Goal: Task Accomplishment & Management: Use online tool/utility

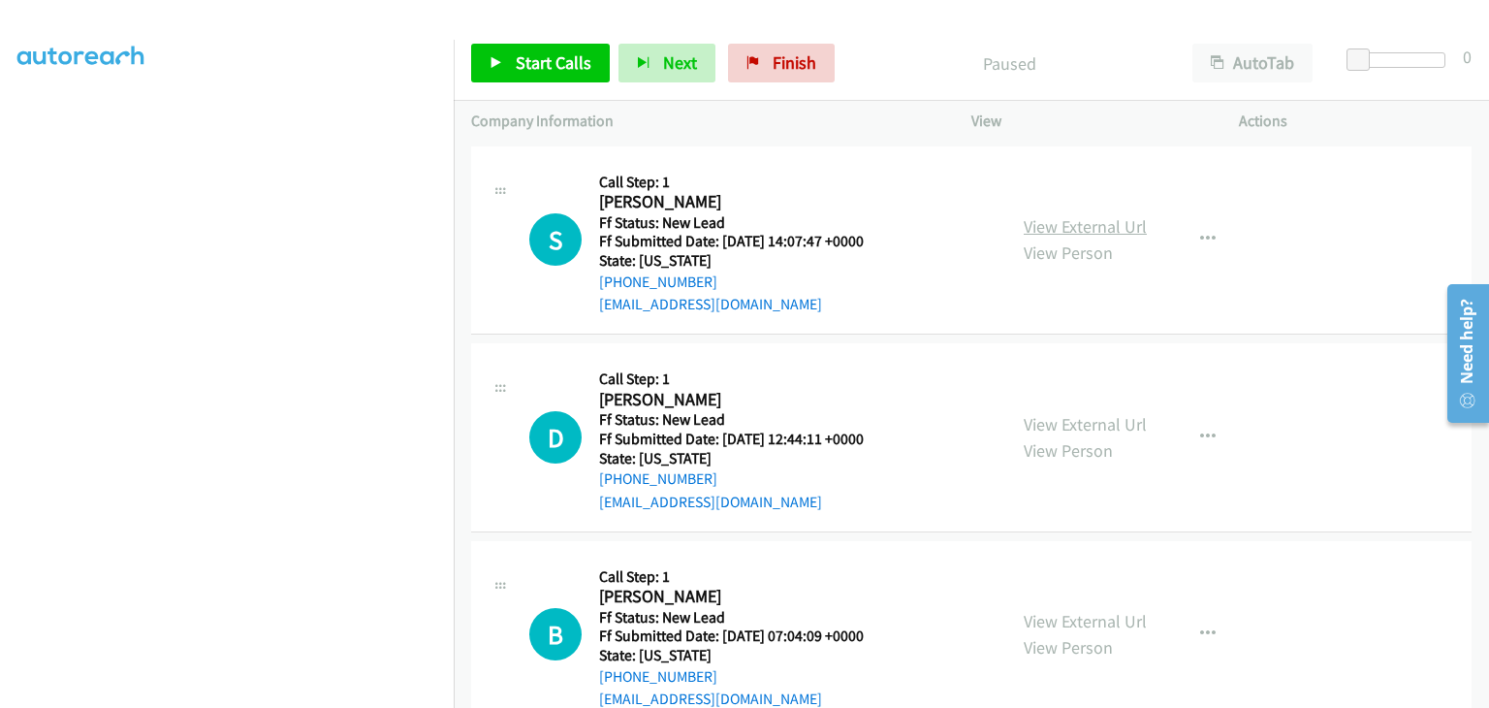
click at [1069, 218] on link "View External Url" at bounding box center [1085, 226] width 123 height 22
click at [543, 64] on span "Start Calls" at bounding box center [554, 62] width 76 height 22
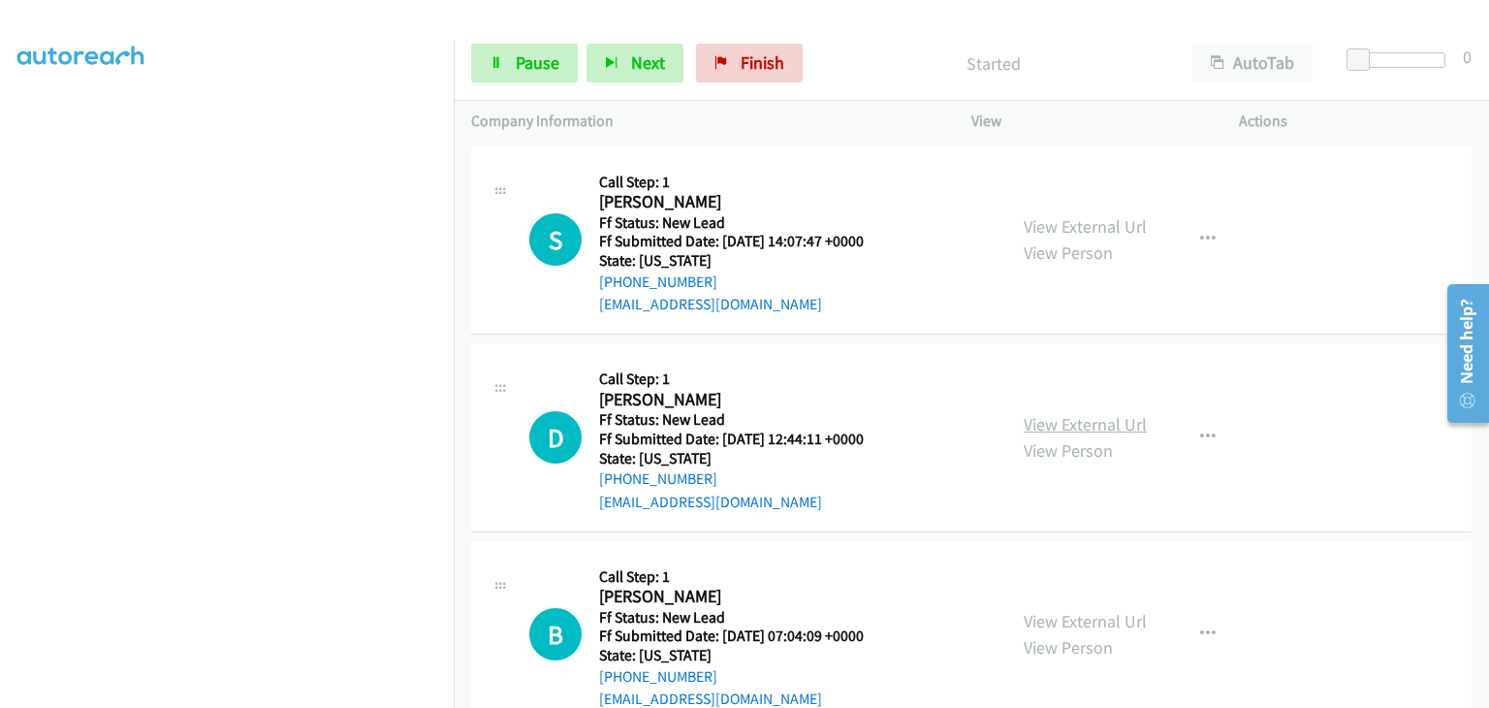
click at [1052, 420] on link "View External Url" at bounding box center [1085, 424] width 123 height 22
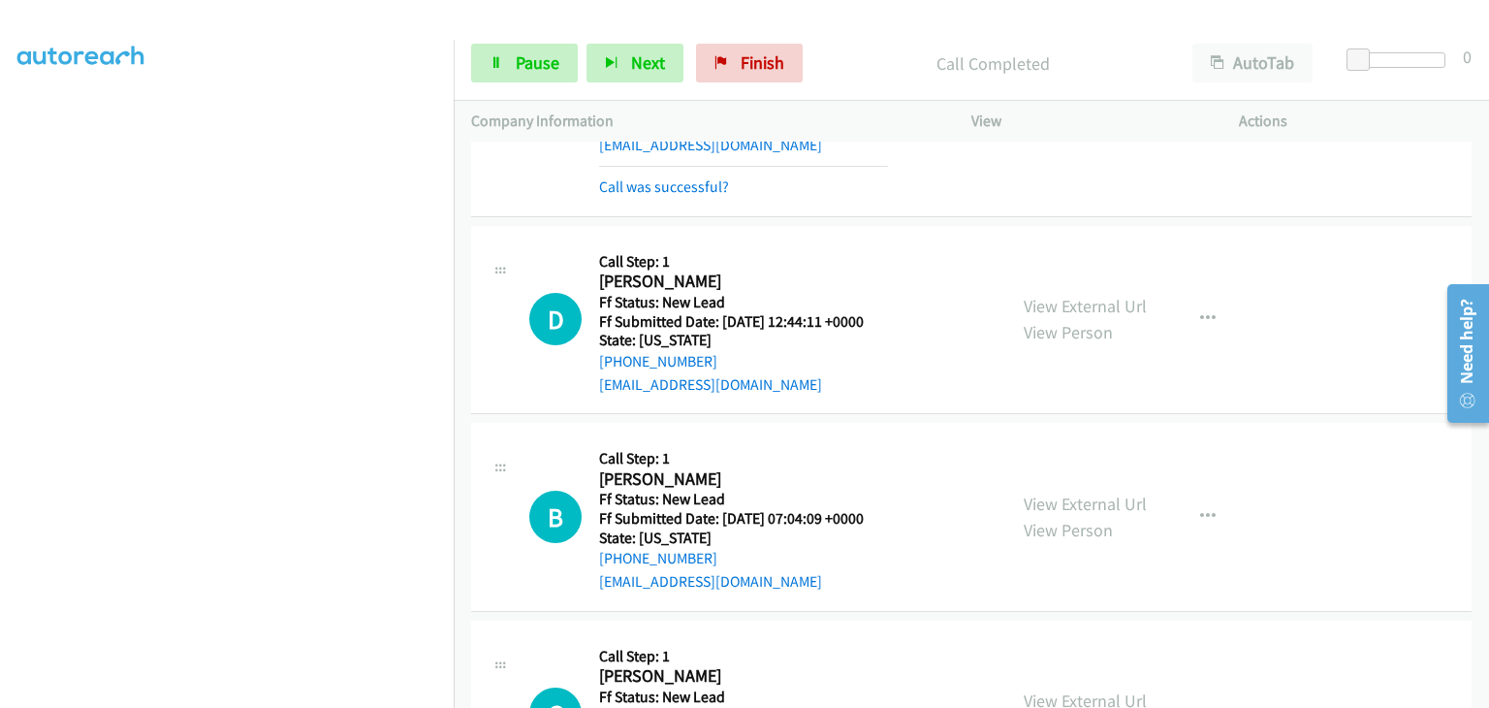
scroll to position [194, 0]
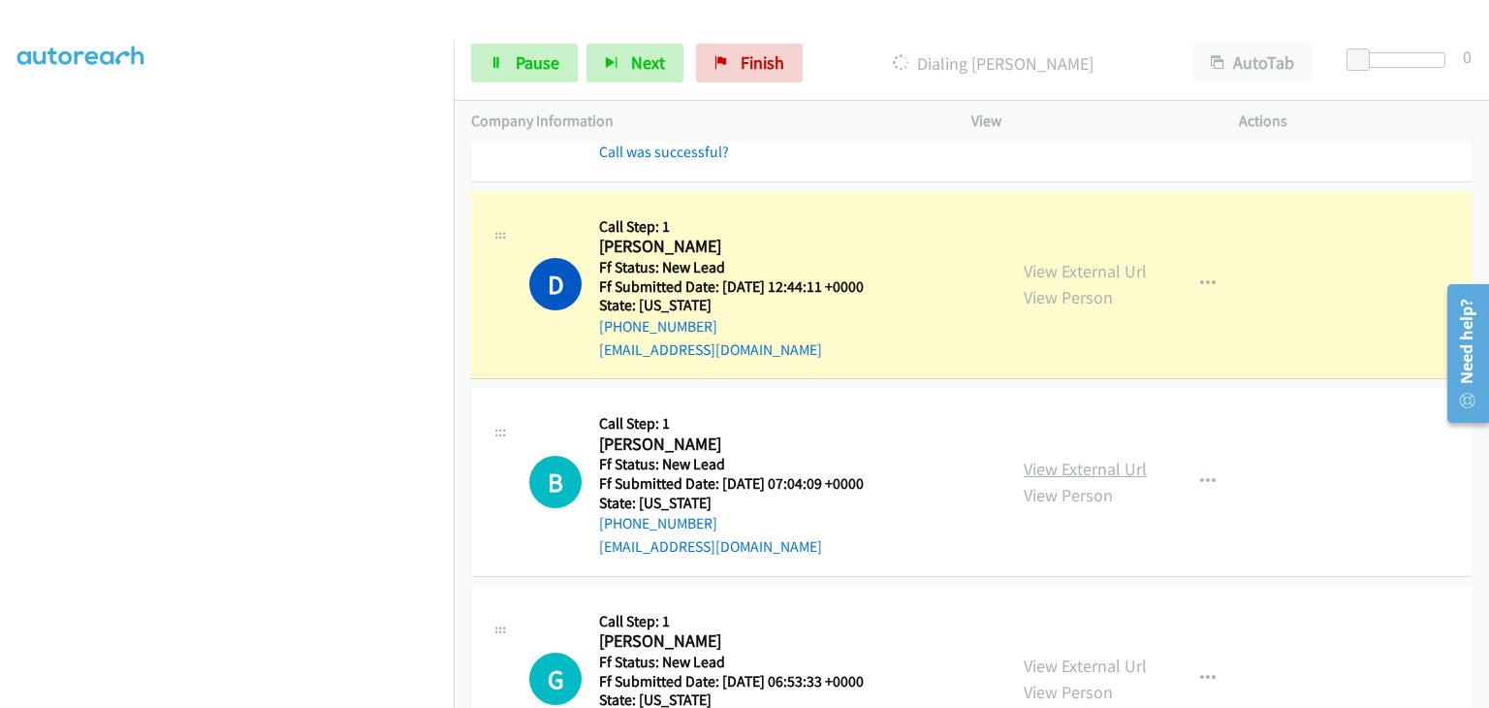
click at [1067, 468] on link "View External Url" at bounding box center [1085, 469] width 123 height 22
click at [516, 62] on span "Pause" at bounding box center [538, 62] width 44 height 22
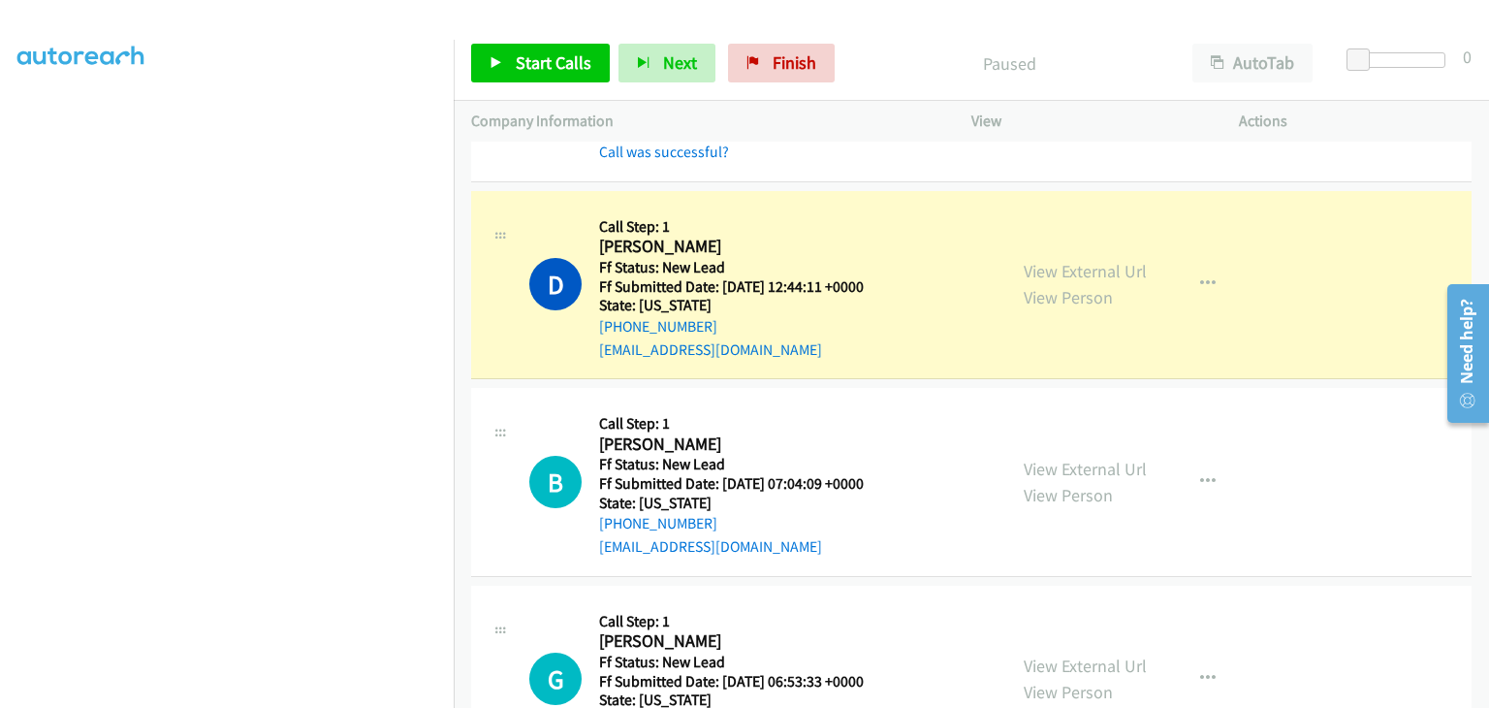
scroll to position [380, 0]
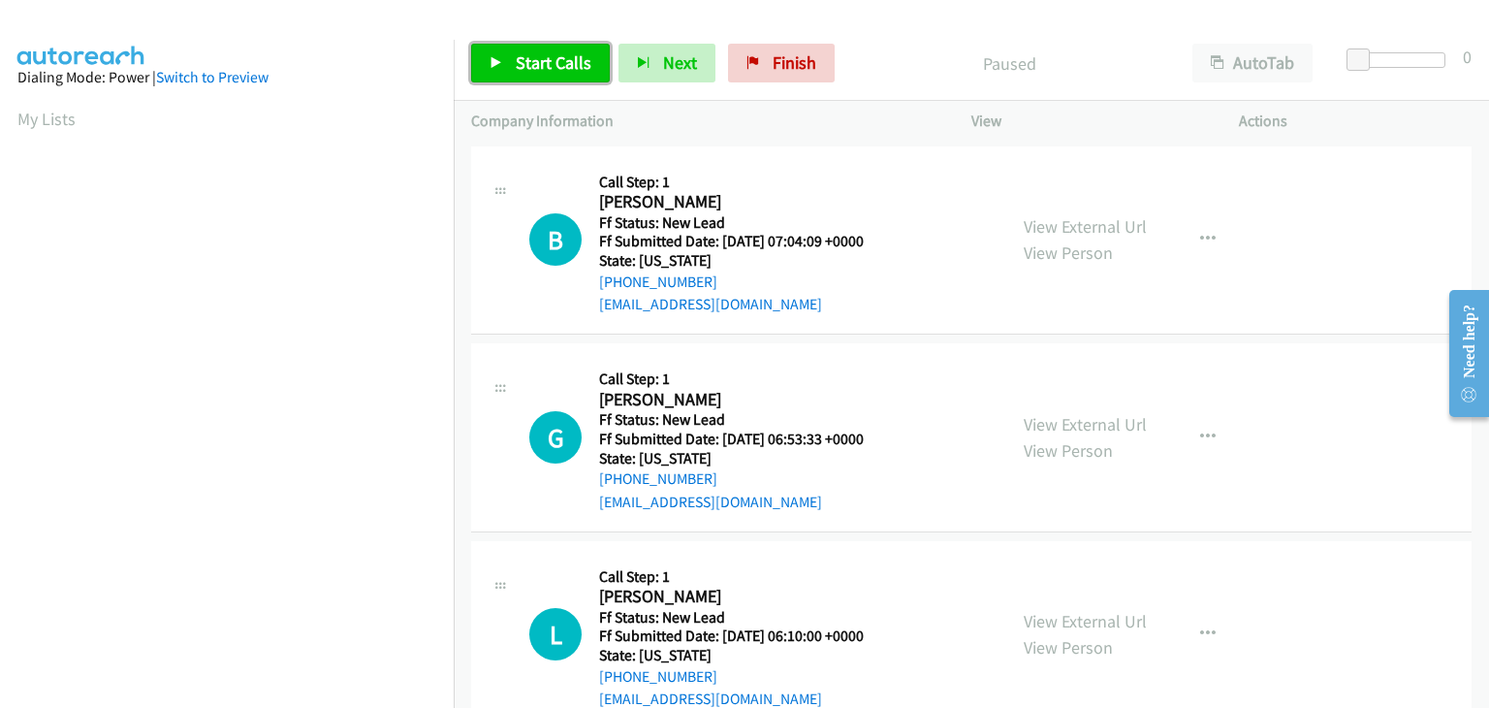
click at [508, 61] on link "Start Calls" at bounding box center [540, 63] width 139 height 39
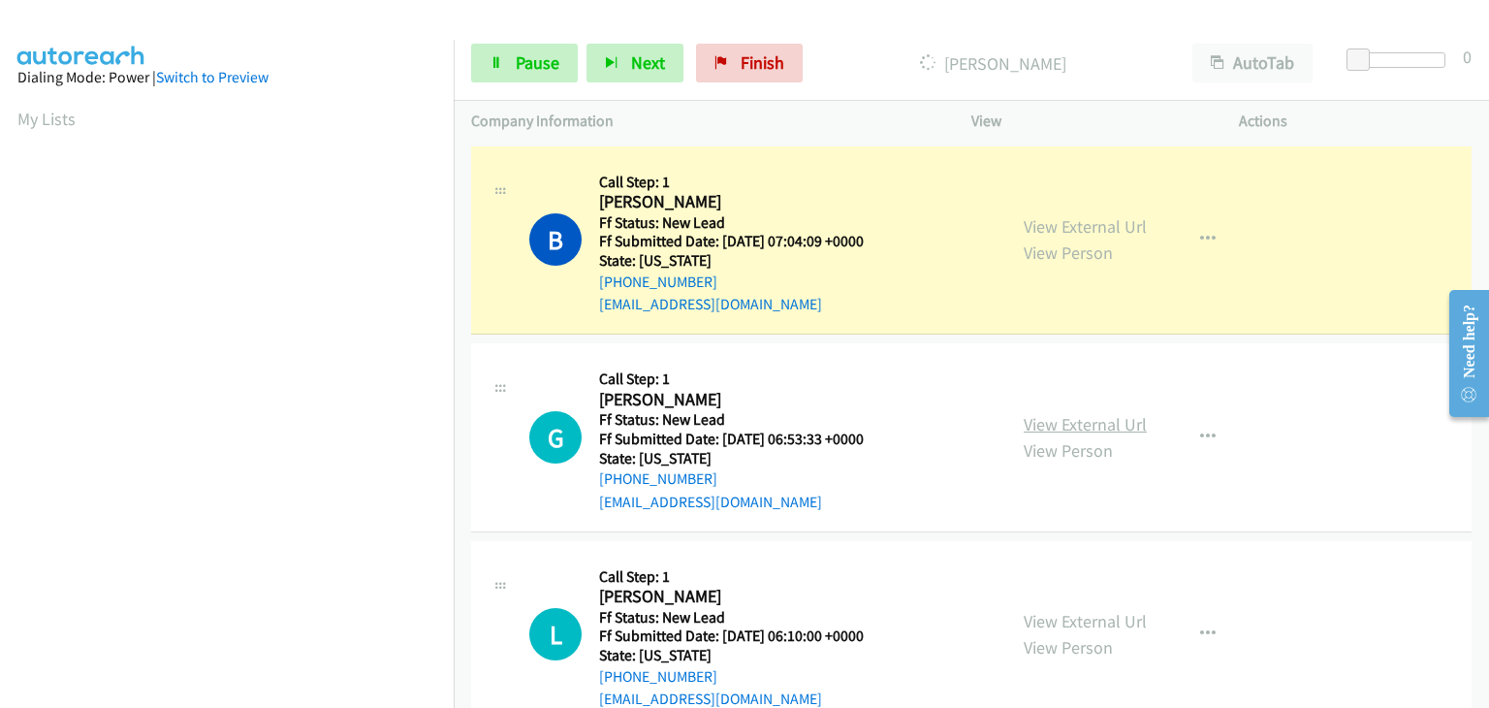
click at [1081, 416] on link "View External Url" at bounding box center [1085, 424] width 123 height 22
click at [520, 64] on span "Pause" at bounding box center [538, 62] width 44 height 22
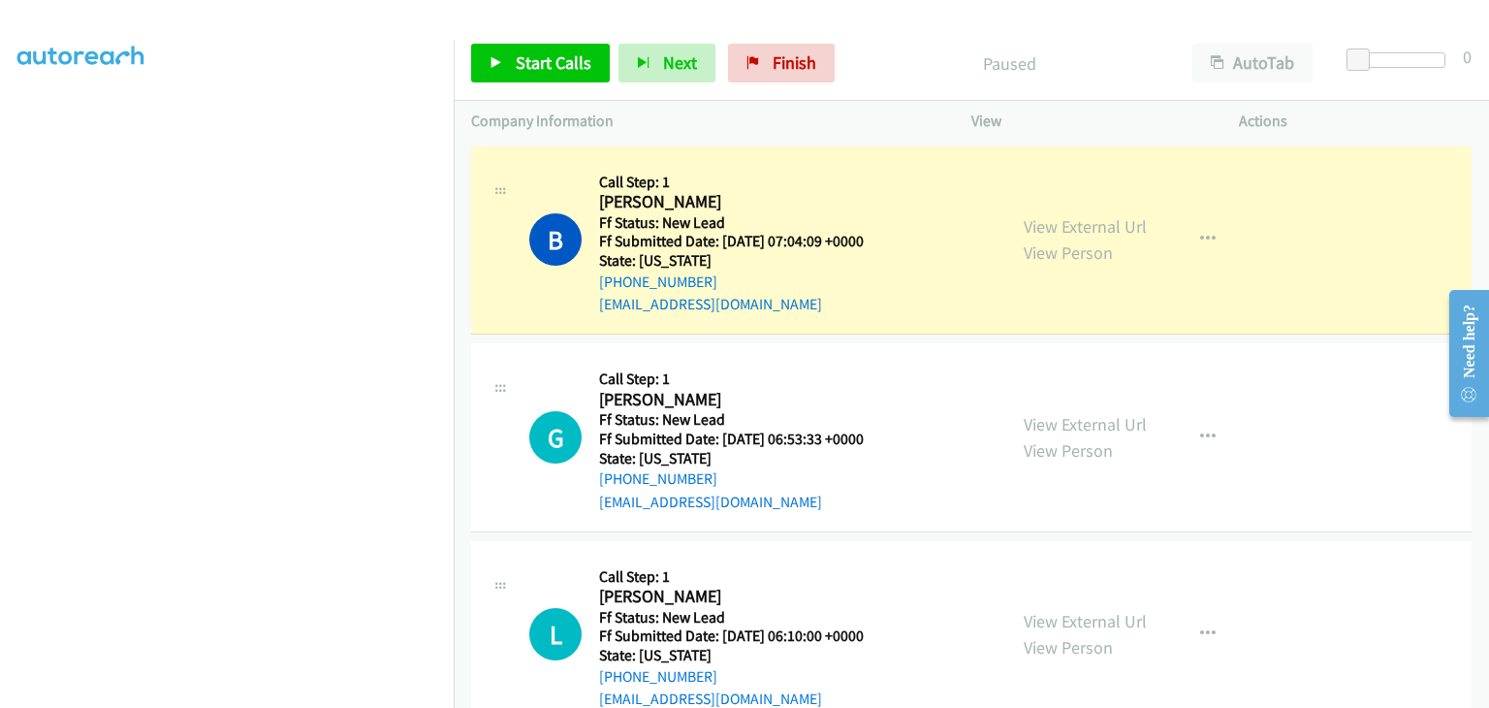
scroll to position [380, 0]
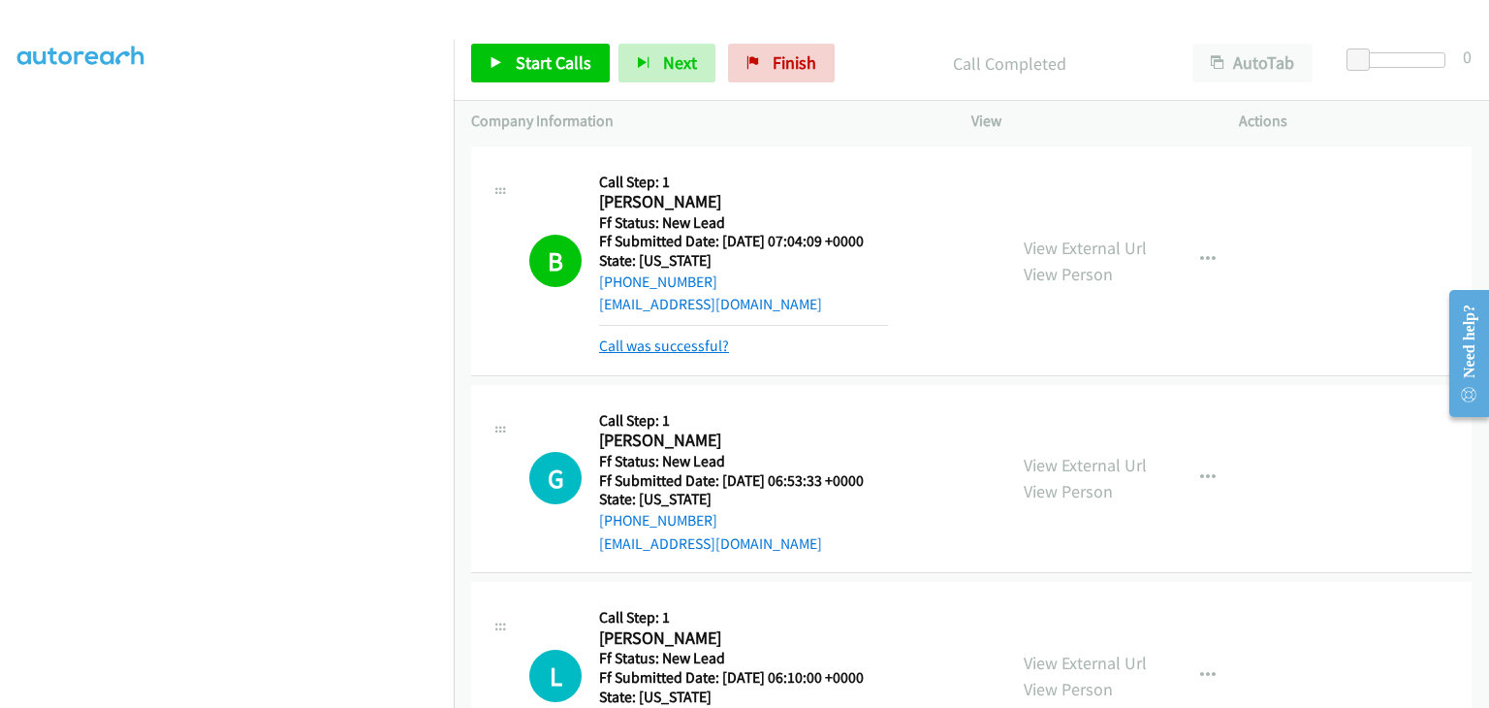
click at [679, 346] on link "Call was successful?" at bounding box center [664, 345] width 130 height 18
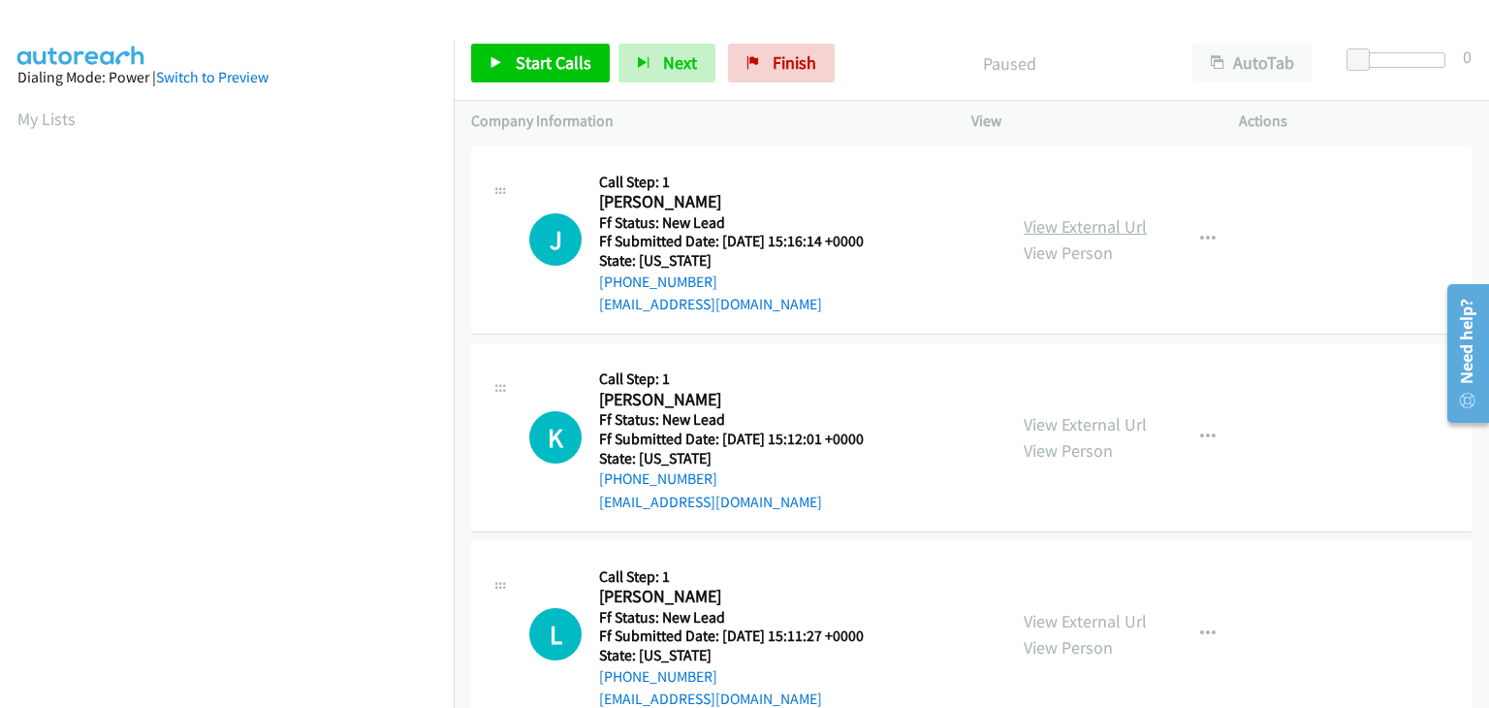
click at [1076, 234] on link "View External Url" at bounding box center [1085, 226] width 123 height 22
click at [1200, 239] on icon "button" at bounding box center [1208, 240] width 16 height 16
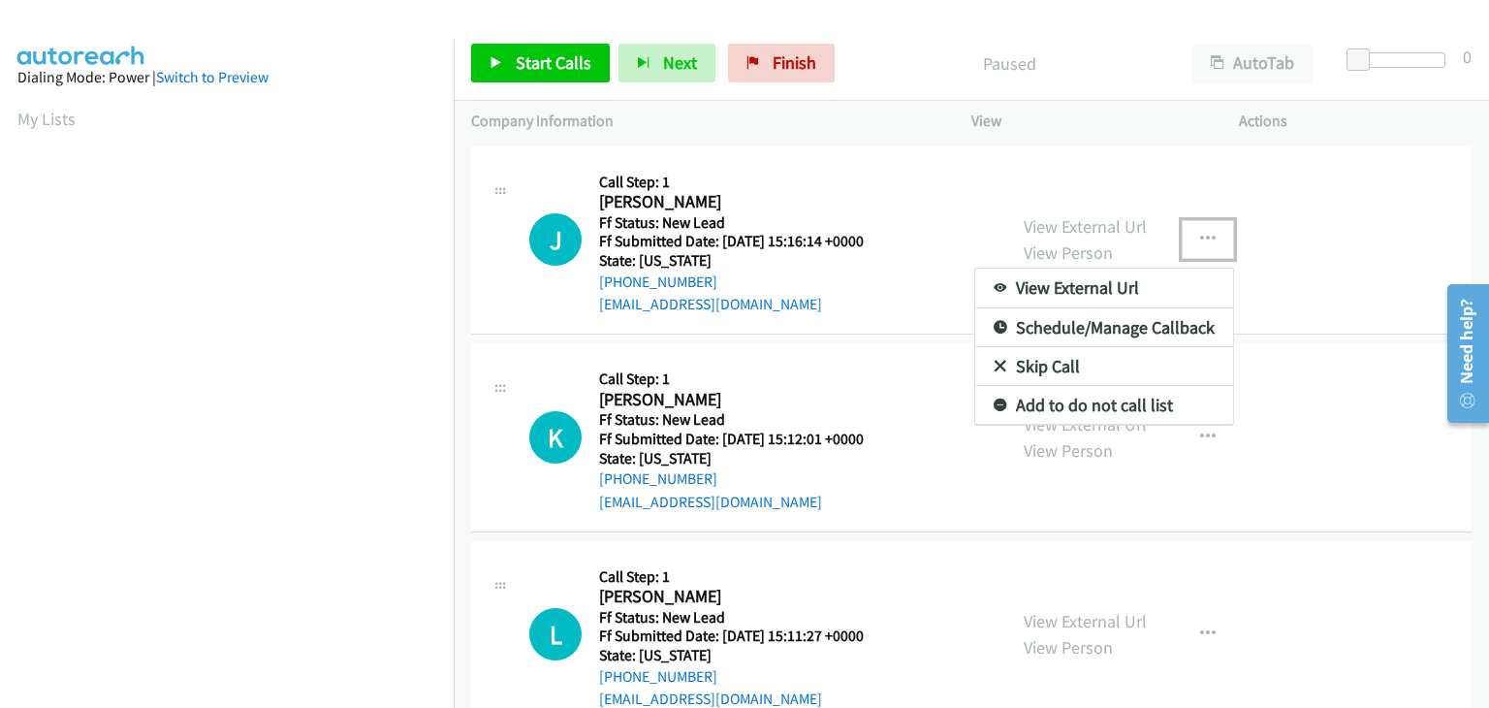
click at [1066, 370] on link "Skip Call" at bounding box center [1104, 366] width 258 height 39
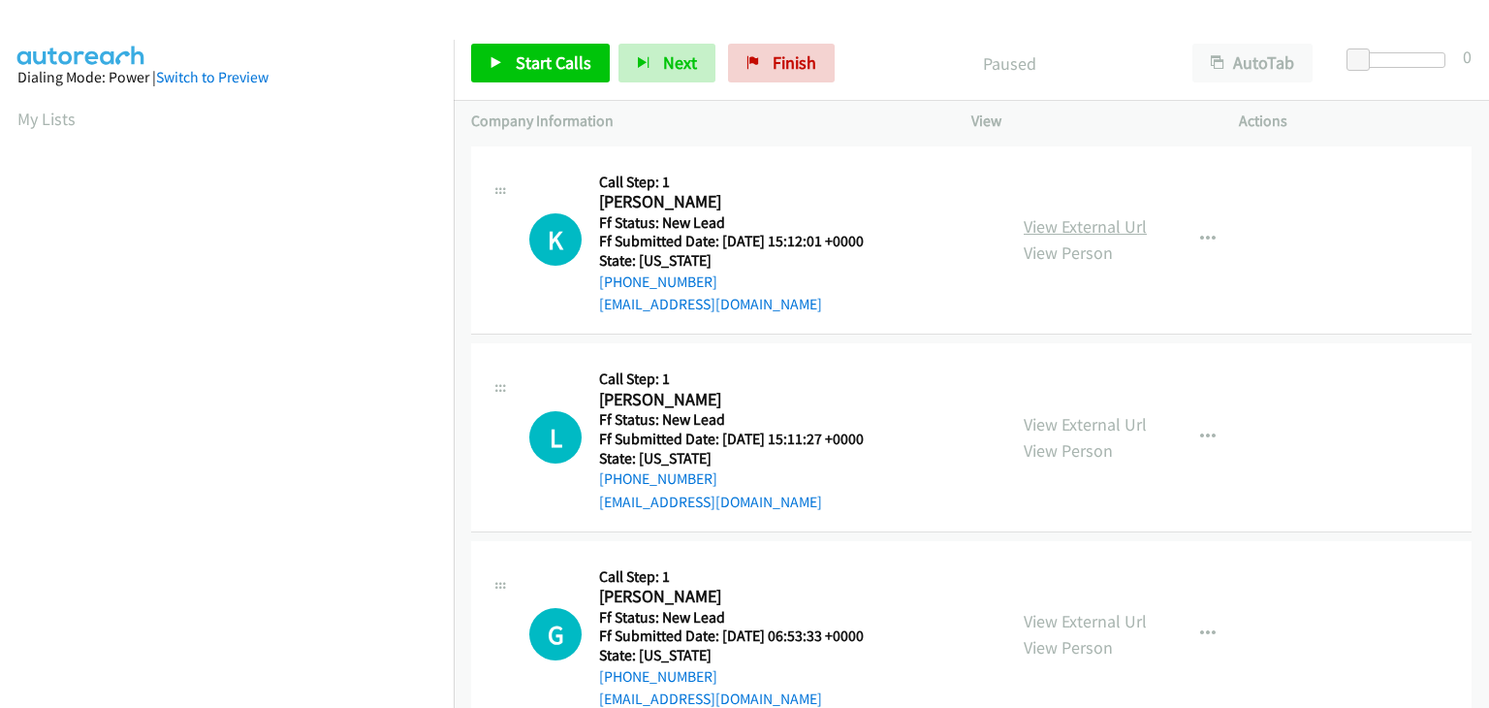
click at [1121, 230] on link "View External Url" at bounding box center [1085, 226] width 123 height 22
click at [497, 60] on icon at bounding box center [497, 64] width 14 height 14
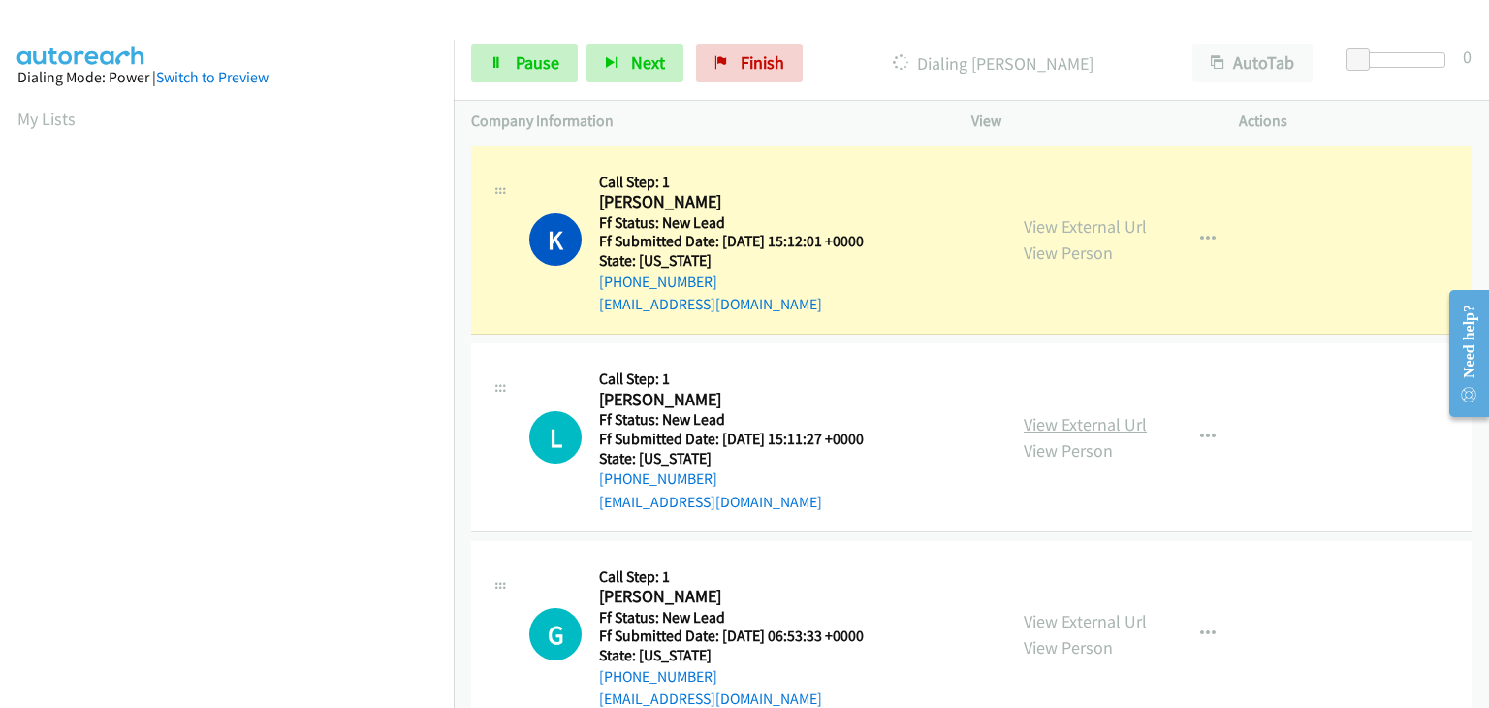
click at [1063, 420] on link "View External Url" at bounding box center [1085, 424] width 123 height 22
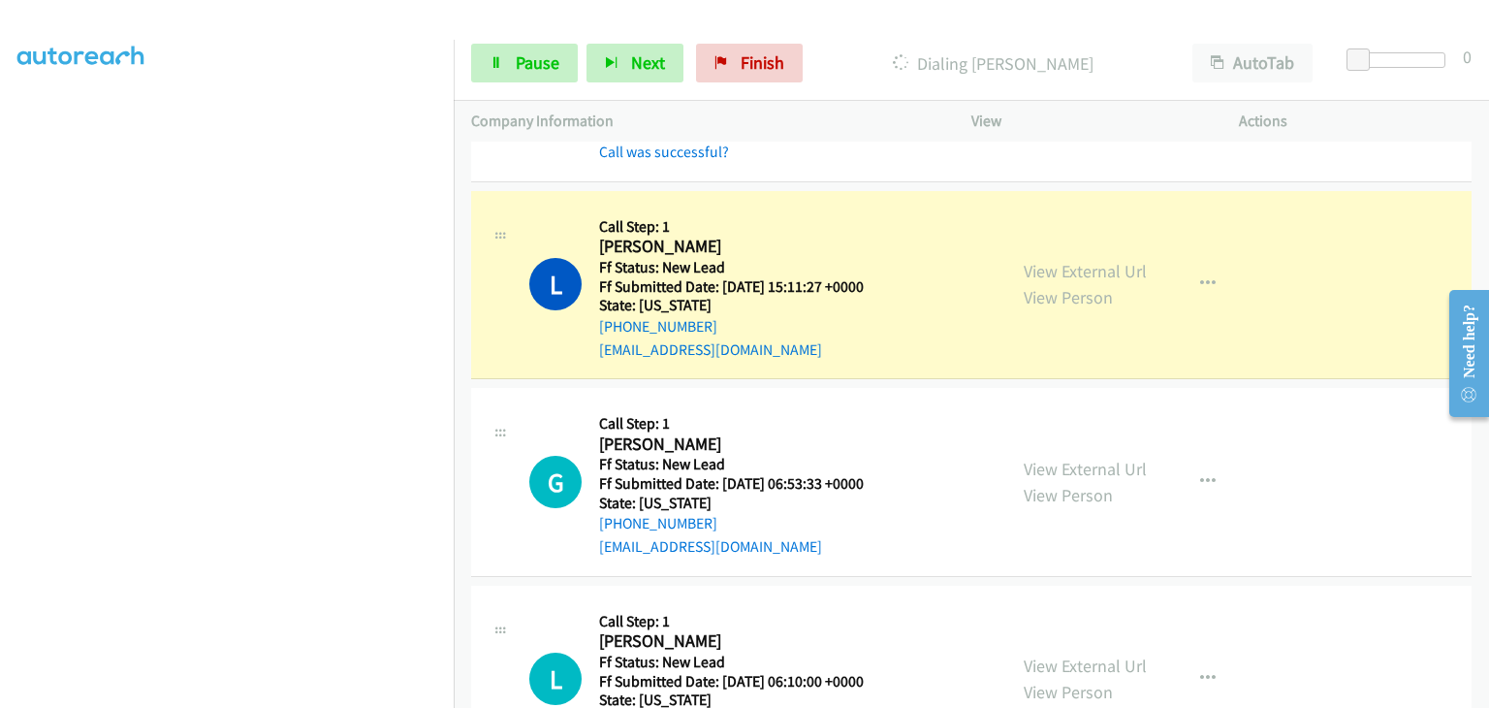
scroll to position [287, 0]
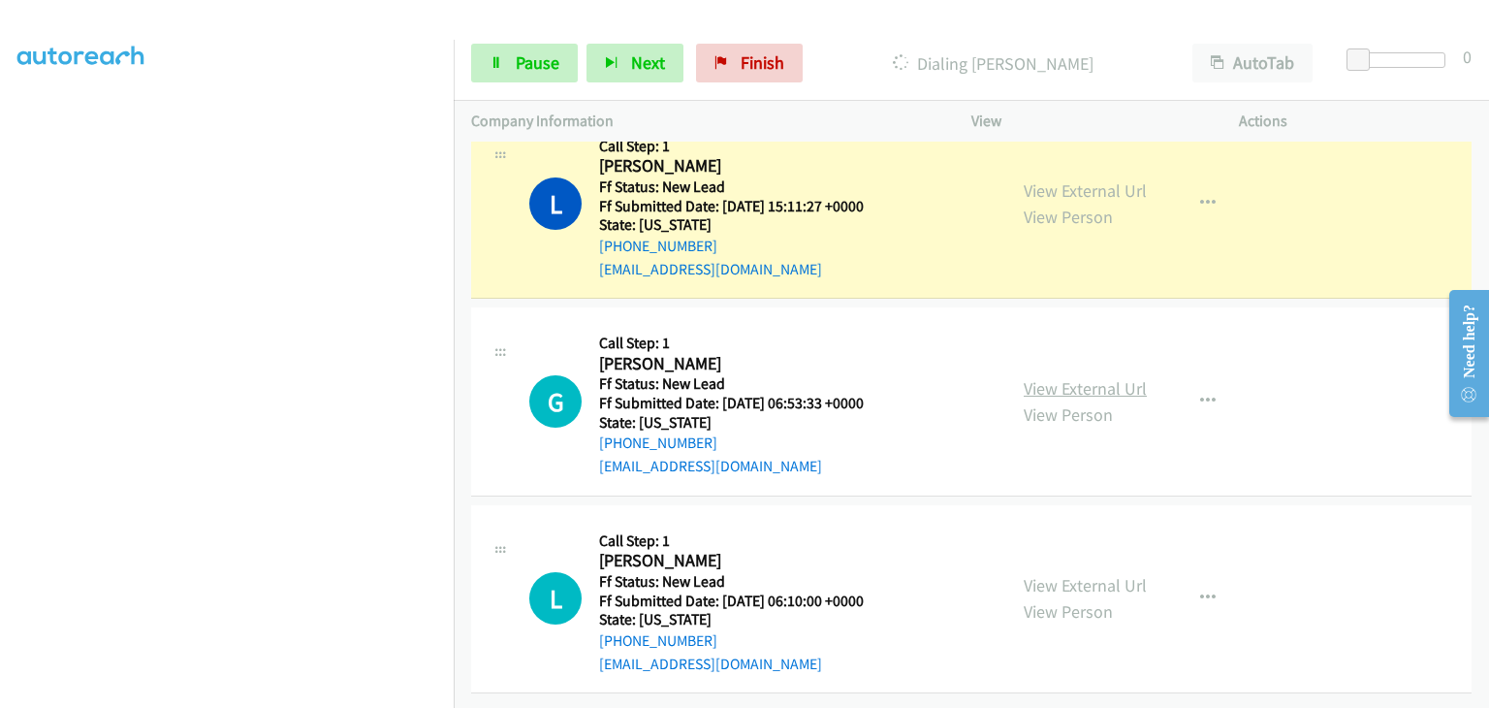
click at [1051, 377] on link "View External Url" at bounding box center [1085, 388] width 123 height 22
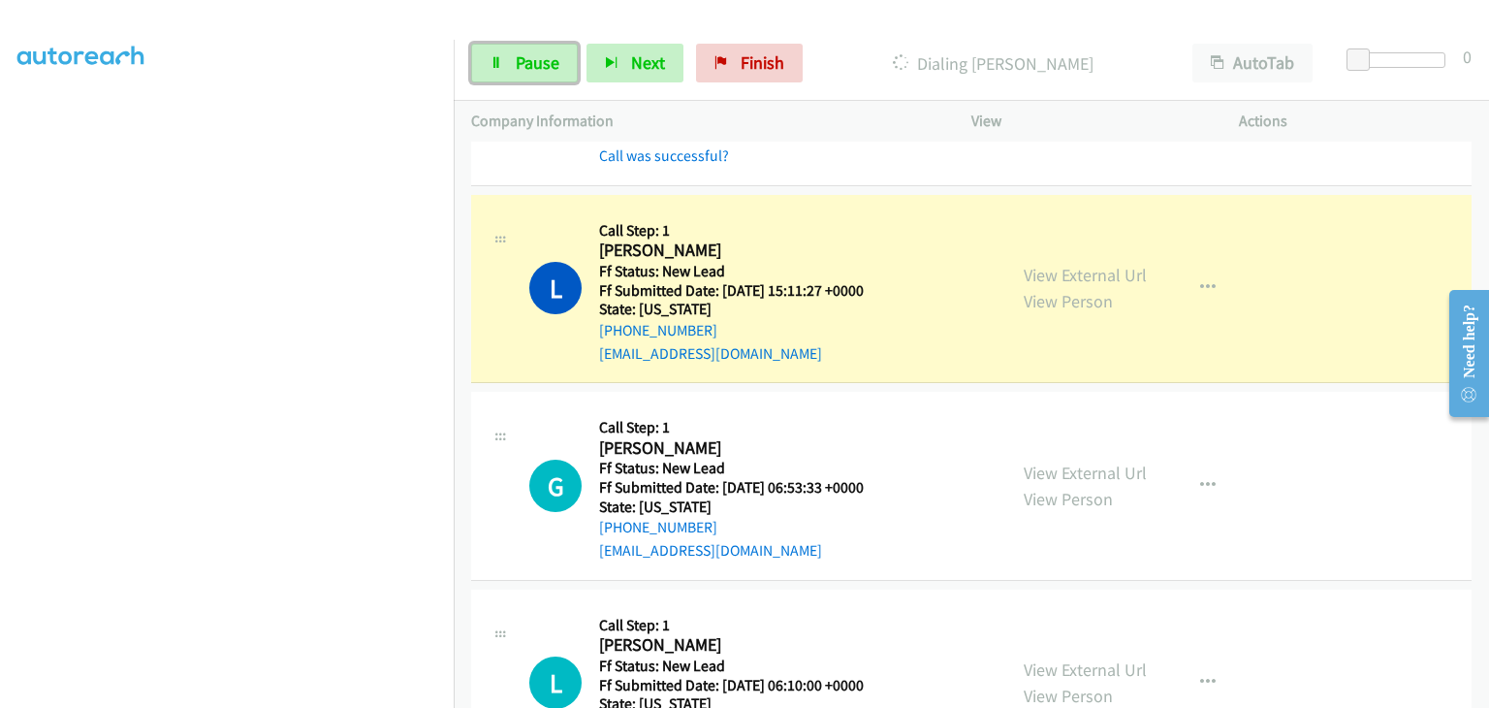
drag, startPoint x: 528, startPoint y: 65, endPoint x: 725, endPoint y: 89, distance: 198.3
click at [528, 65] on span "Pause" at bounding box center [538, 62] width 44 height 22
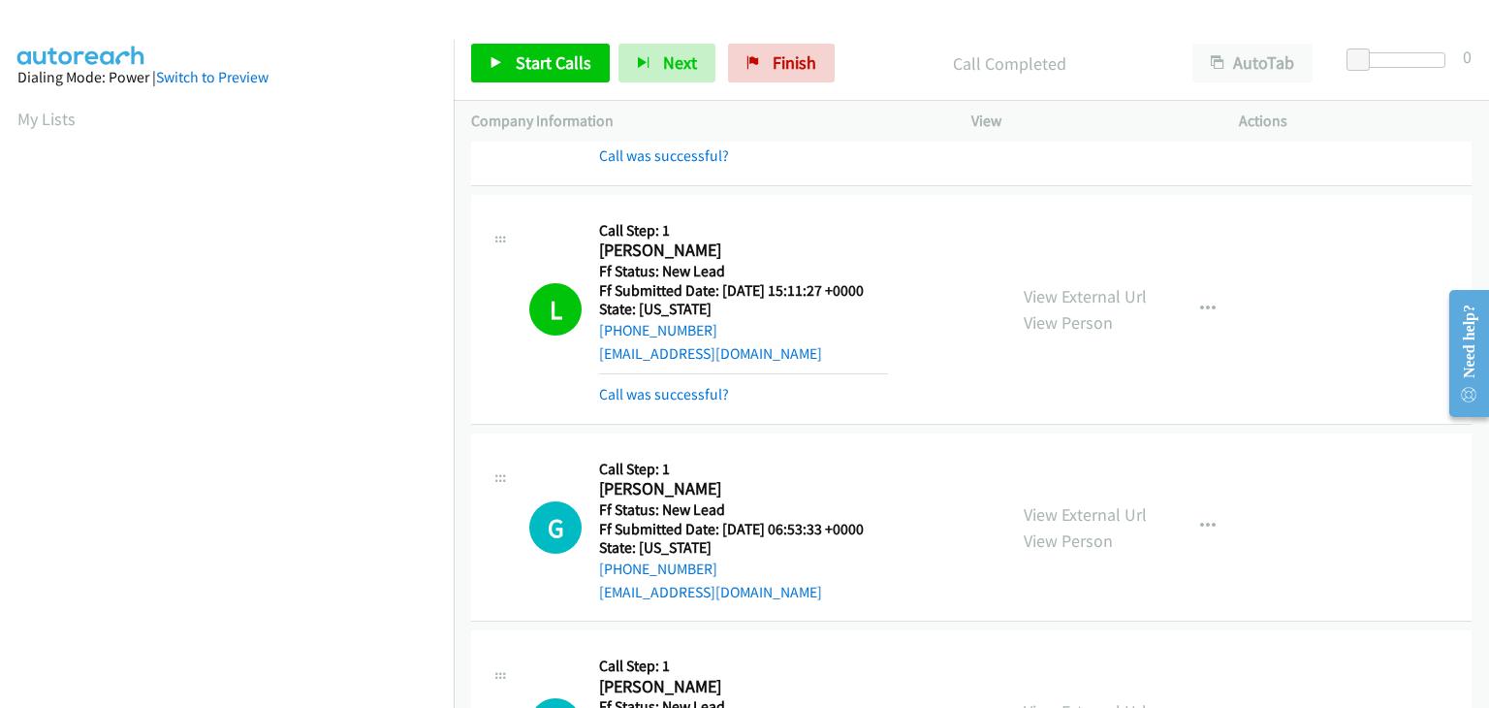
scroll to position [380, 0]
click at [693, 378] on mb0 "Call was successful?" at bounding box center [743, 389] width 289 height 33
click at [693, 393] on link "Call was successful?" at bounding box center [664, 394] width 130 height 18
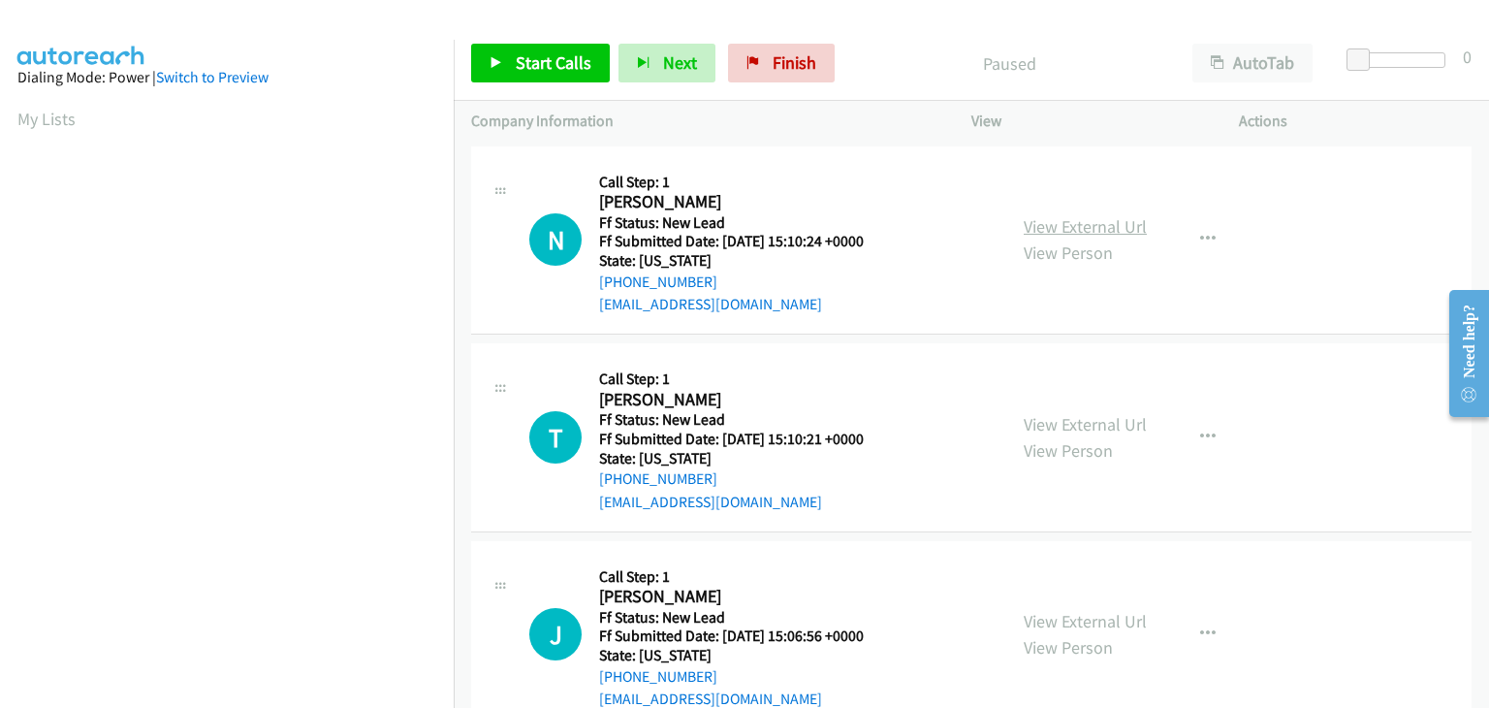
click at [1074, 226] on link "View External Url" at bounding box center [1085, 226] width 123 height 22
click at [505, 63] on link "Start Calls" at bounding box center [540, 63] width 139 height 39
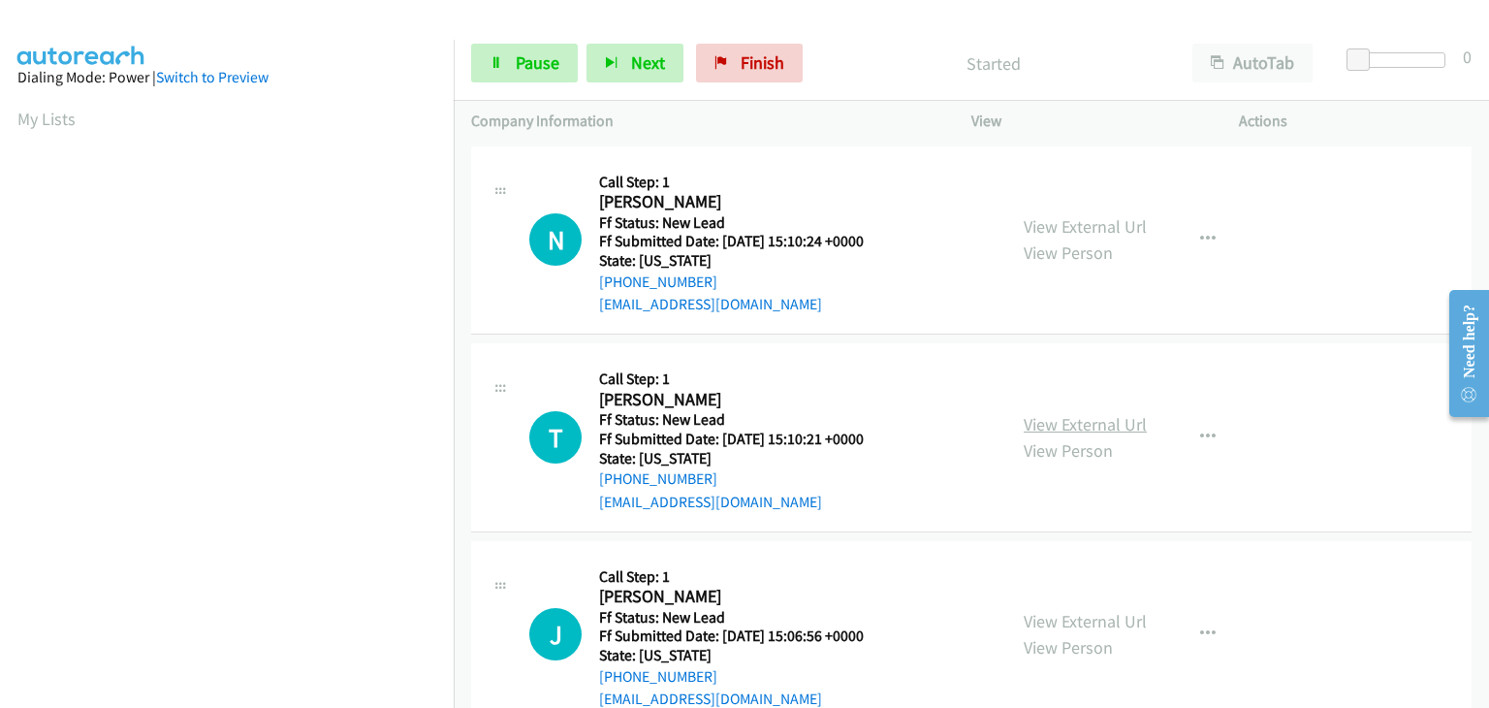
click at [1052, 417] on link "View External Url" at bounding box center [1085, 424] width 123 height 22
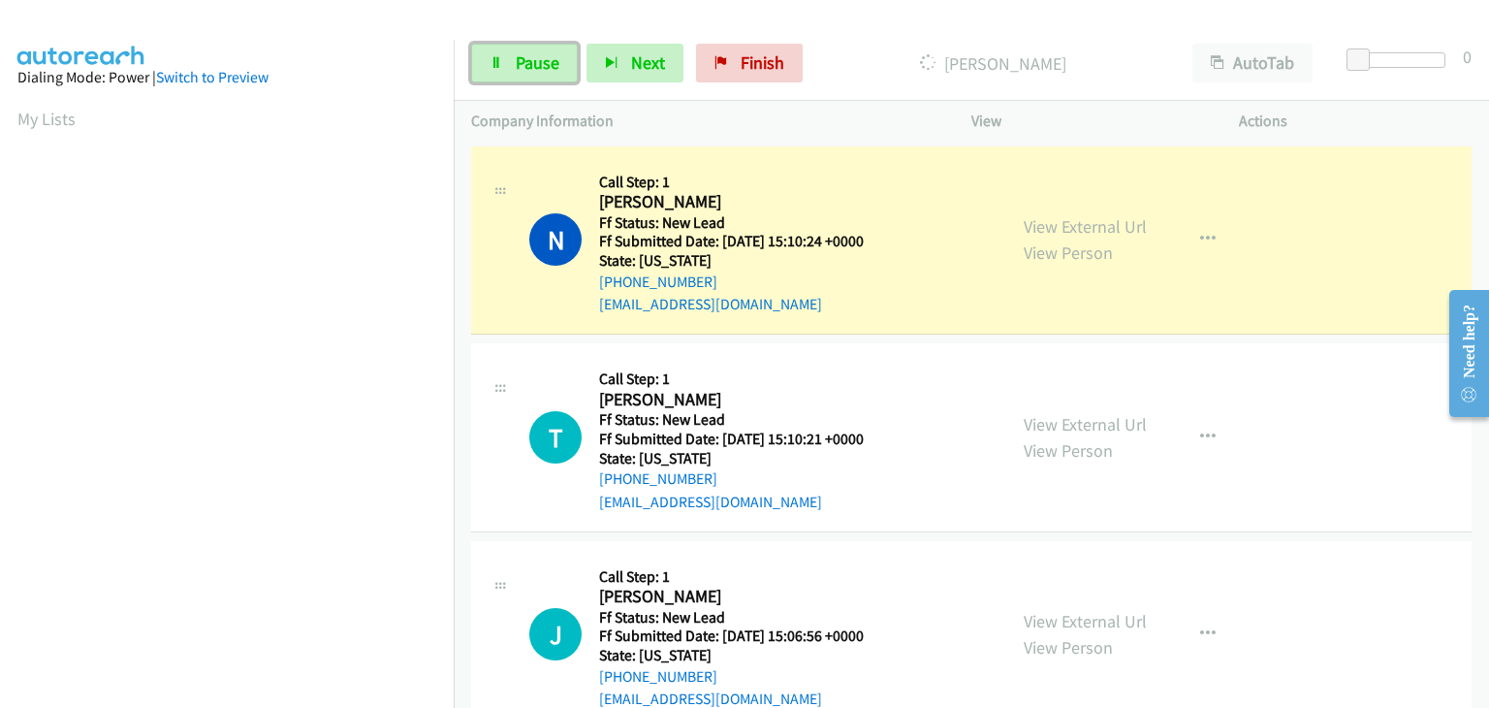
click at [562, 64] on link "Pause" at bounding box center [524, 63] width 107 height 39
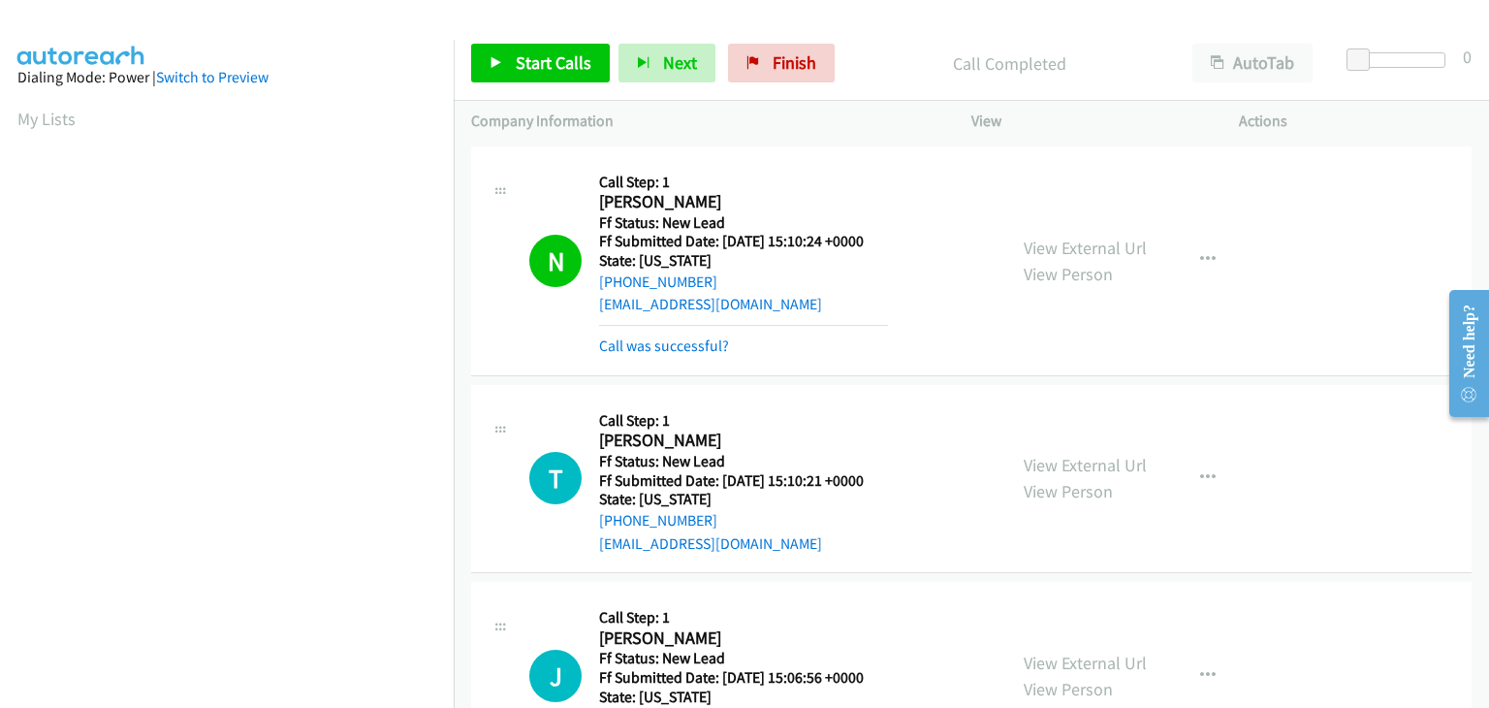
scroll to position [380, 0]
drag, startPoint x: 686, startPoint y: 348, endPoint x: 723, endPoint y: 346, distance: 37.9
click at [686, 348] on link "Call was successful?" at bounding box center [664, 345] width 130 height 18
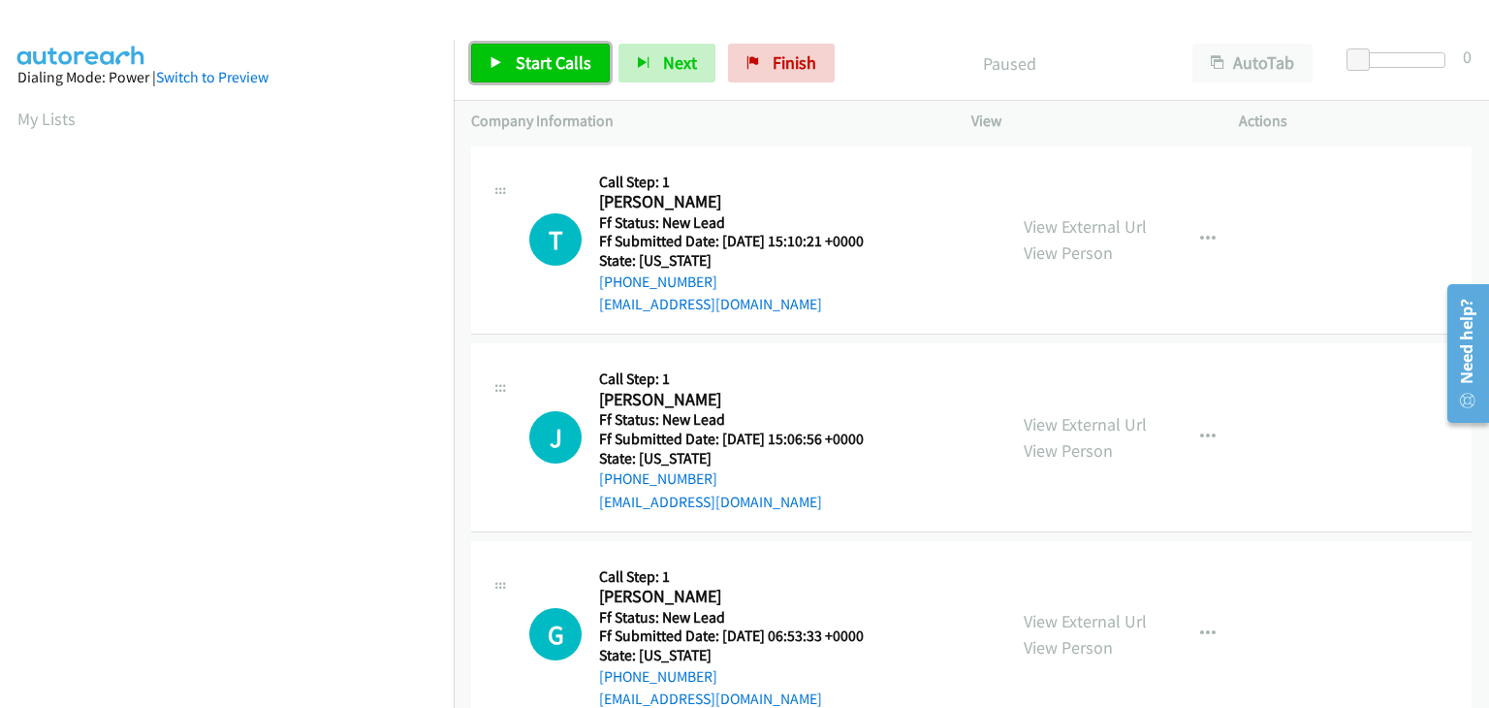
click at [550, 66] on span "Start Calls" at bounding box center [554, 62] width 76 height 22
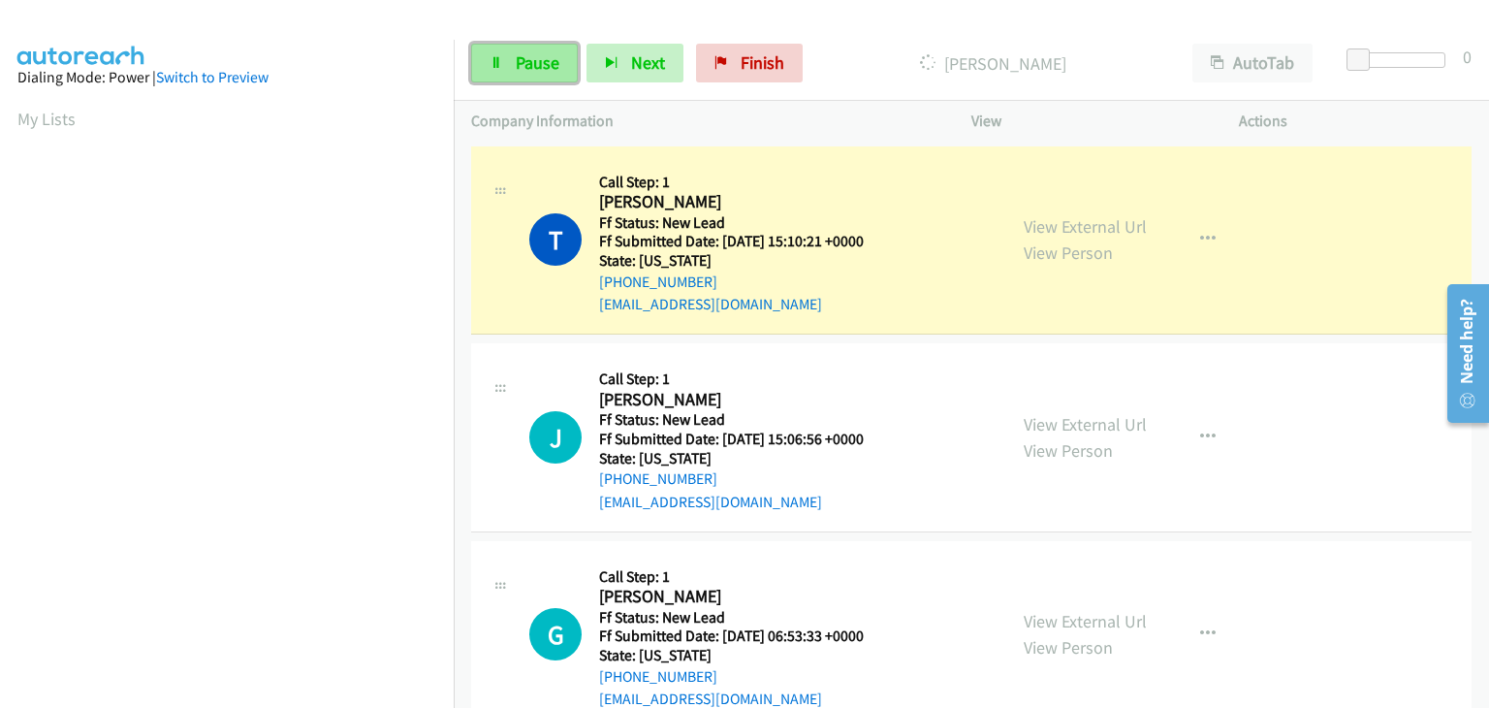
click at [537, 64] on span "Pause" at bounding box center [538, 62] width 44 height 22
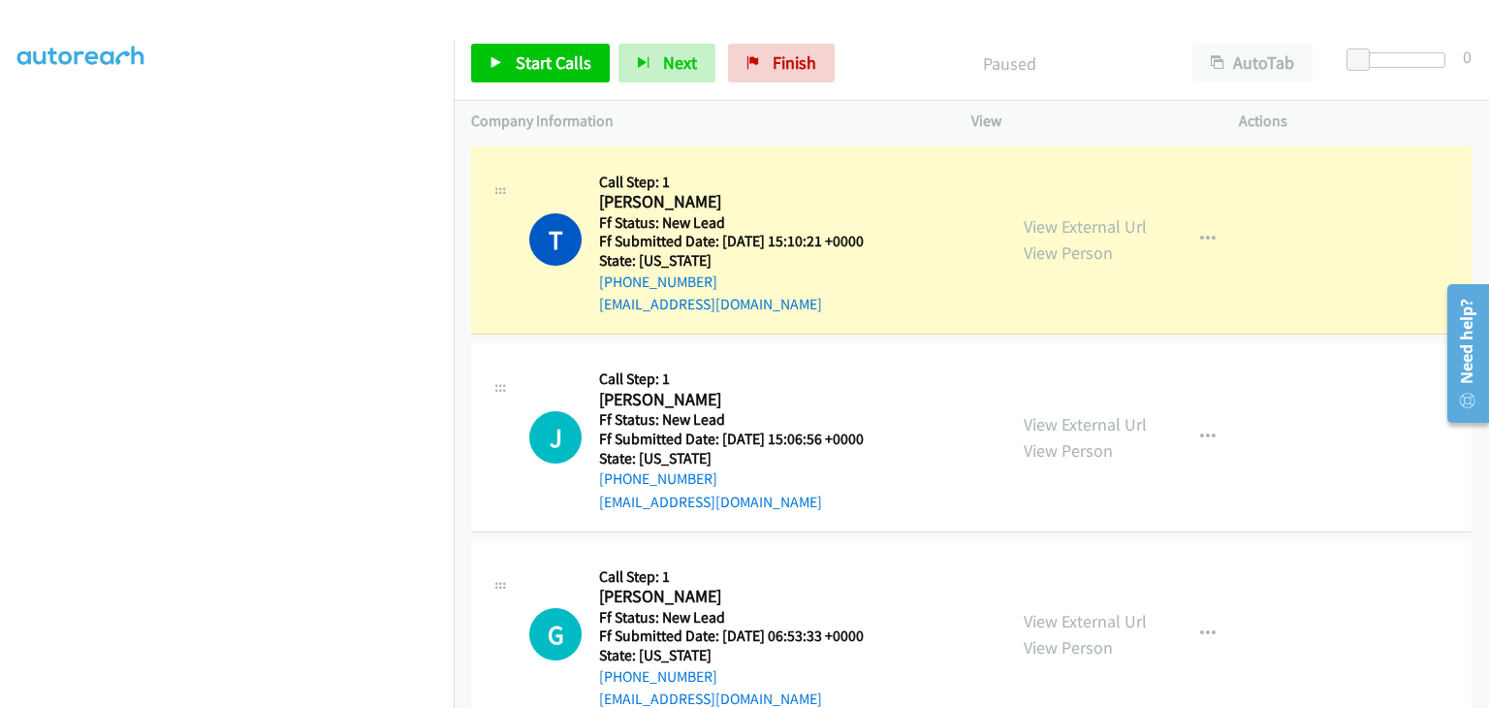
scroll to position [380, 0]
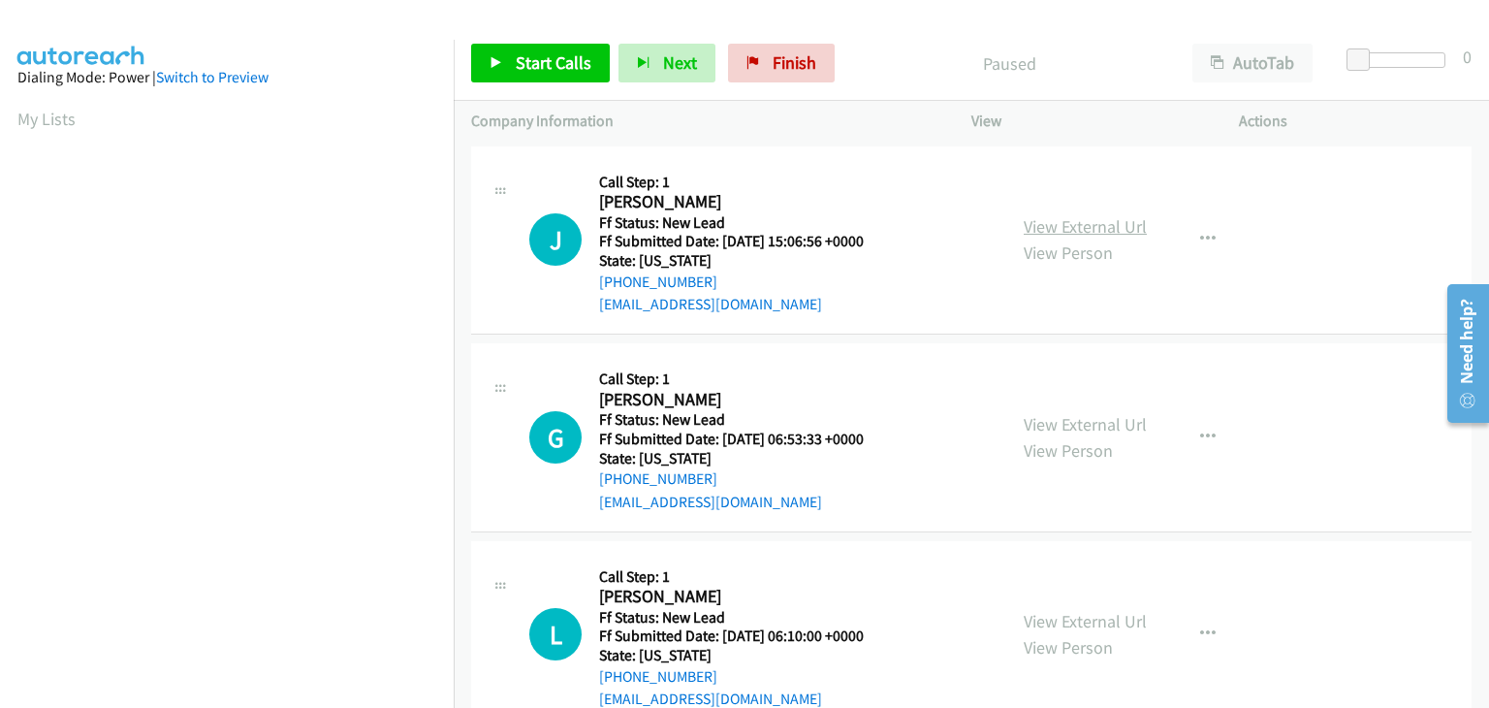
click at [1050, 224] on link "View External Url" at bounding box center [1085, 226] width 123 height 22
click at [578, 72] on span "Start Calls" at bounding box center [554, 62] width 76 height 22
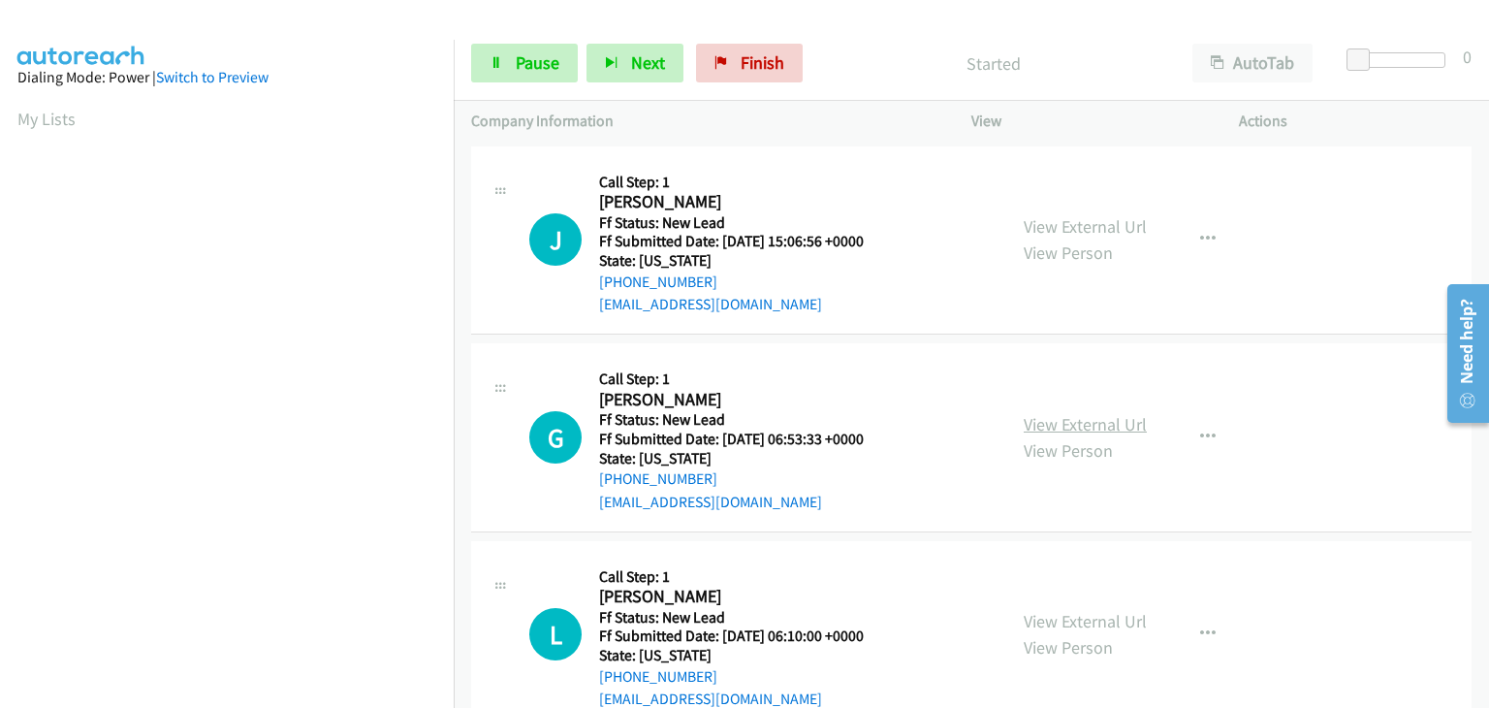
click at [1053, 420] on link "View External Url" at bounding box center [1085, 424] width 123 height 22
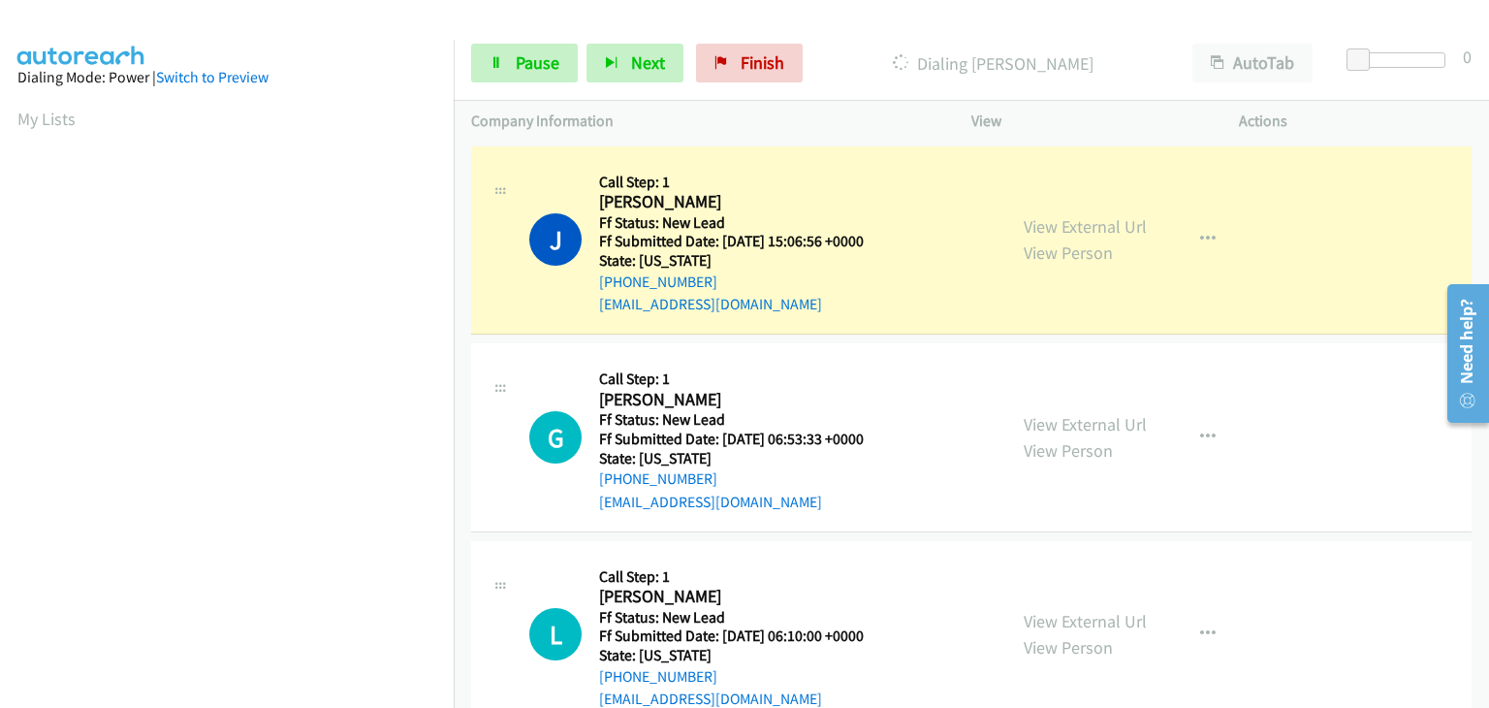
scroll to position [380, 0]
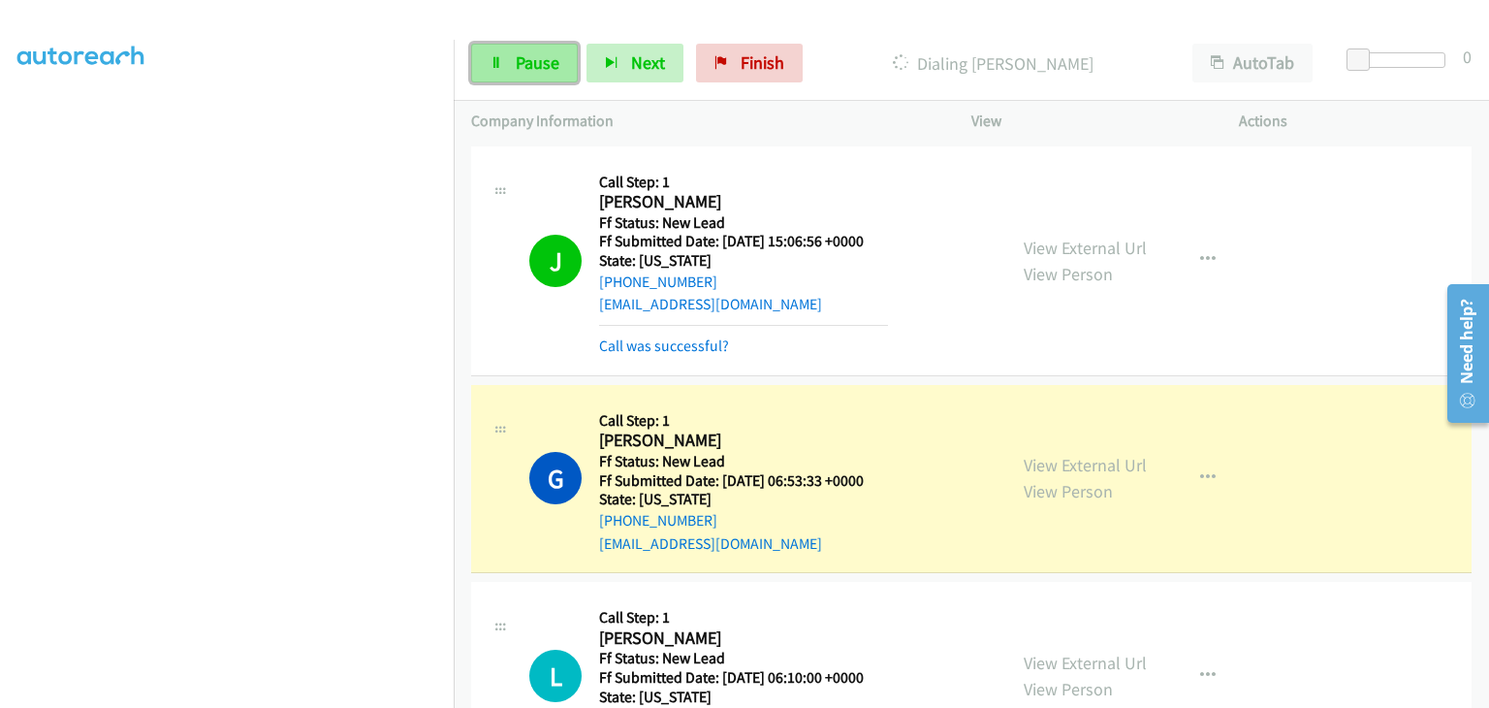
click at [510, 71] on link "Pause" at bounding box center [524, 63] width 107 height 39
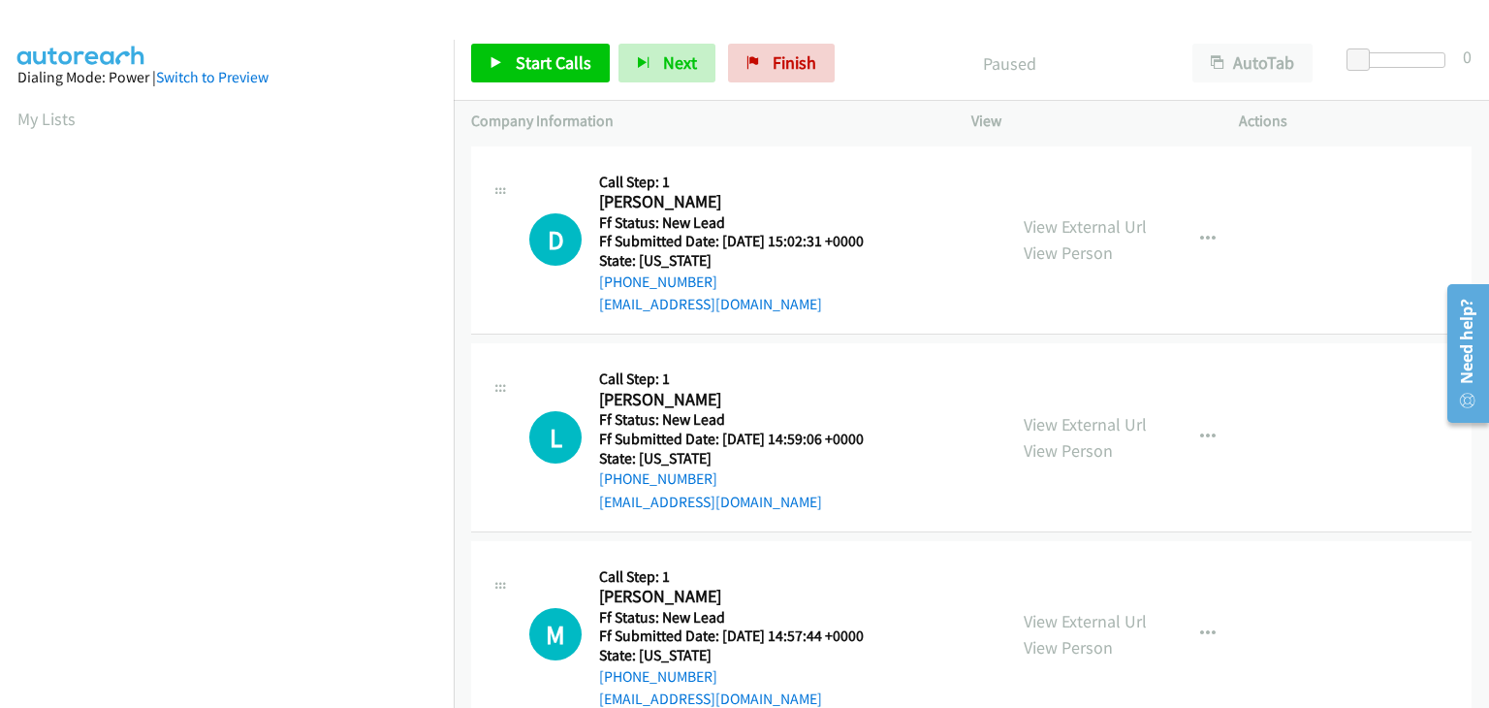
drag, startPoint x: 1086, startPoint y: 215, endPoint x: 1086, endPoint y: 238, distance: 22.3
click at [1056, 229] on link "View External Url" at bounding box center [1085, 226] width 123 height 22
click at [582, 56] on span "Start Calls" at bounding box center [554, 62] width 76 height 22
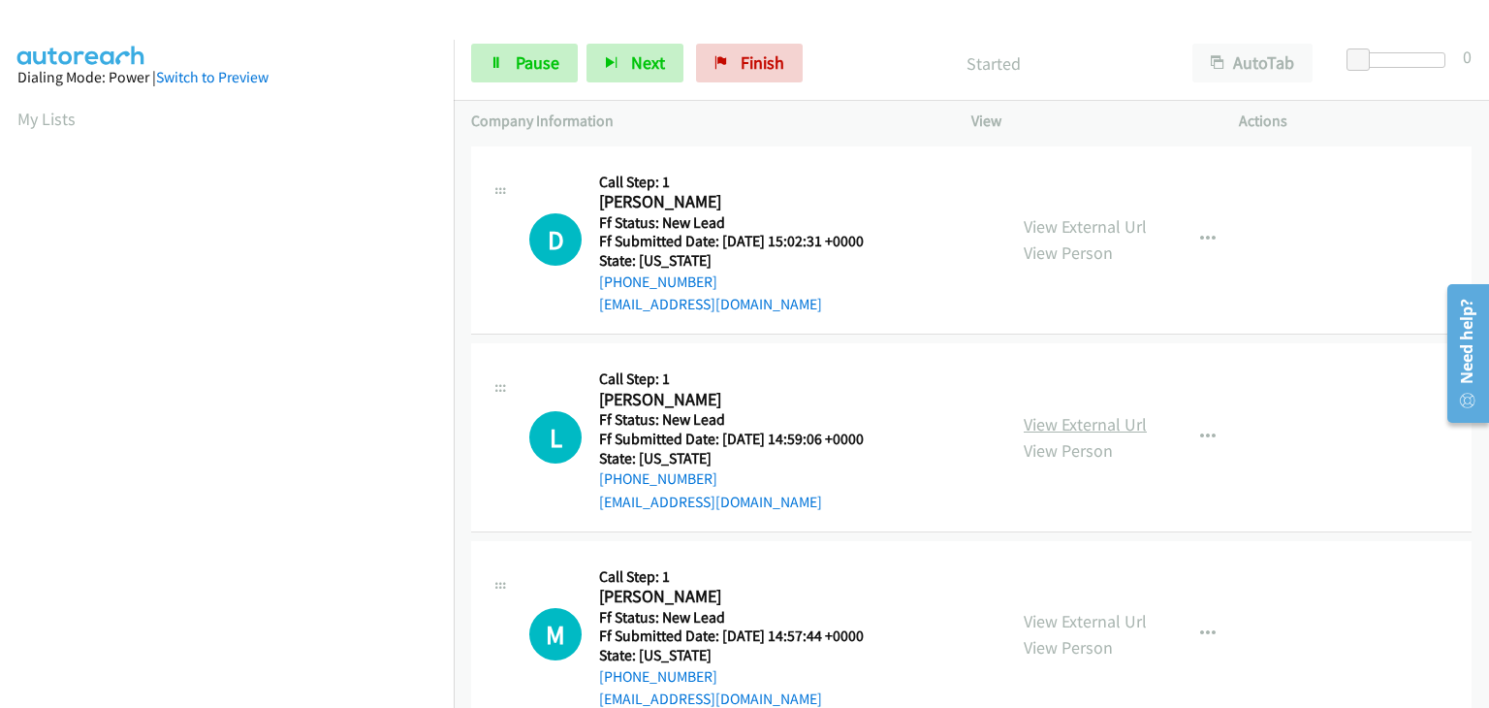
click at [1098, 413] on link "View External Url" at bounding box center [1085, 424] width 123 height 22
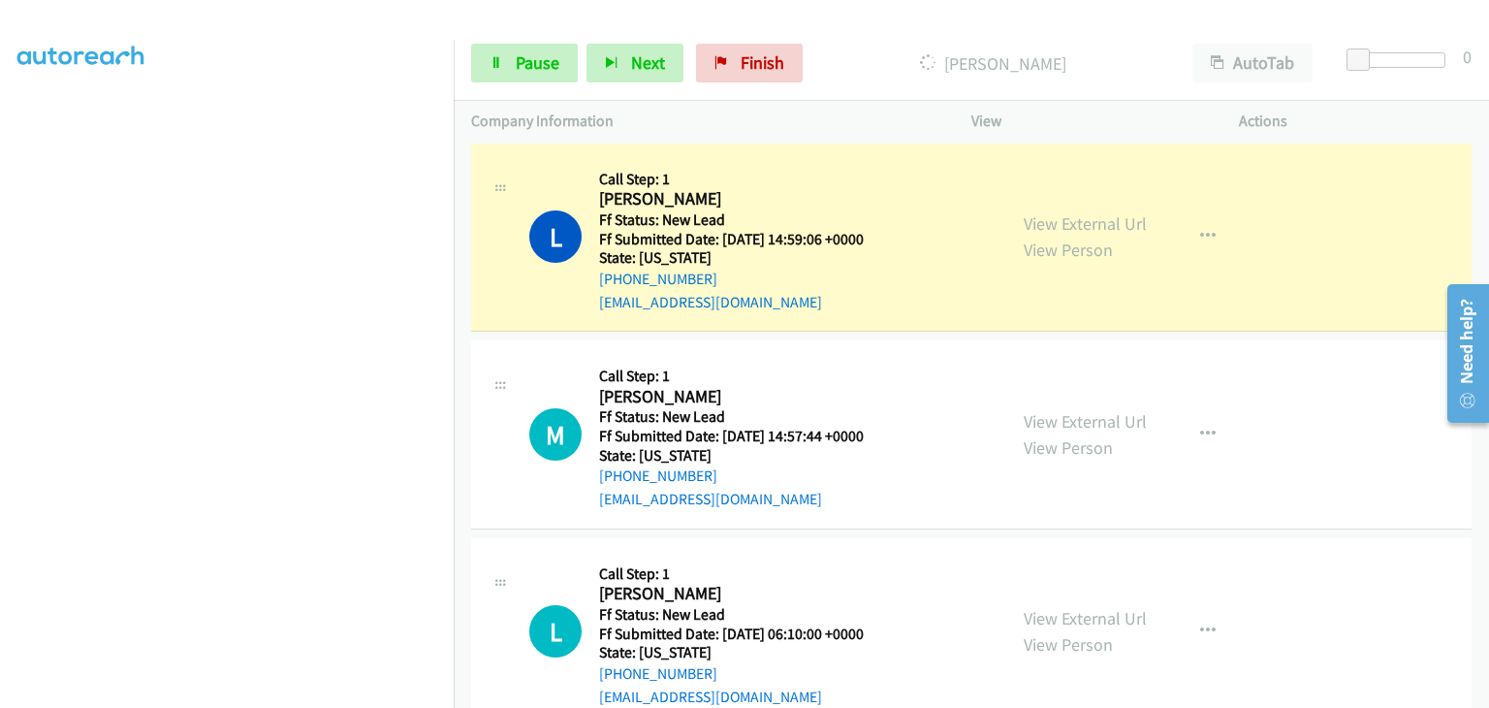
scroll to position [287, 0]
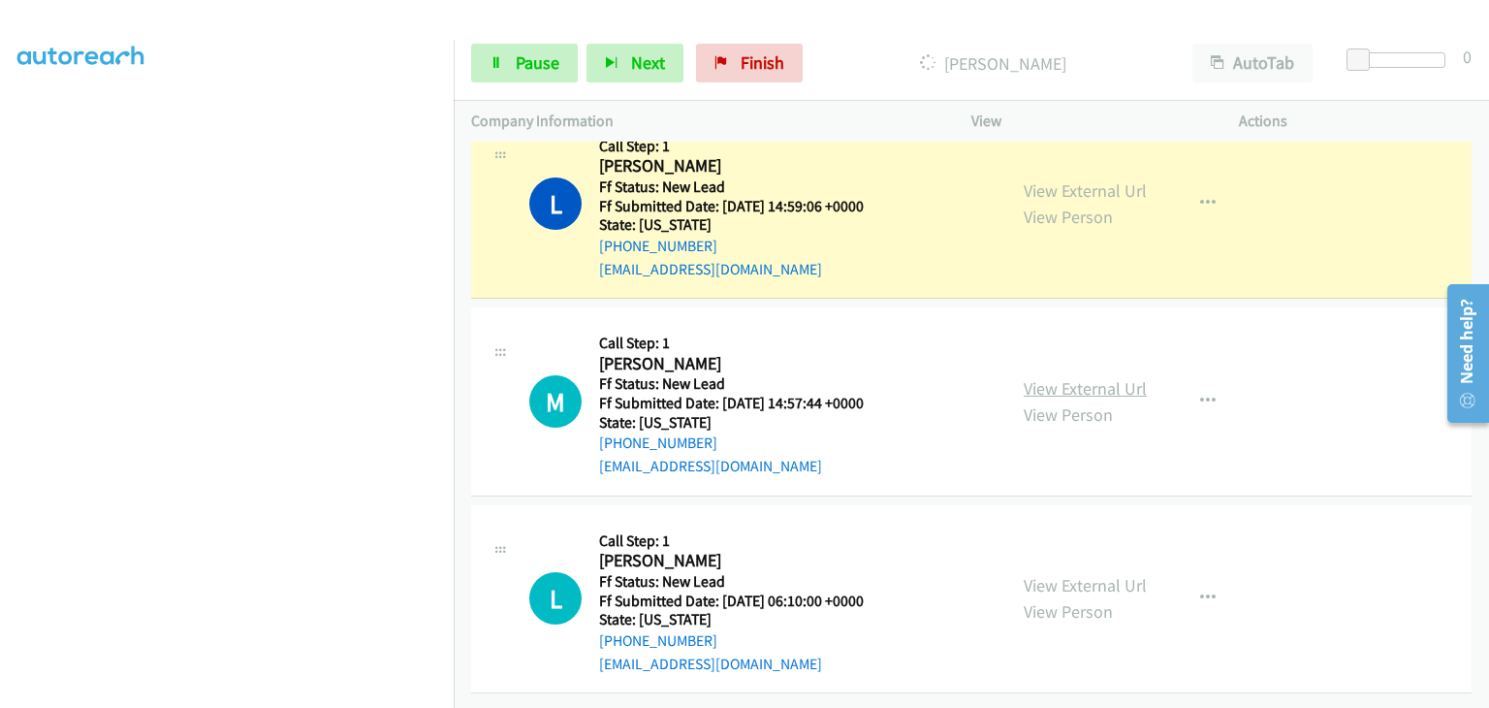
click at [1070, 377] on link "View External Url" at bounding box center [1085, 388] width 123 height 22
click at [1184, 391] on button "button" at bounding box center [1208, 401] width 52 height 39
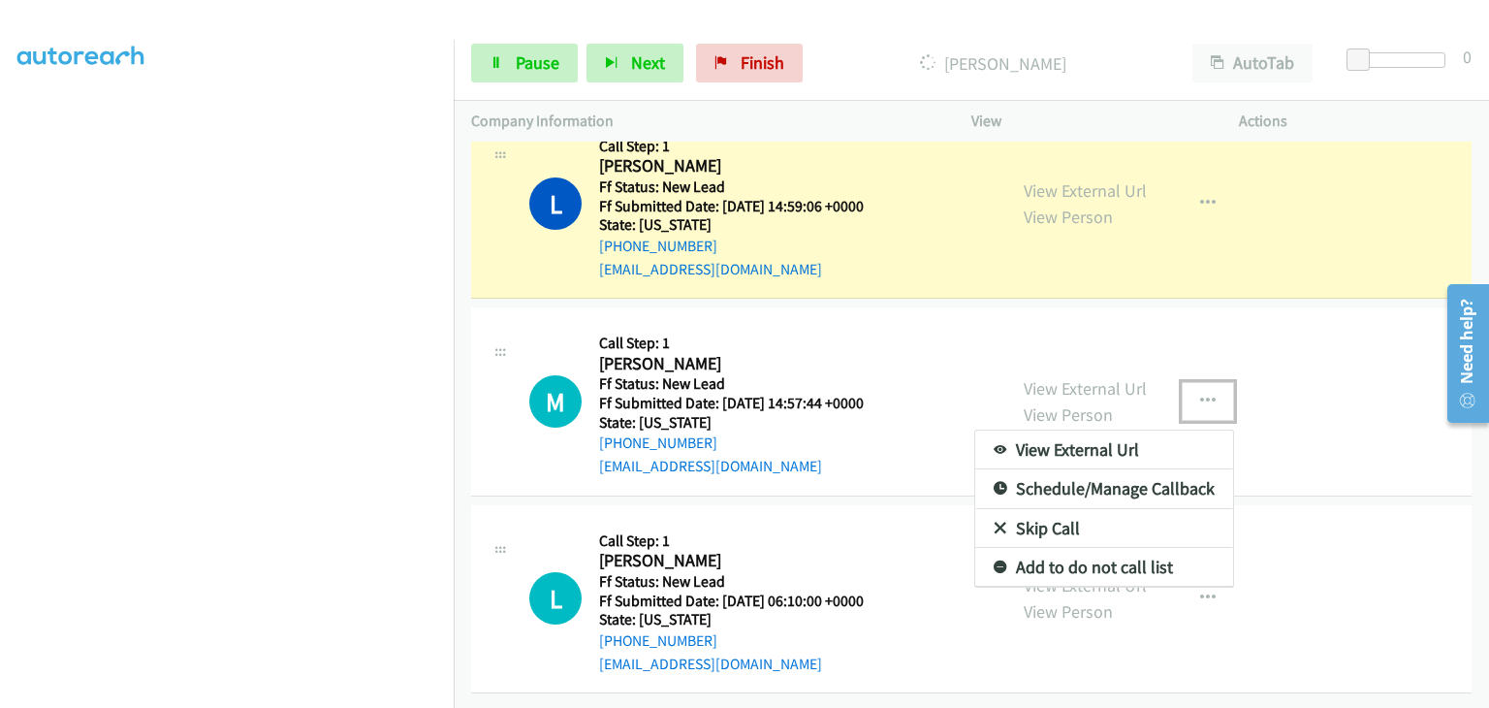
click at [1053, 509] on link "Skip Call" at bounding box center [1104, 528] width 258 height 39
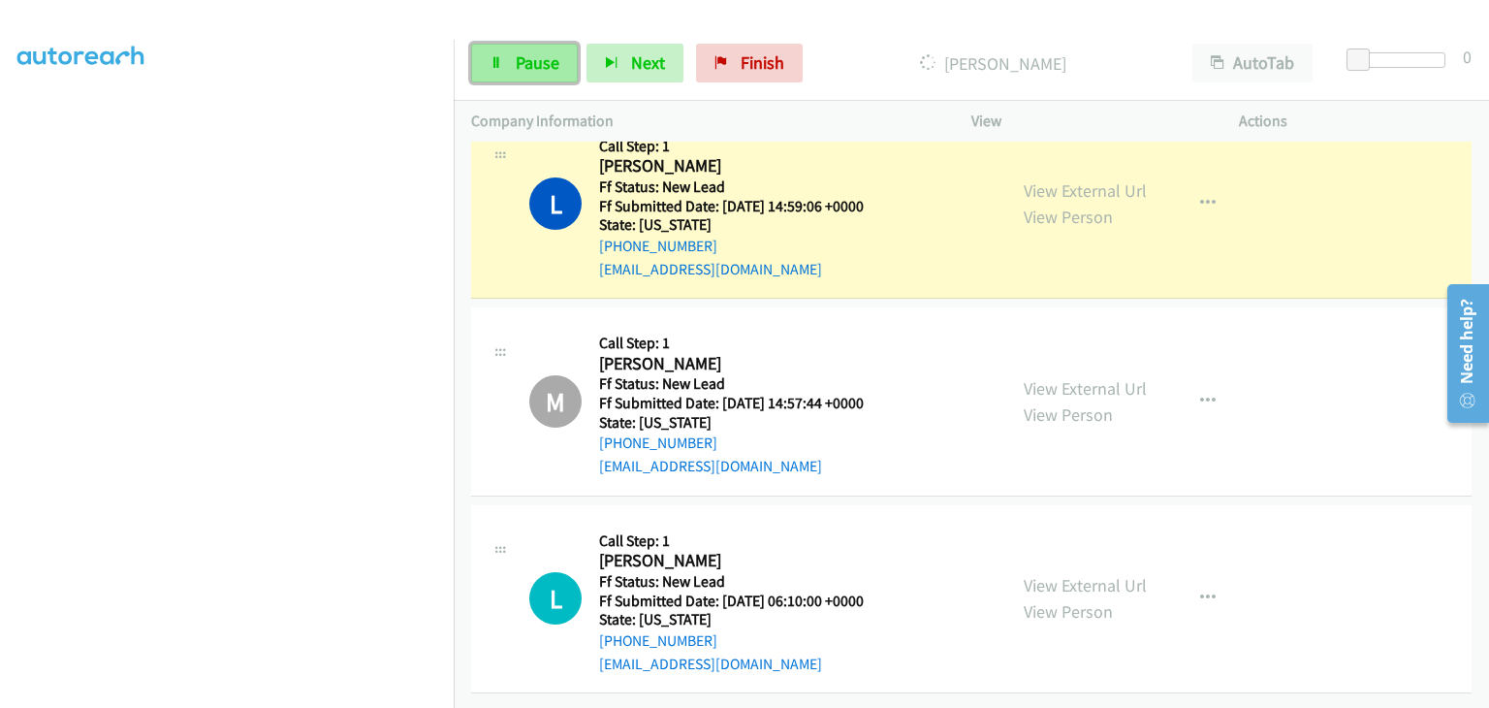
click at [527, 60] on span "Pause" at bounding box center [538, 62] width 44 height 22
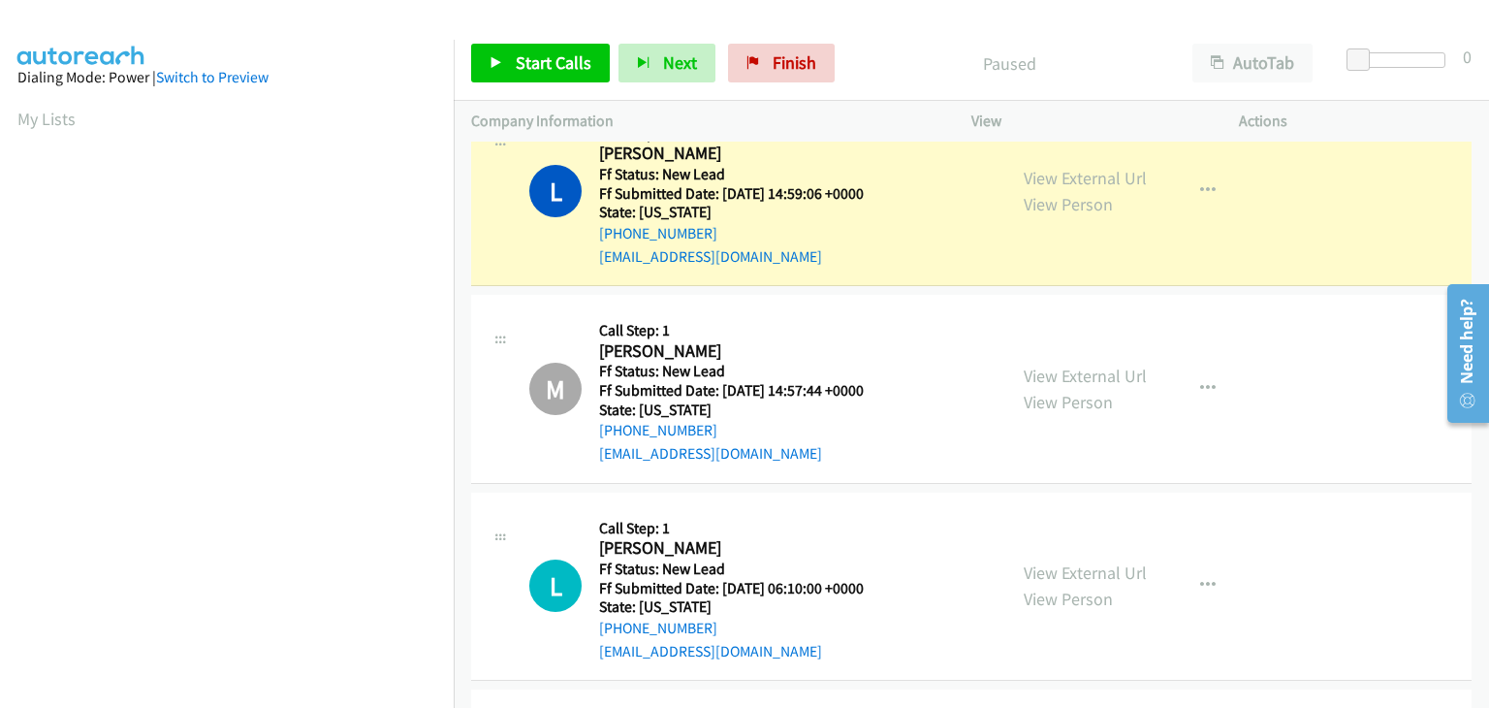
scroll to position [380, 0]
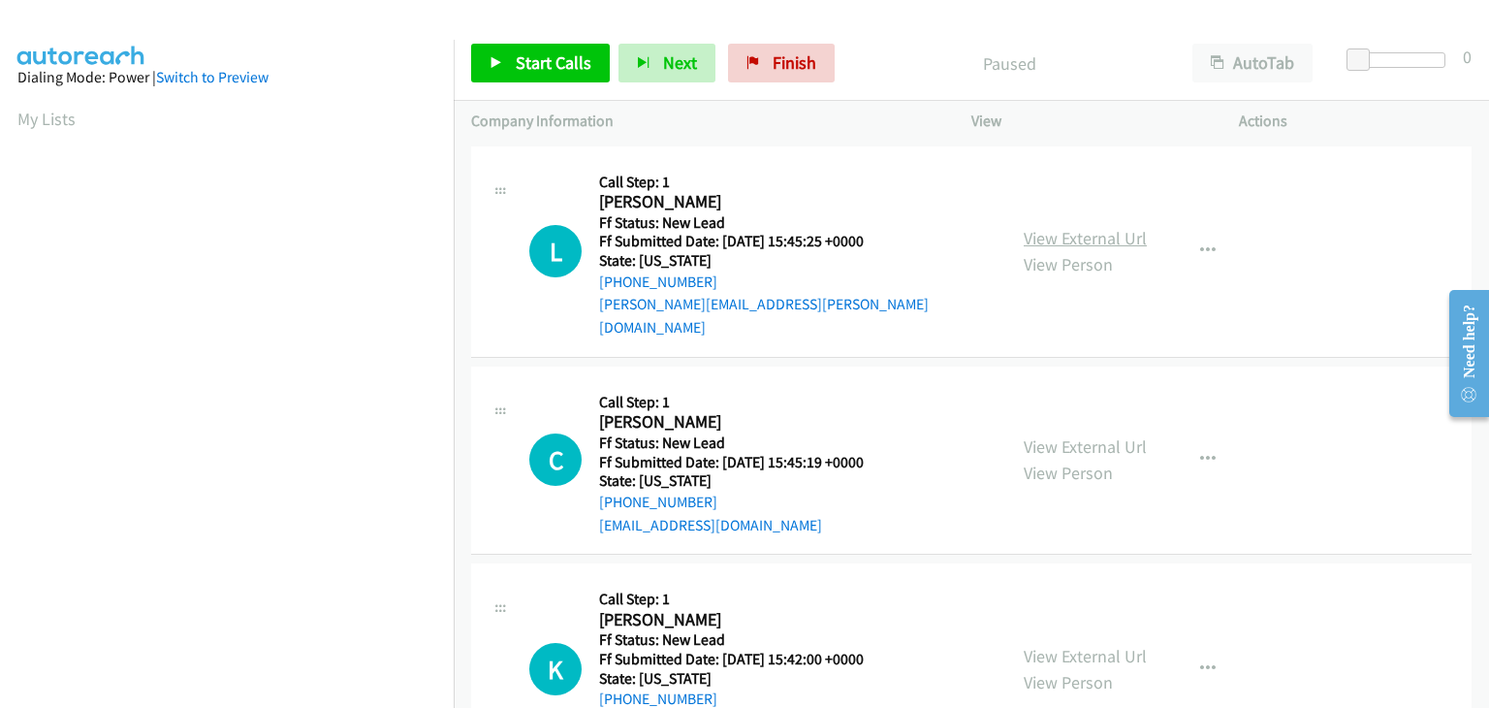
click at [1072, 227] on link "View External Url" at bounding box center [1085, 238] width 123 height 22
click at [550, 56] on span "Start Calls" at bounding box center [554, 62] width 76 height 22
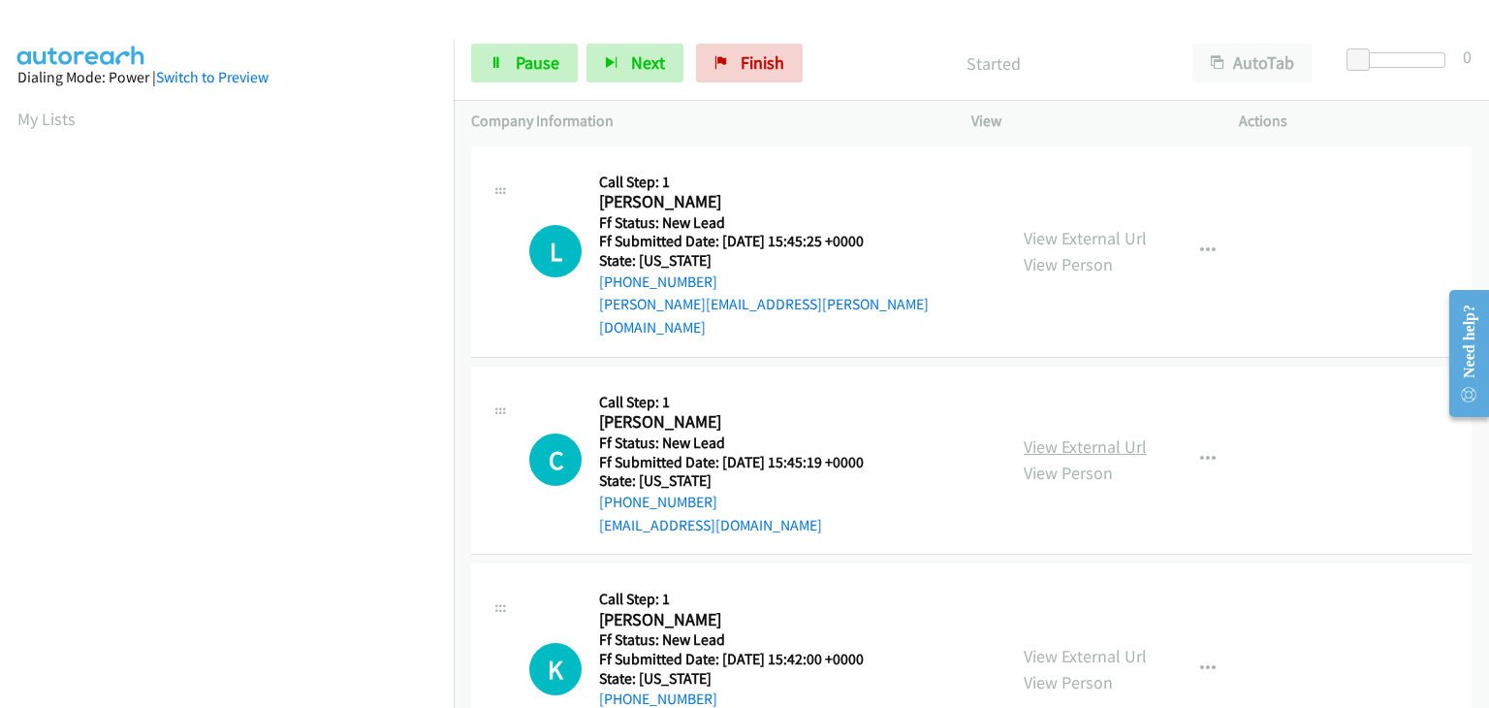
click at [1101, 435] on link "View External Url" at bounding box center [1085, 446] width 123 height 22
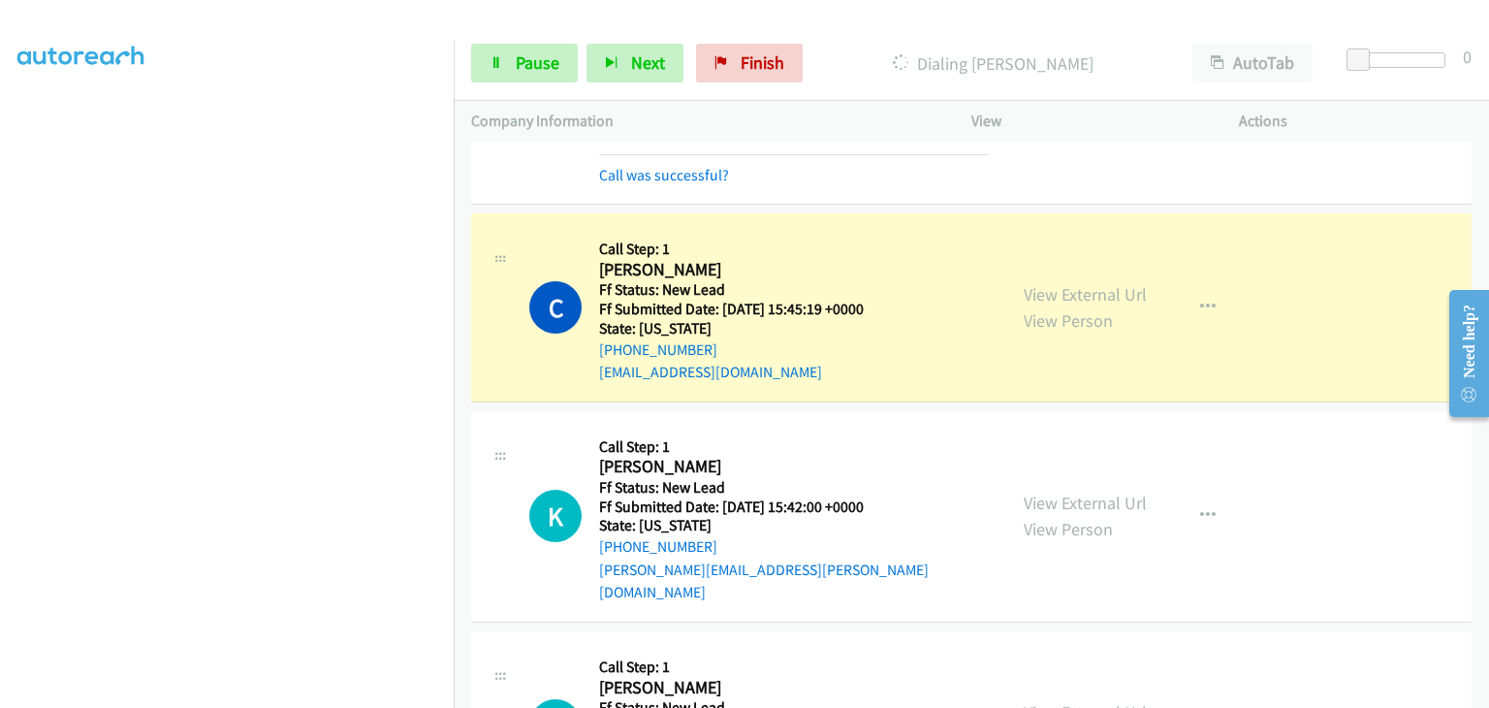
scroll to position [380, 0]
click at [543, 64] on span "Pause" at bounding box center [538, 62] width 44 height 22
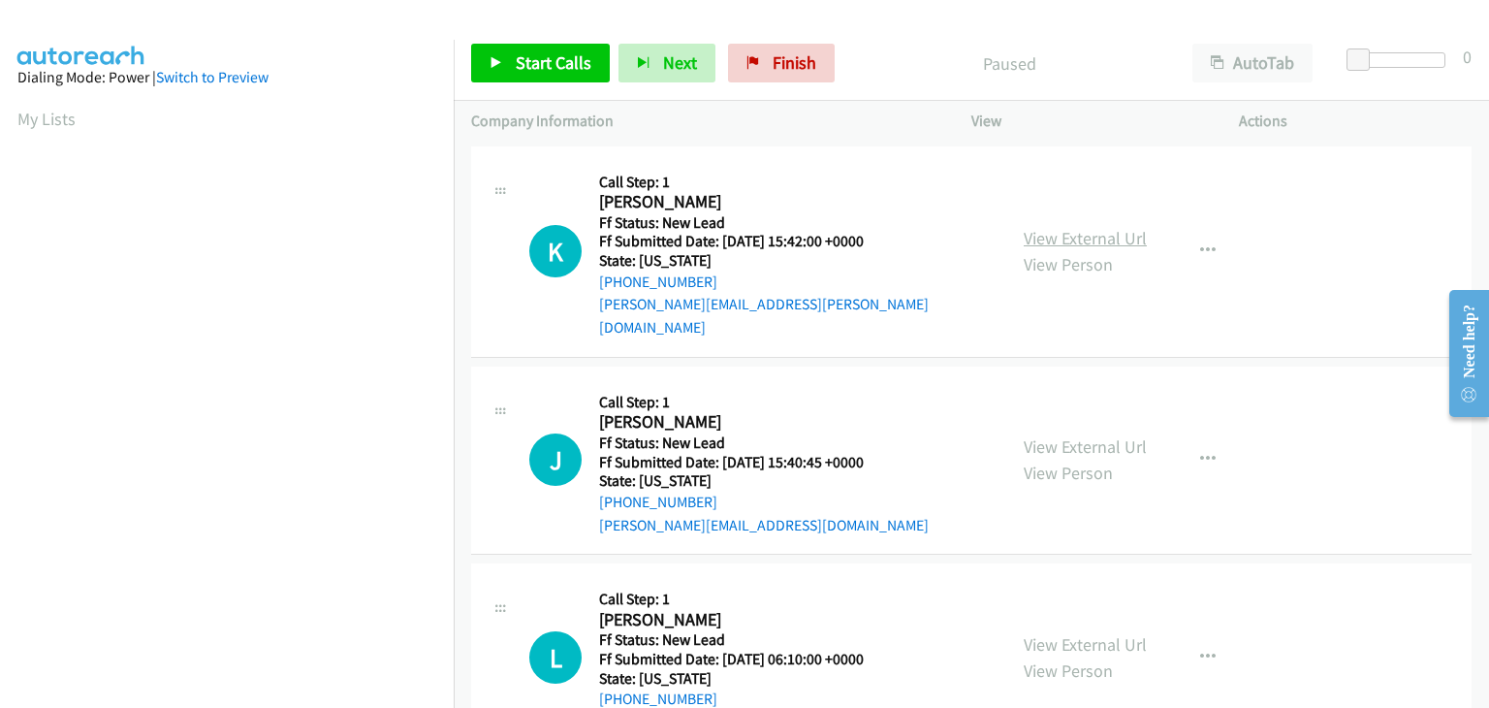
click at [1098, 231] on link "View External Url" at bounding box center [1085, 238] width 123 height 22
click at [597, 64] on link "Start Calls" at bounding box center [540, 63] width 139 height 39
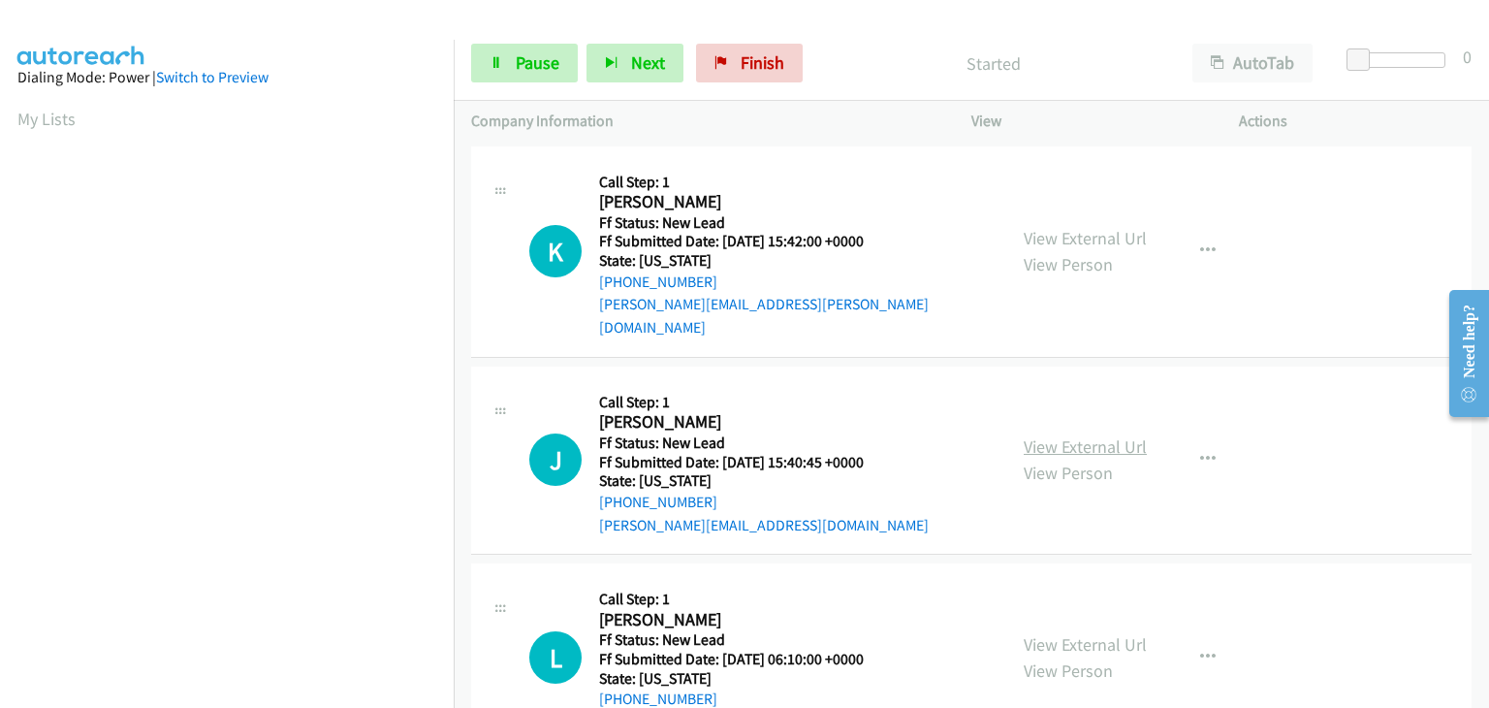
click at [1085, 435] on link "View External Url" at bounding box center [1085, 446] width 123 height 22
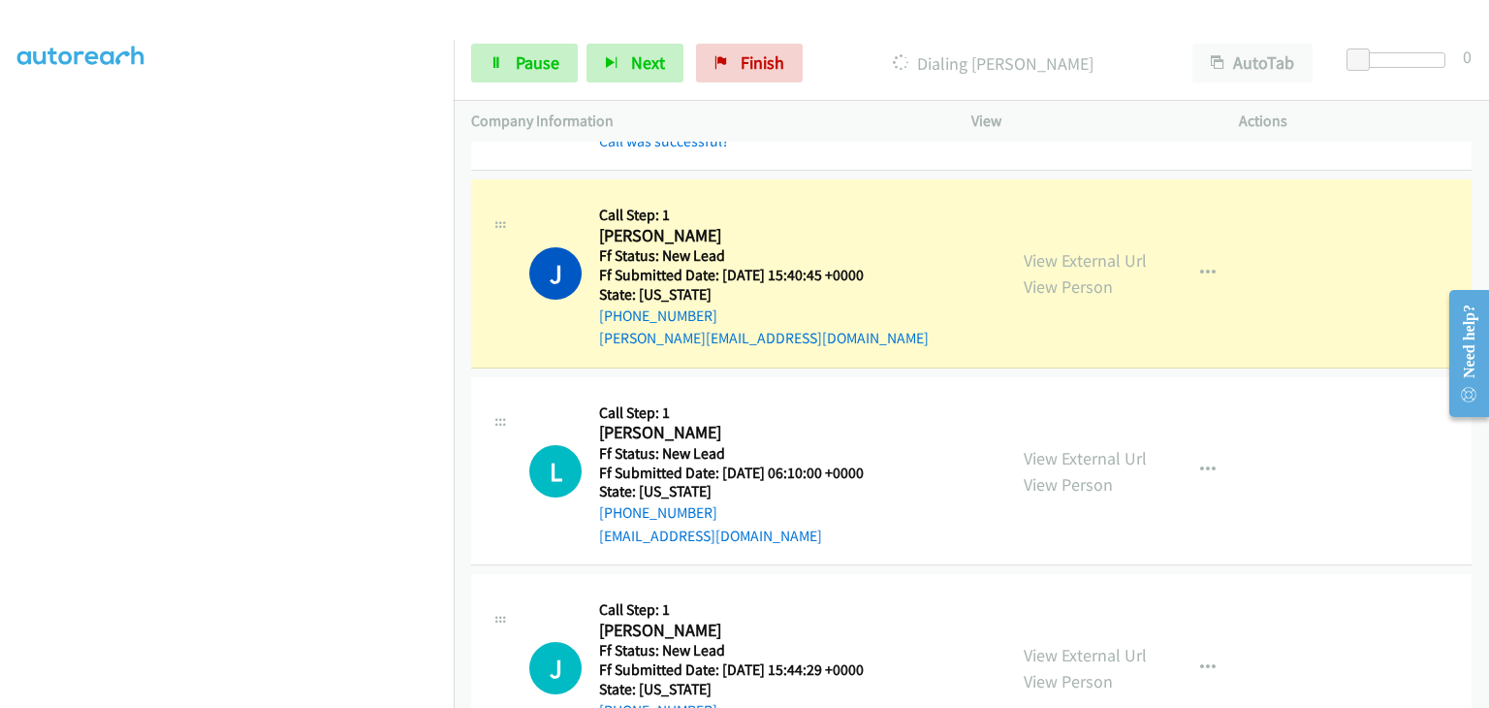
scroll to position [194, 0]
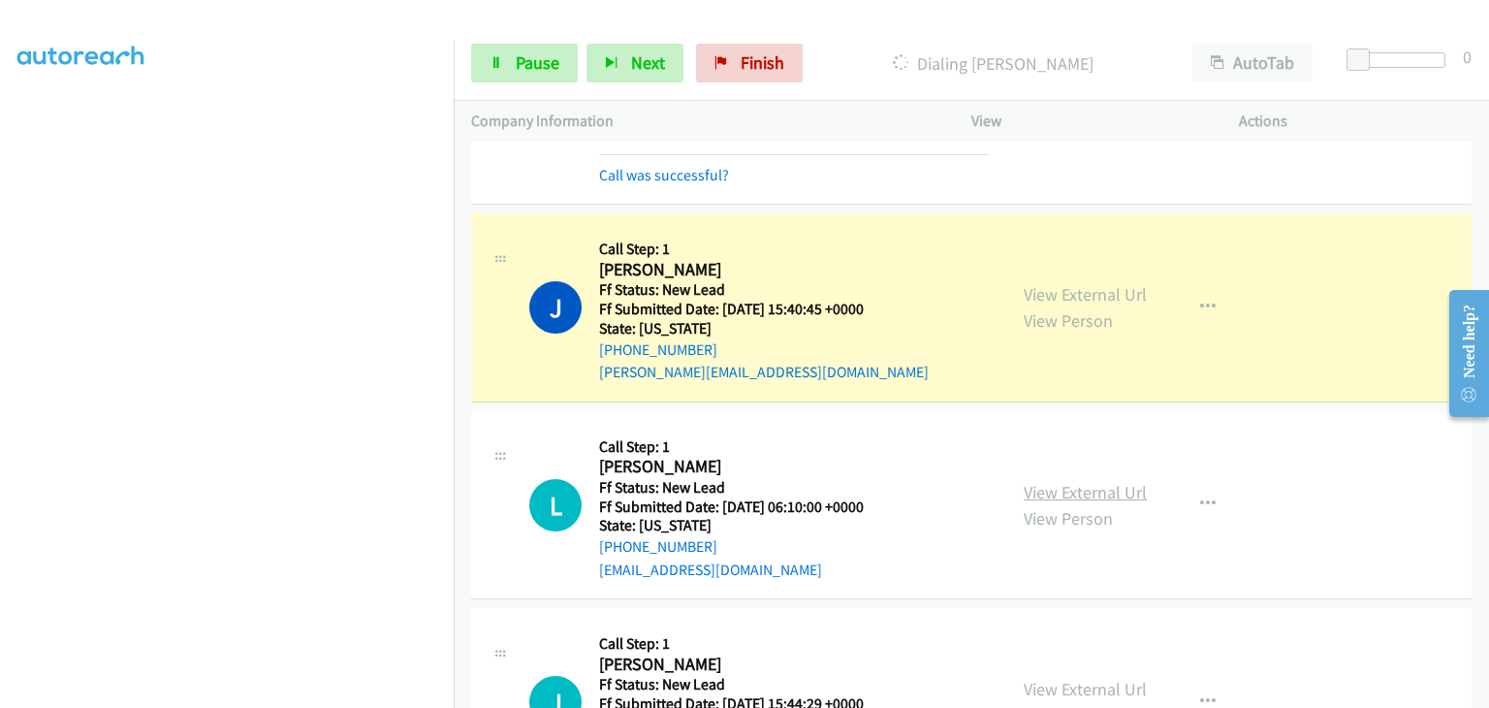
click at [1055, 481] on link "View External Url" at bounding box center [1085, 492] width 123 height 22
click at [527, 62] on span "Pause" at bounding box center [538, 62] width 44 height 22
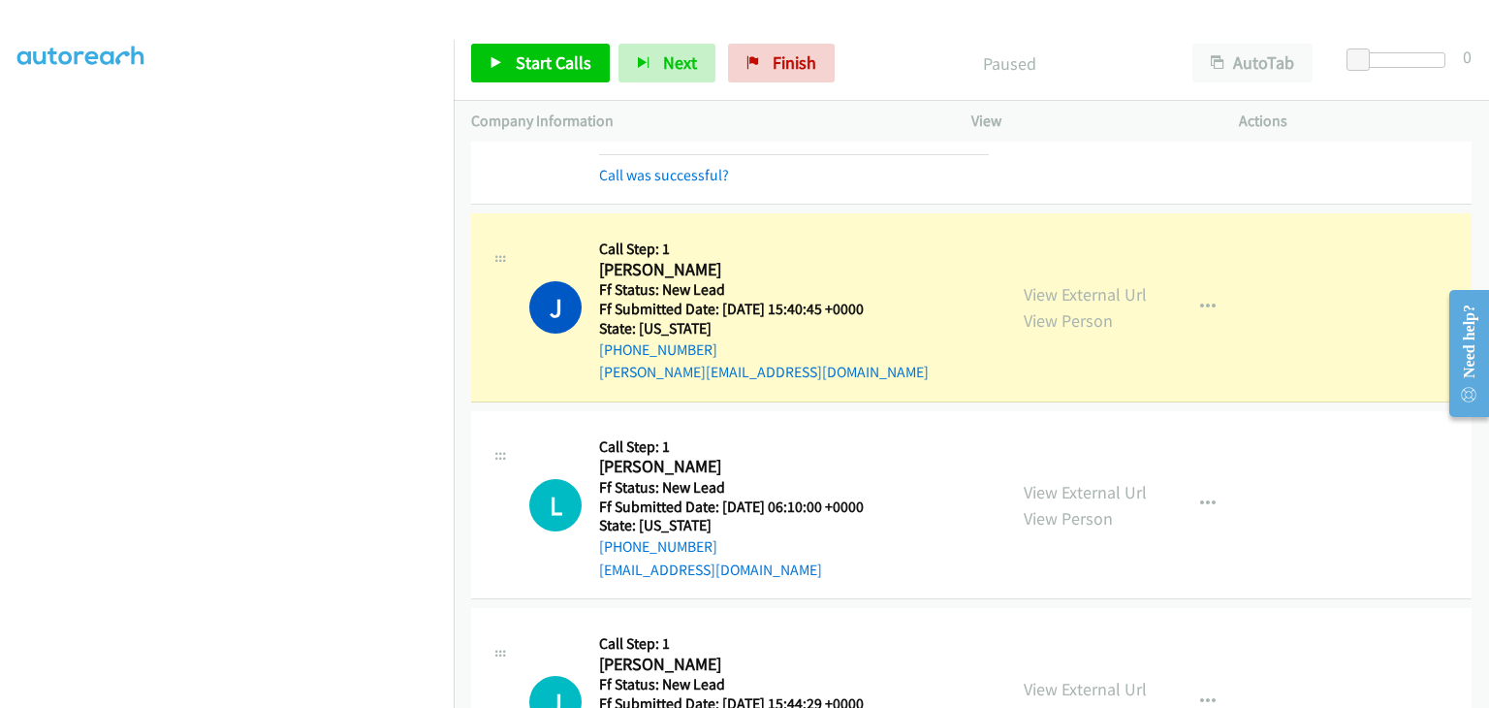
scroll to position [380, 0]
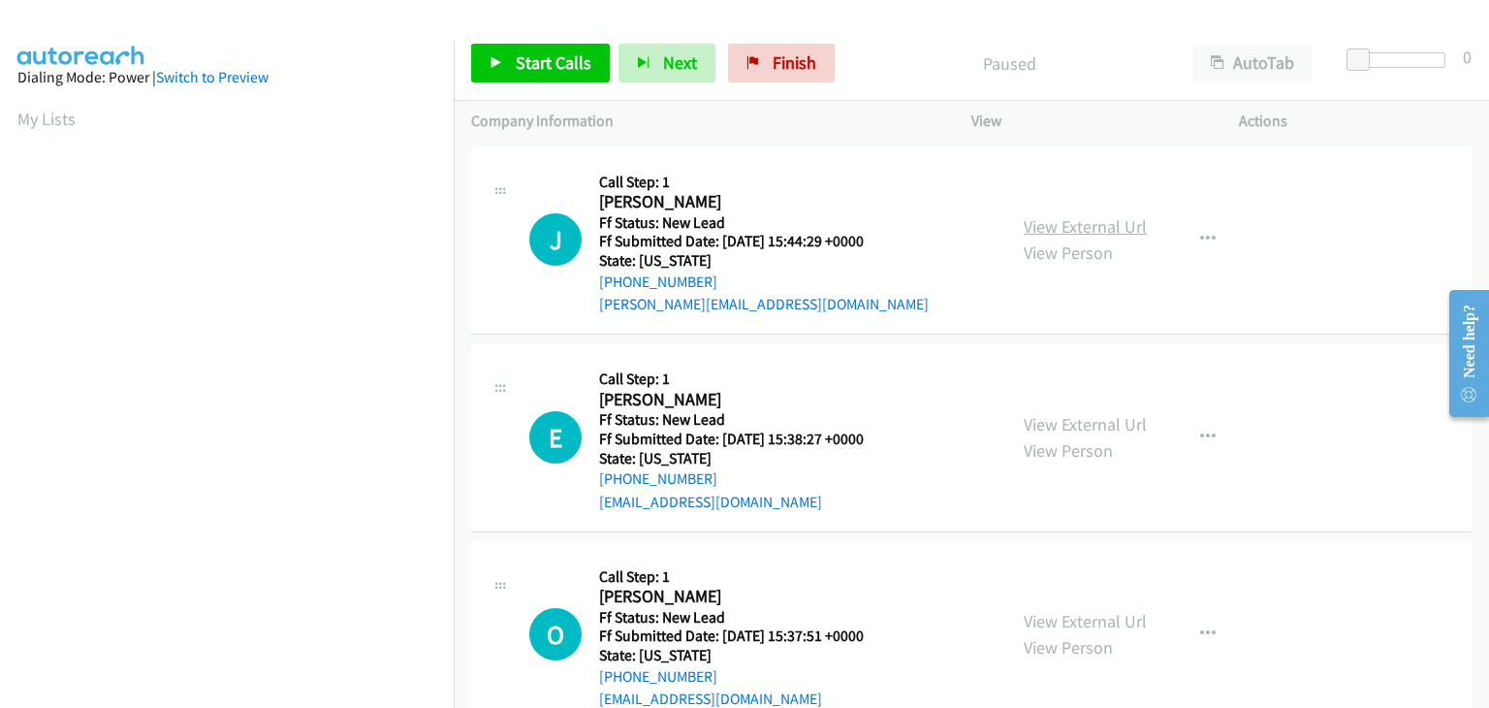
click at [1047, 218] on link "View External Url" at bounding box center [1085, 226] width 123 height 22
click at [512, 74] on link "Start Calls" at bounding box center [540, 63] width 139 height 39
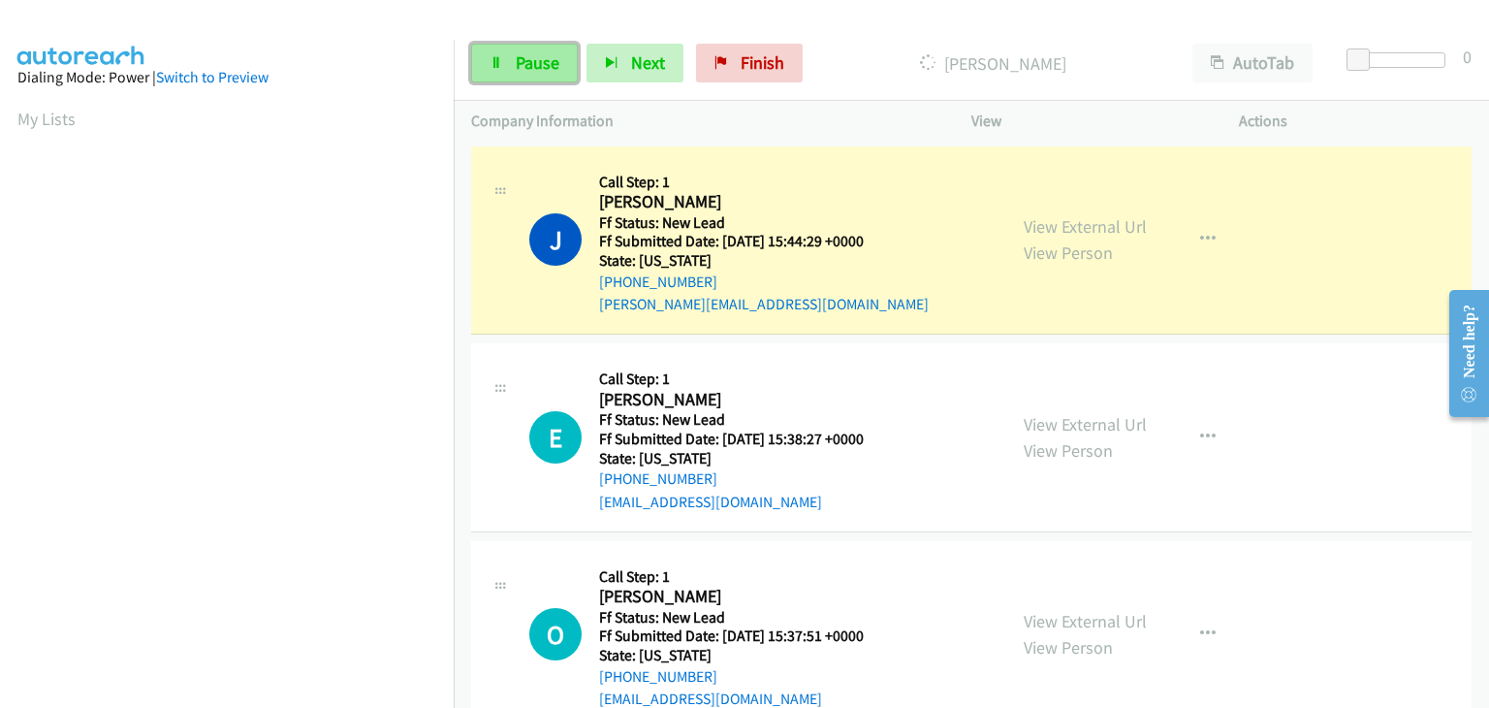
click at [527, 60] on span "Pause" at bounding box center [538, 62] width 44 height 22
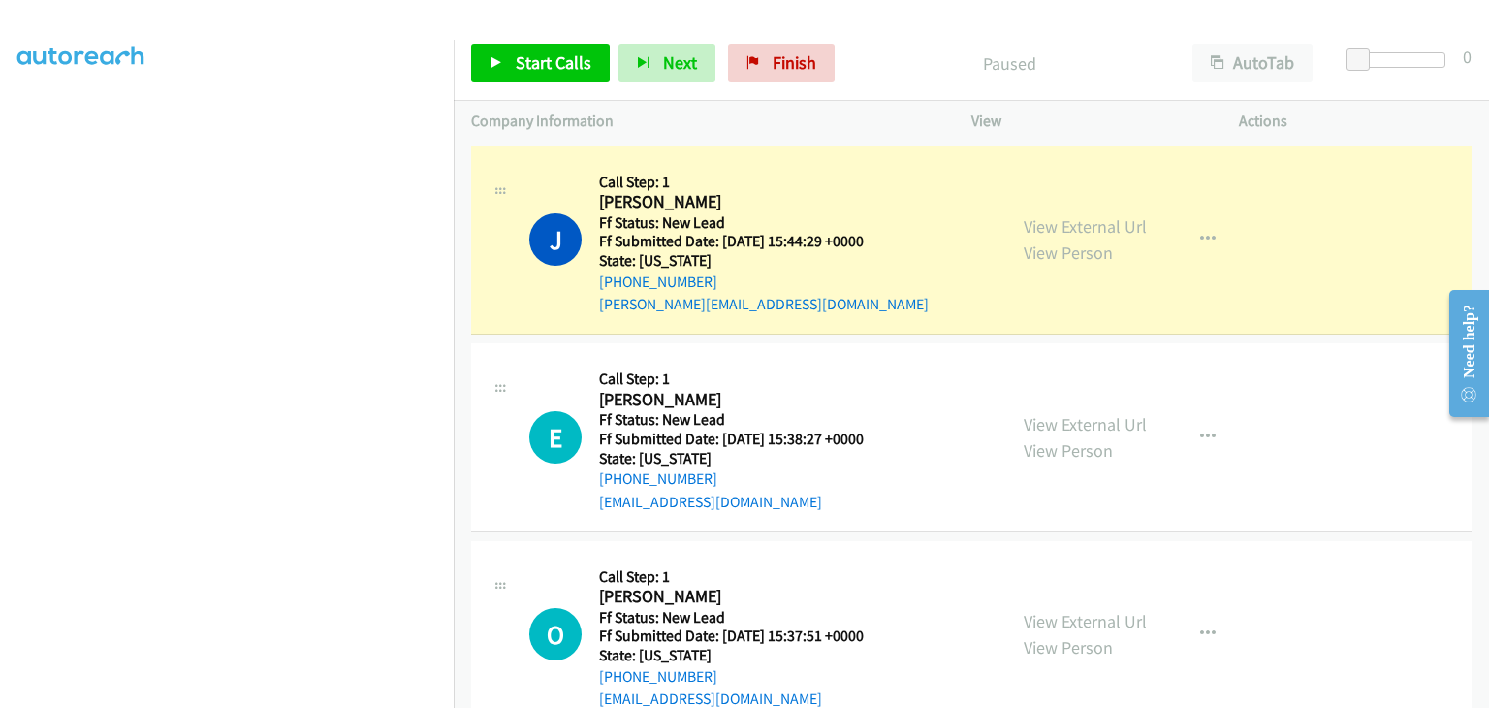
scroll to position [380, 0]
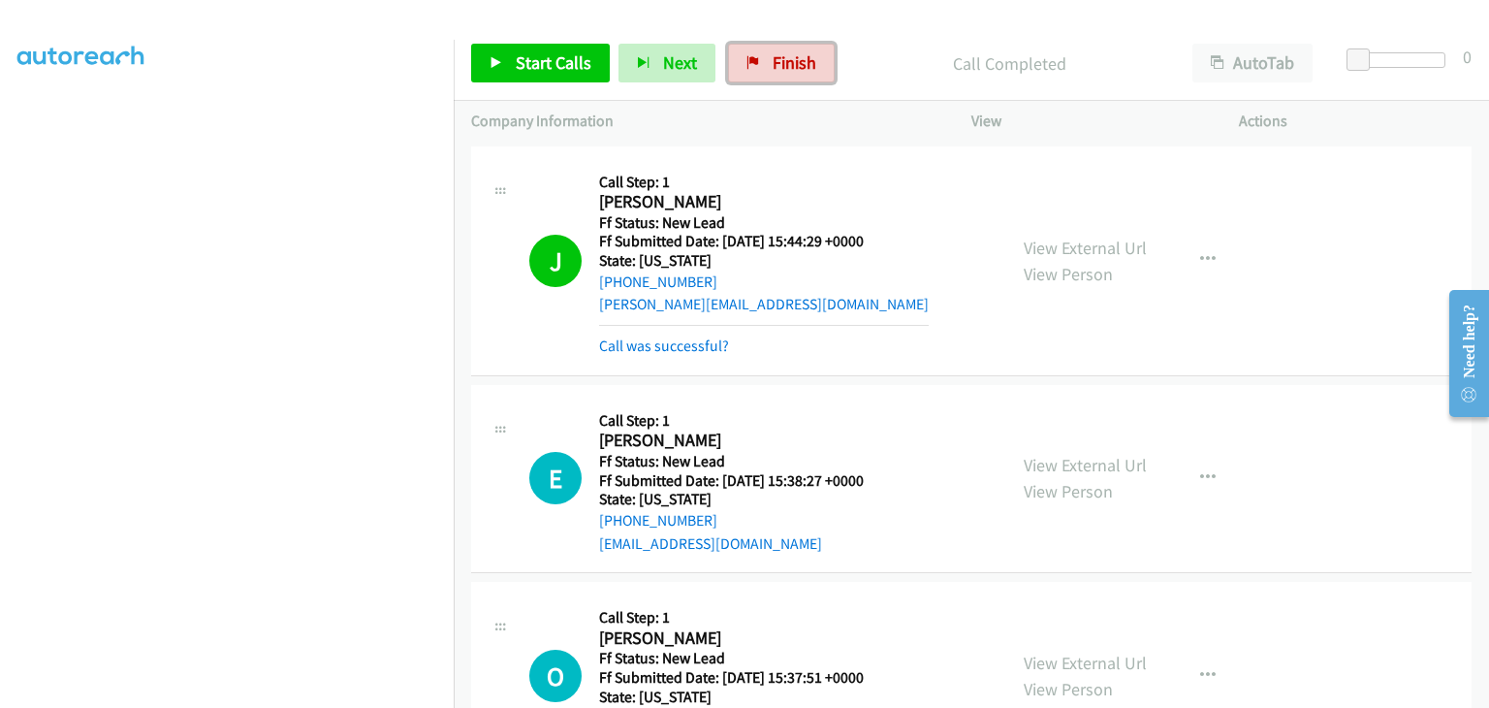
drag, startPoint x: 780, startPoint y: 63, endPoint x: 807, endPoint y: 106, distance: 50.6
click at [780, 63] on span "Finish" at bounding box center [795, 62] width 44 height 22
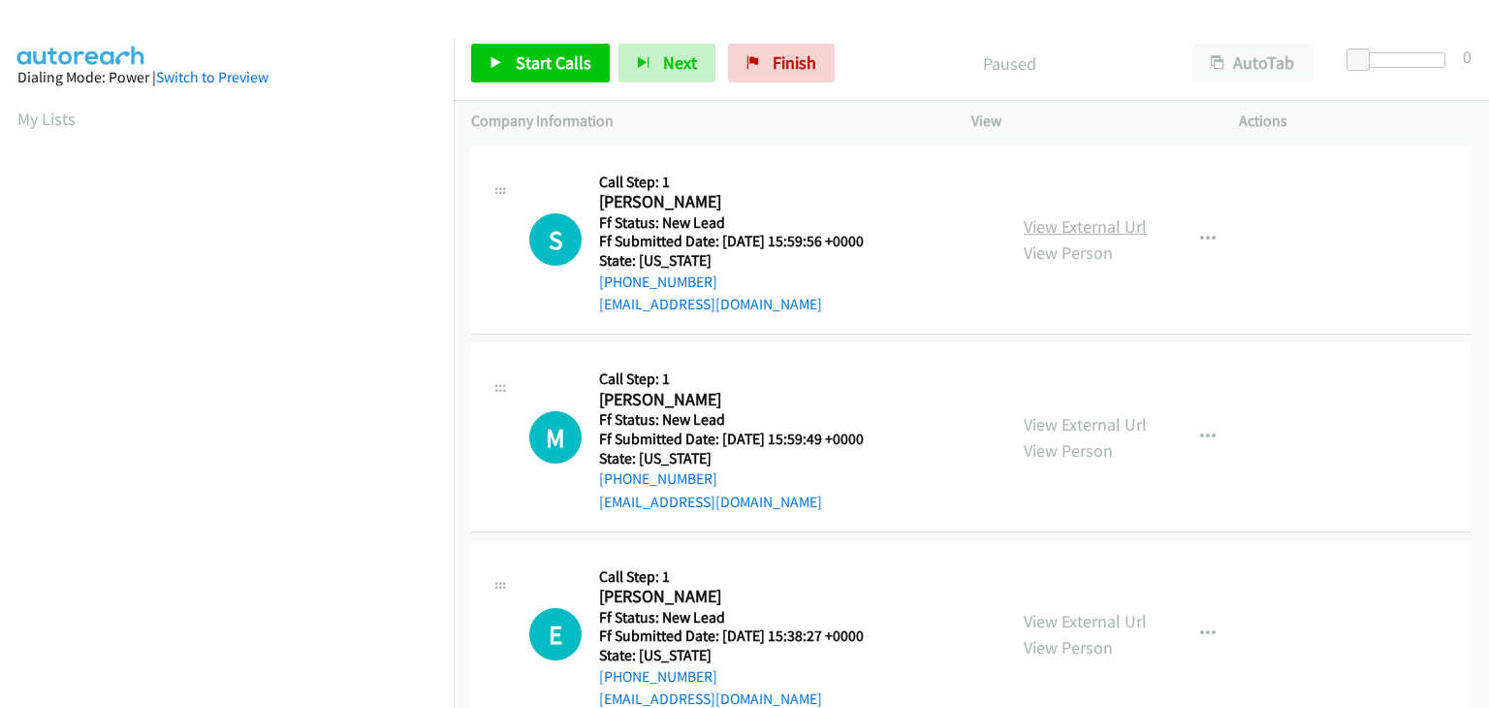
click at [1133, 231] on link "View External Url" at bounding box center [1085, 226] width 123 height 22
click at [545, 65] on span "Start Calls" at bounding box center [554, 62] width 76 height 22
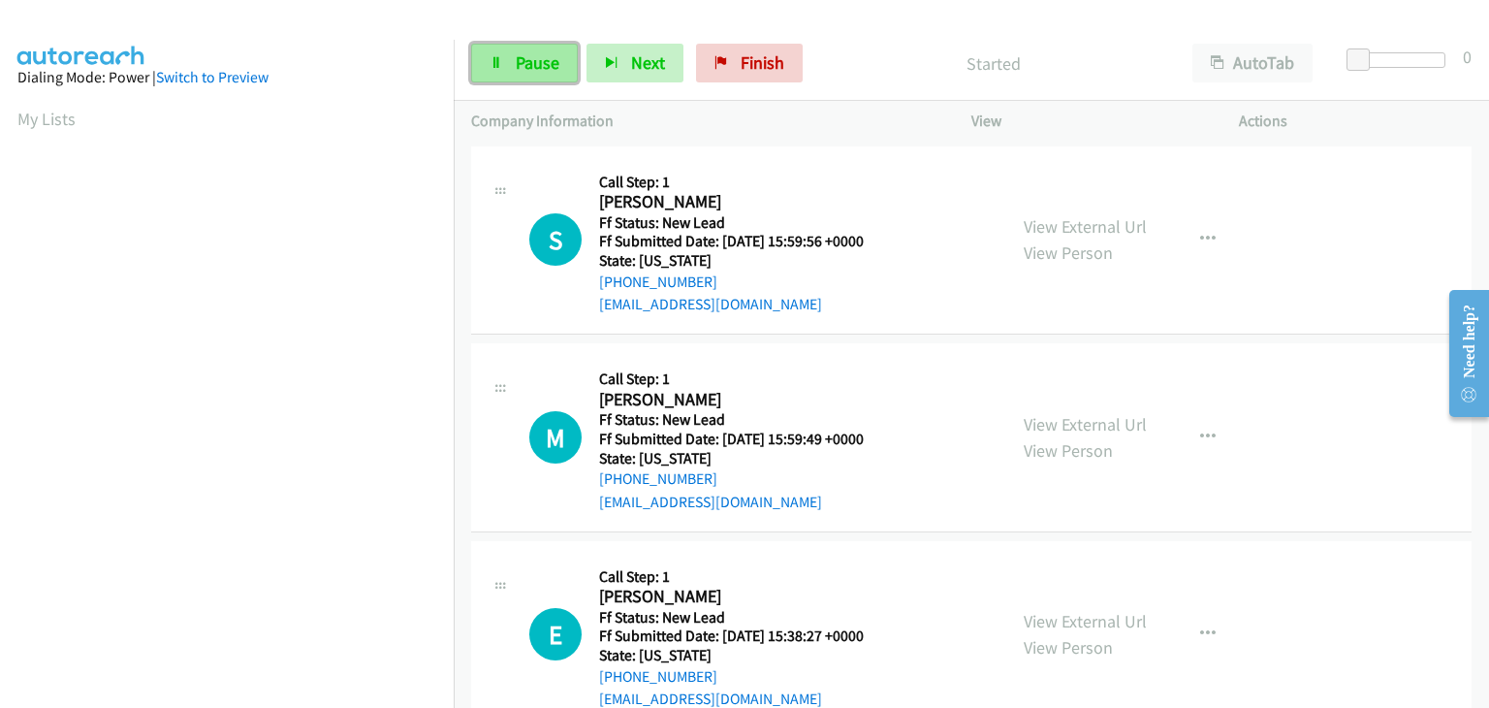
click at [559, 73] on link "Pause" at bounding box center [524, 63] width 107 height 39
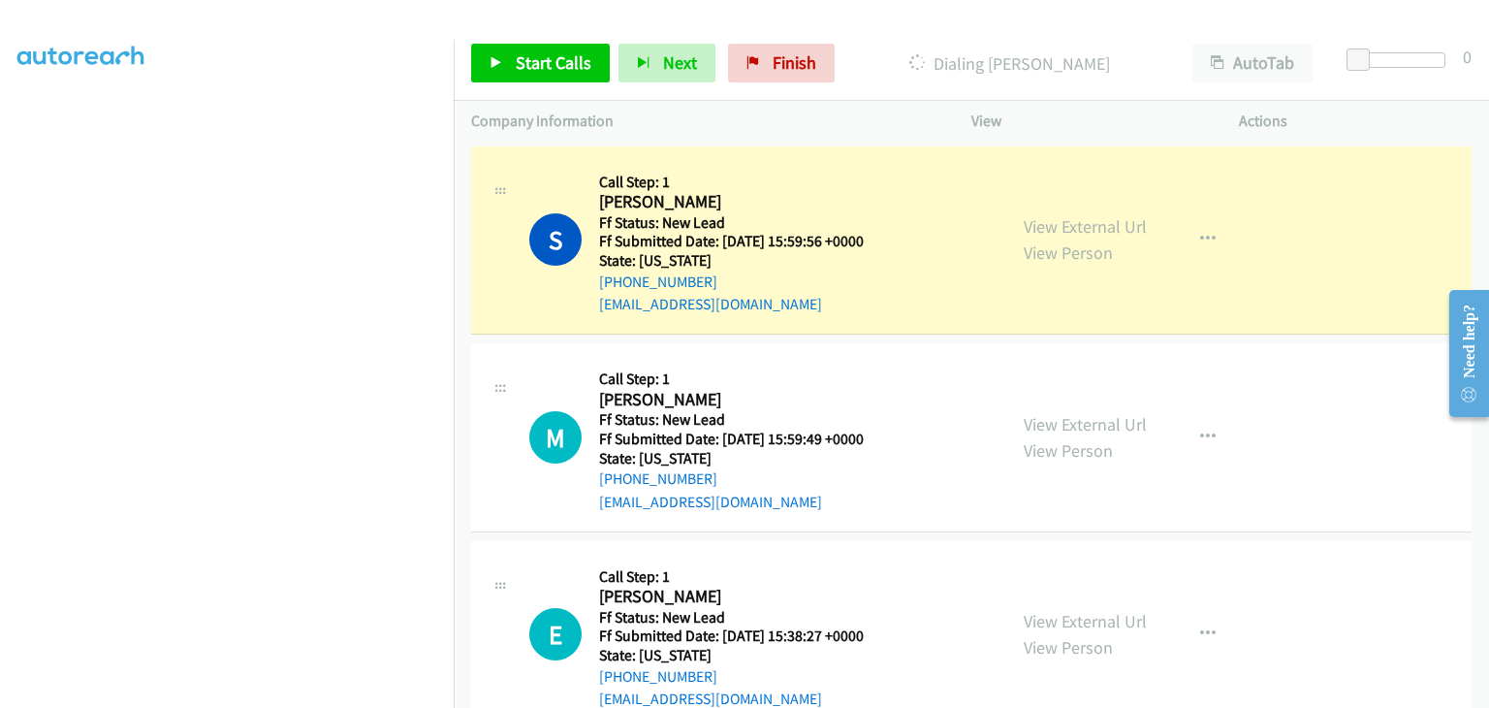
scroll to position [380, 0]
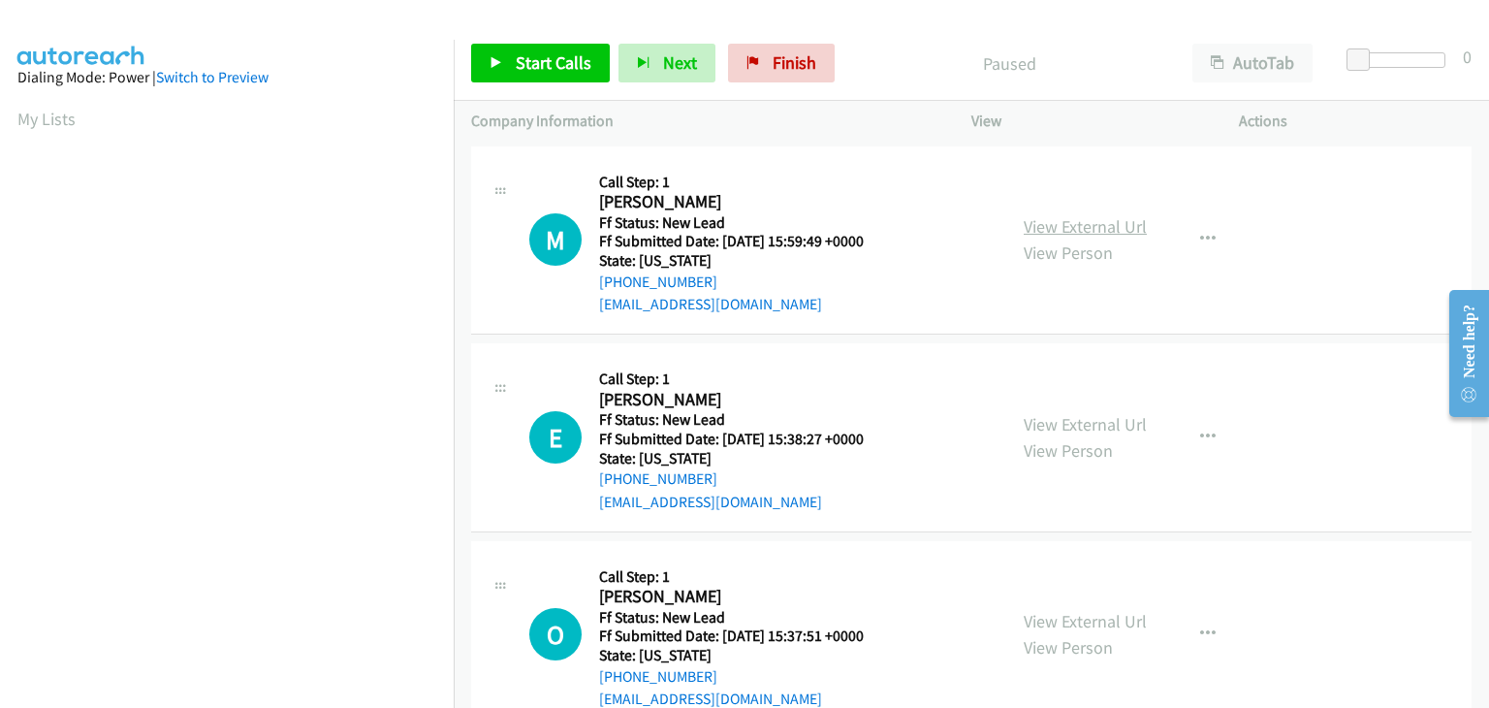
click at [1029, 229] on link "View External Url" at bounding box center [1085, 226] width 123 height 22
click at [574, 69] on span "Start Calls" at bounding box center [554, 62] width 76 height 22
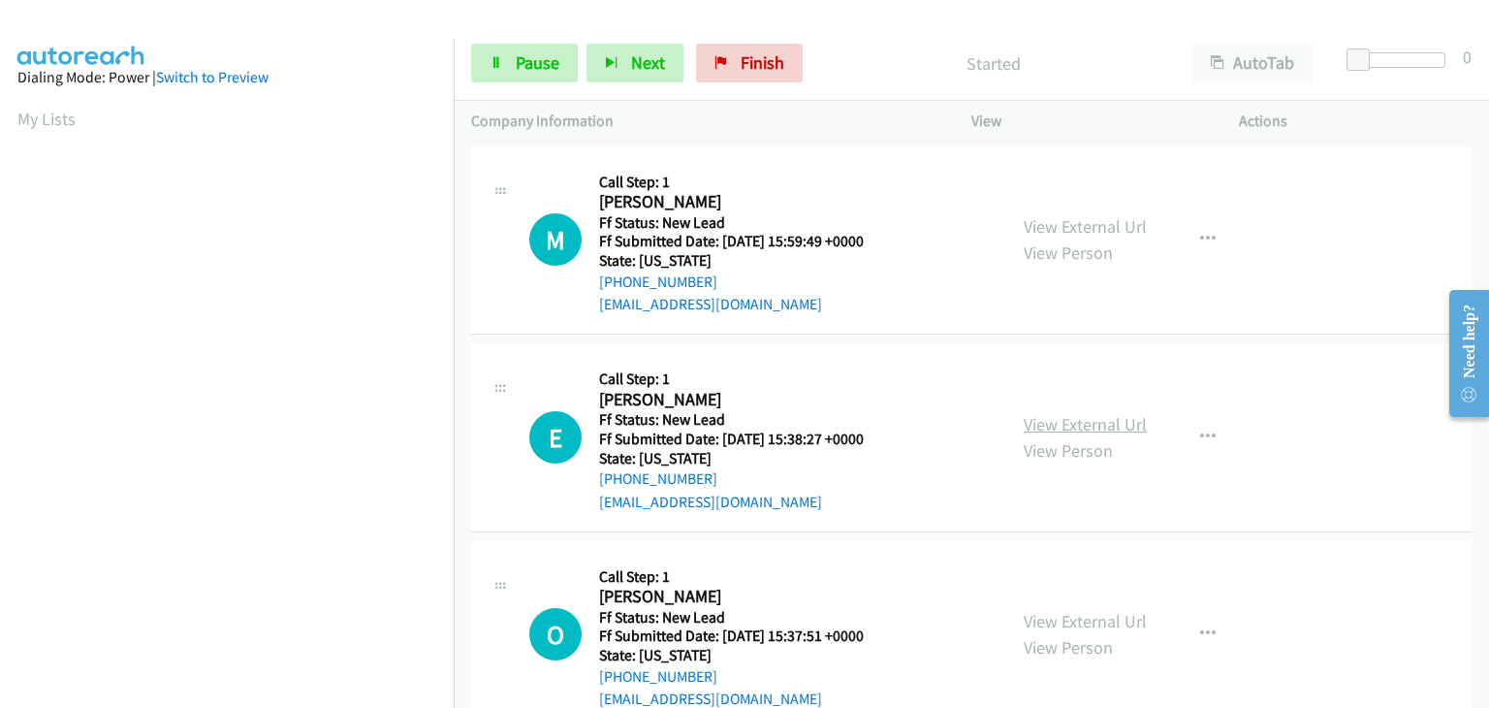
click at [1048, 419] on link "View External Url" at bounding box center [1085, 424] width 123 height 22
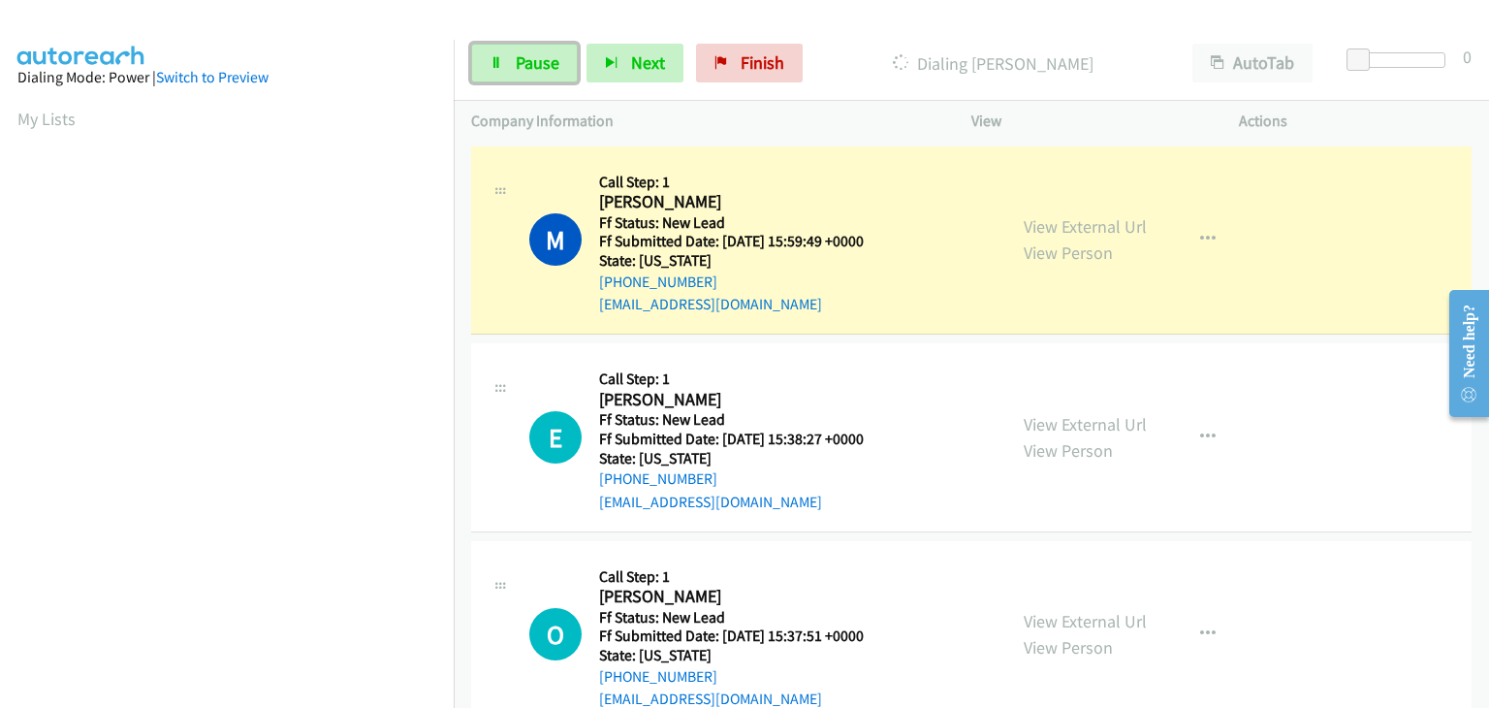
click at [545, 72] on span "Pause" at bounding box center [538, 62] width 44 height 22
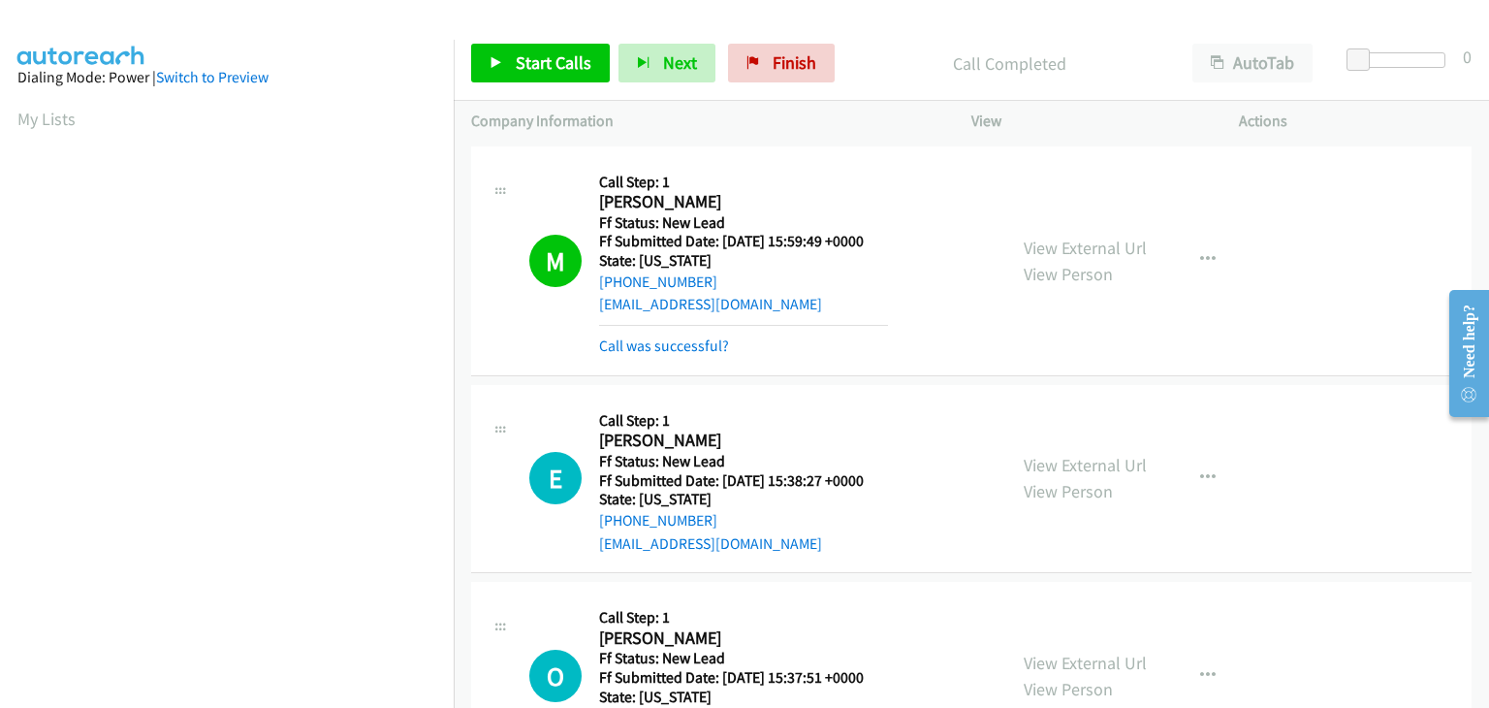
scroll to position [380, 0]
click at [678, 350] on link "Call was successful?" at bounding box center [664, 345] width 130 height 18
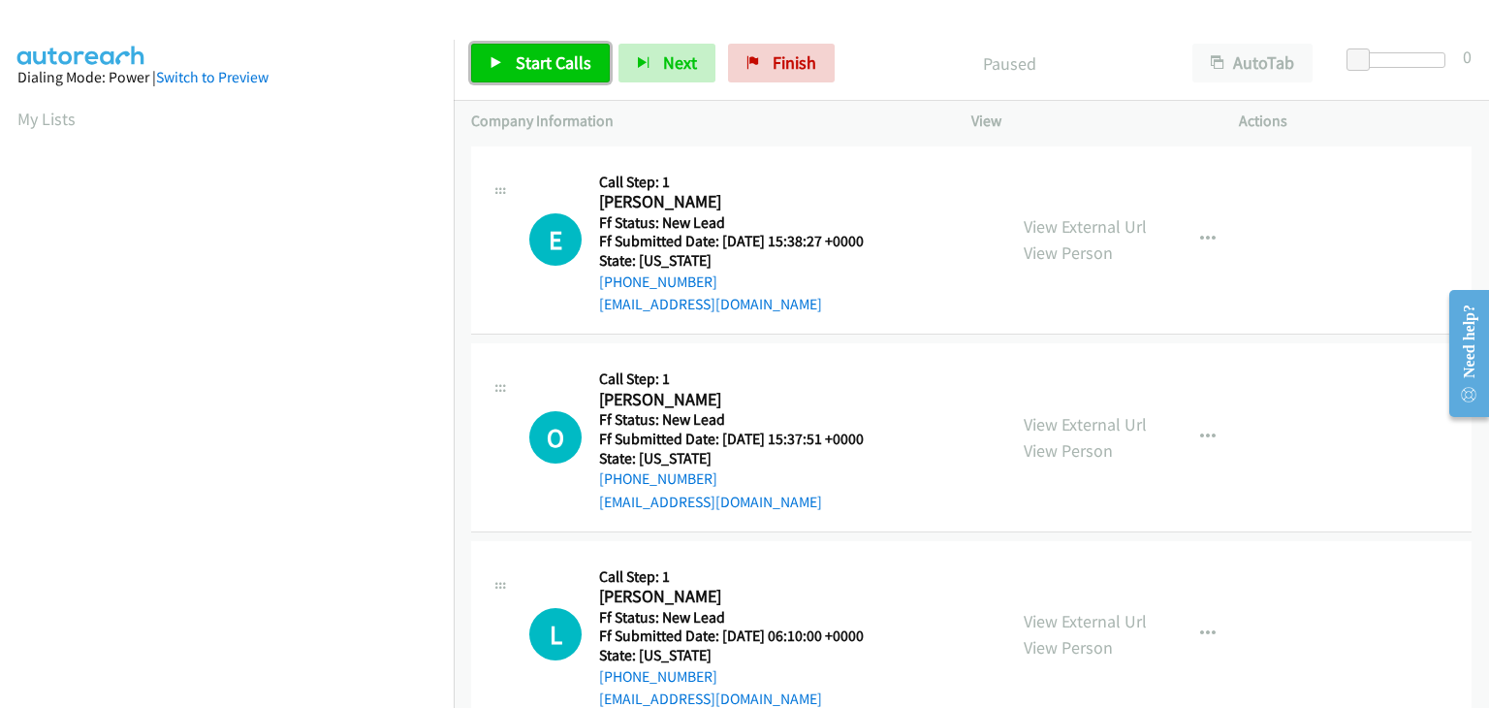
click at [539, 61] on span "Start Calls" at bounding box center [554, 62] width 76 height 22
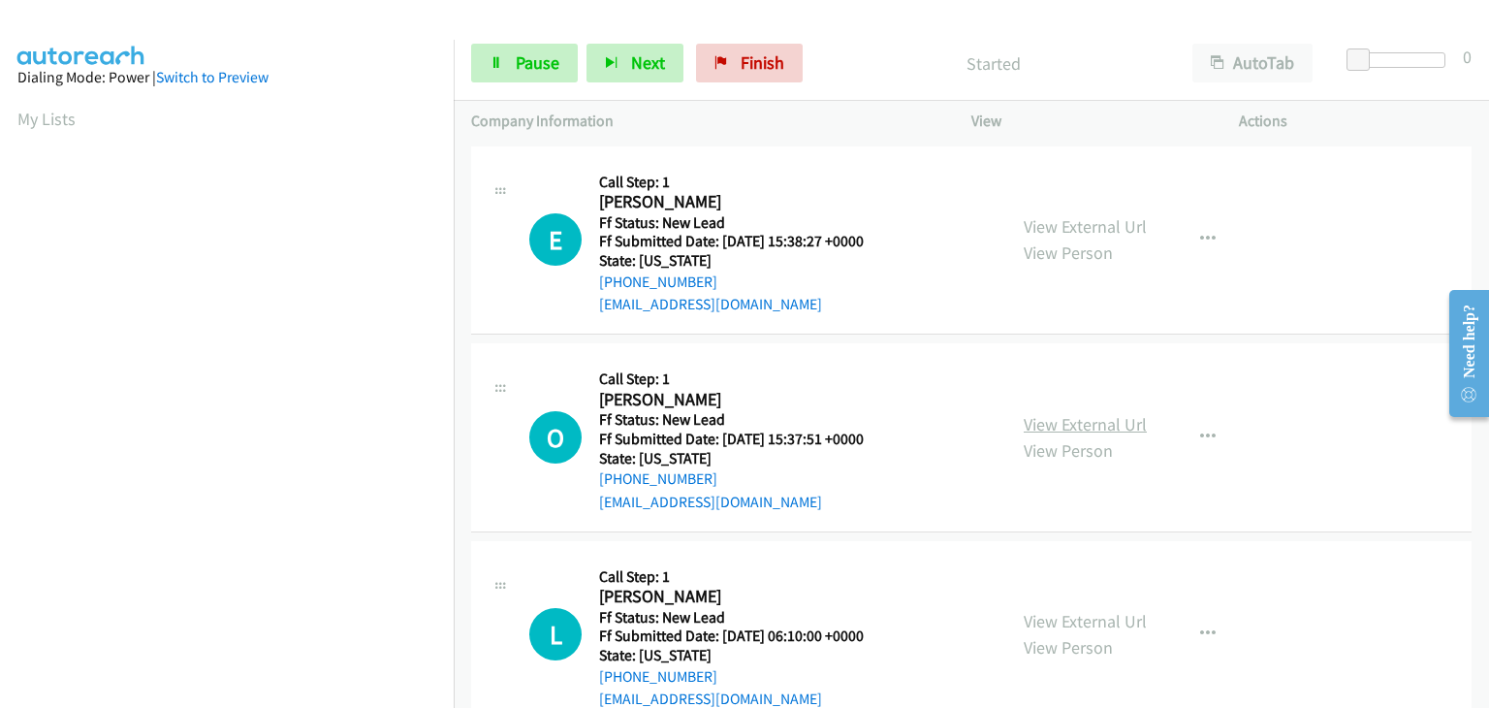
click at [1105, 420] on link "View External Url" at bounding box center [1085, 424] width 123 height 22
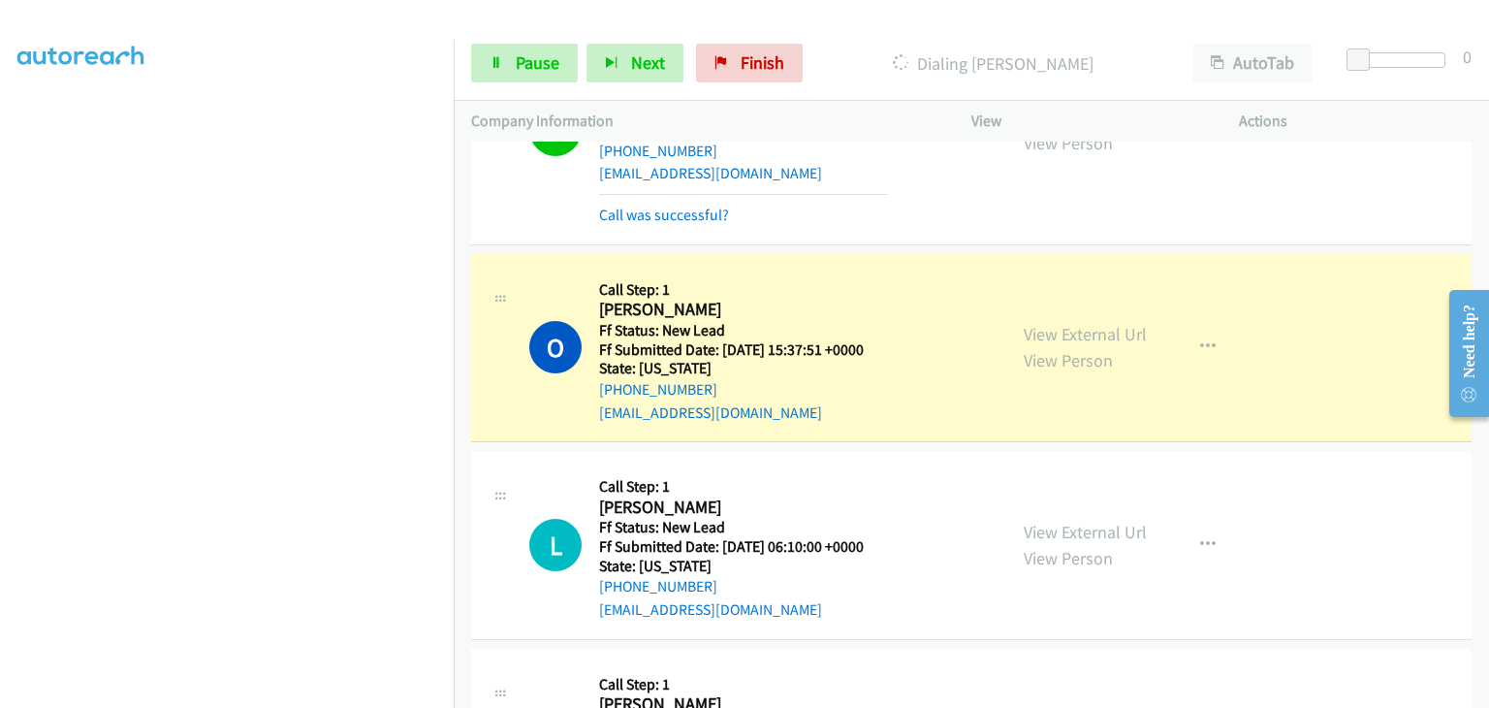
scroll to position [194, 0]
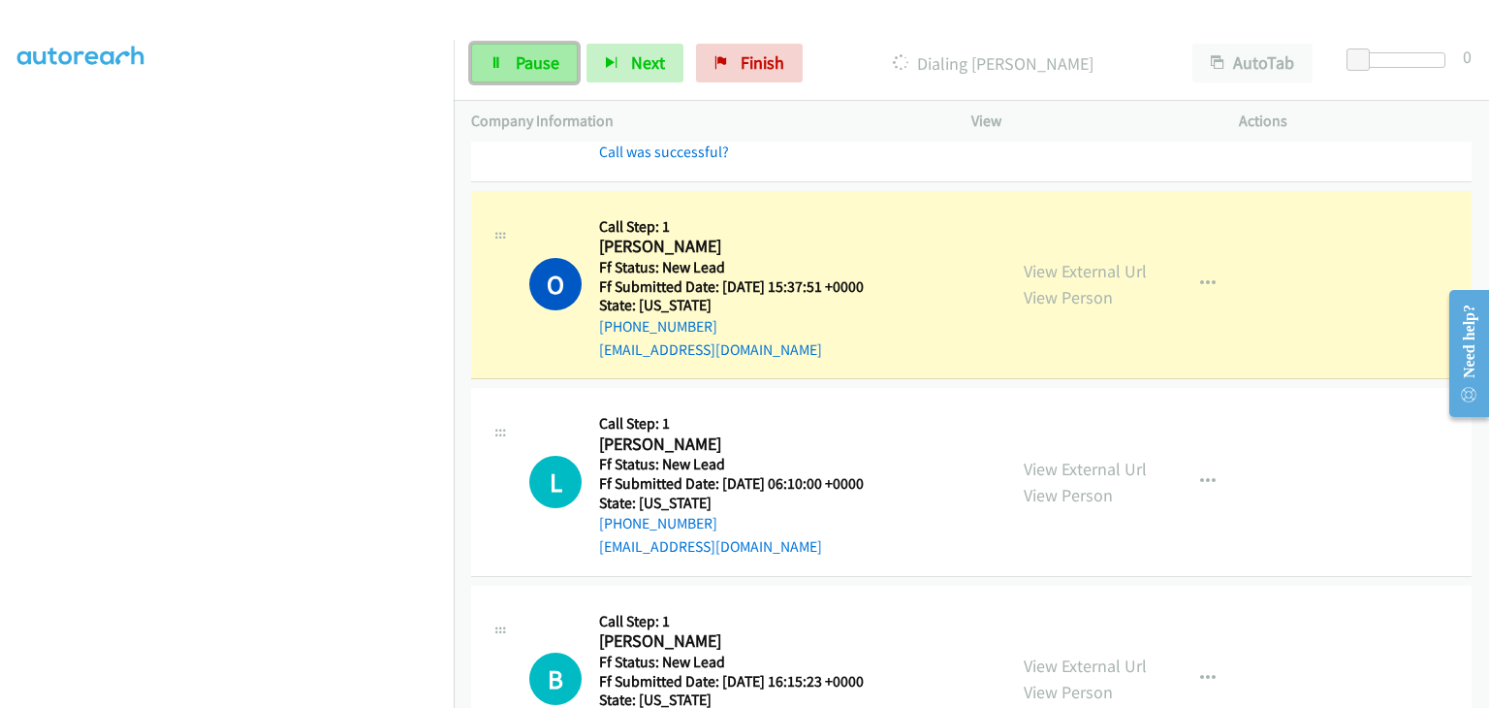
drag, startPoint x: 544, startPoint y: 64, endPoint x: 557, endPoint y: 64, distance: 12.6
click at [544, 64] on span "Pause" at bounding box center [538, 62] width 44 height 22
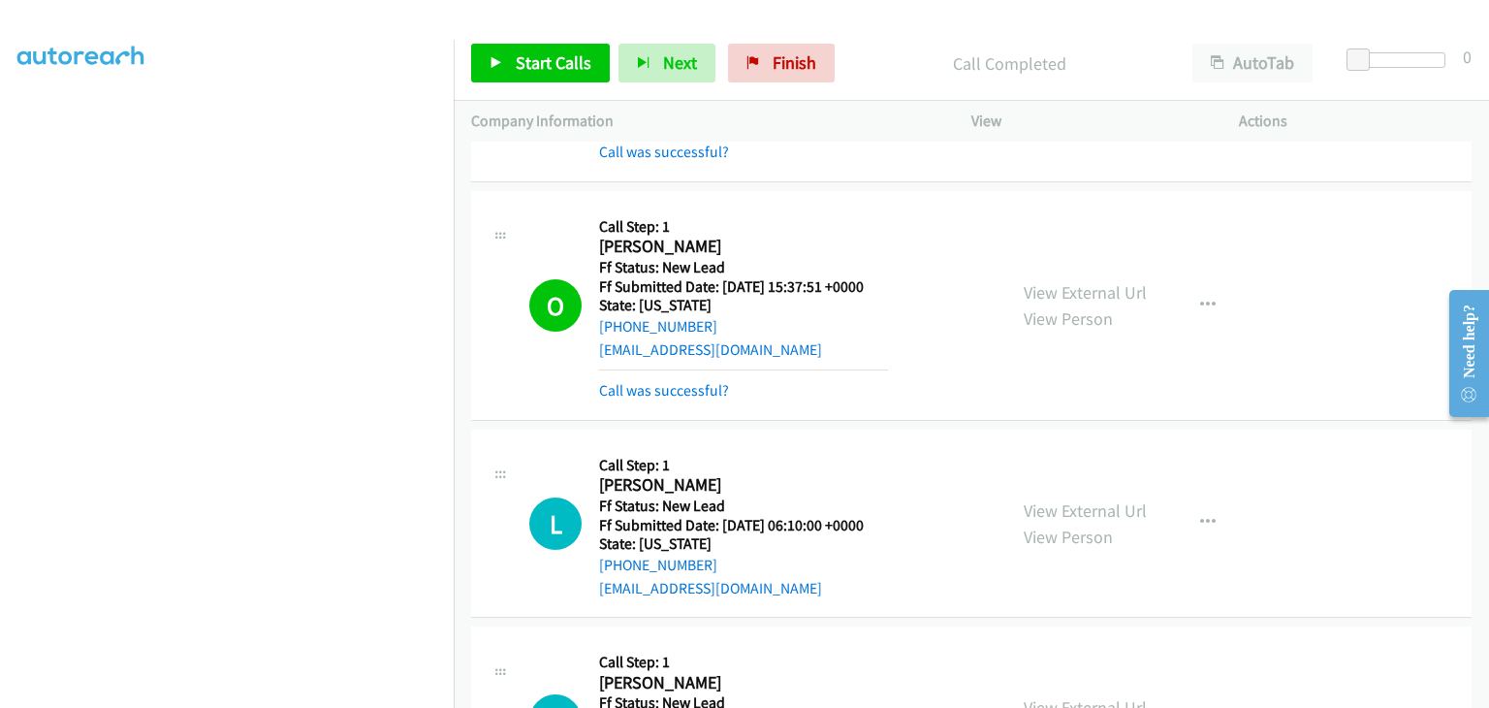
drag, startPoint x: 700, startPoint y: 392, endPoint x: 752, endPoint y: 380, distance: 53.6
click at [700, 392] on link "Call was successful?" at bounding box center [664, 390] width 130 height 18
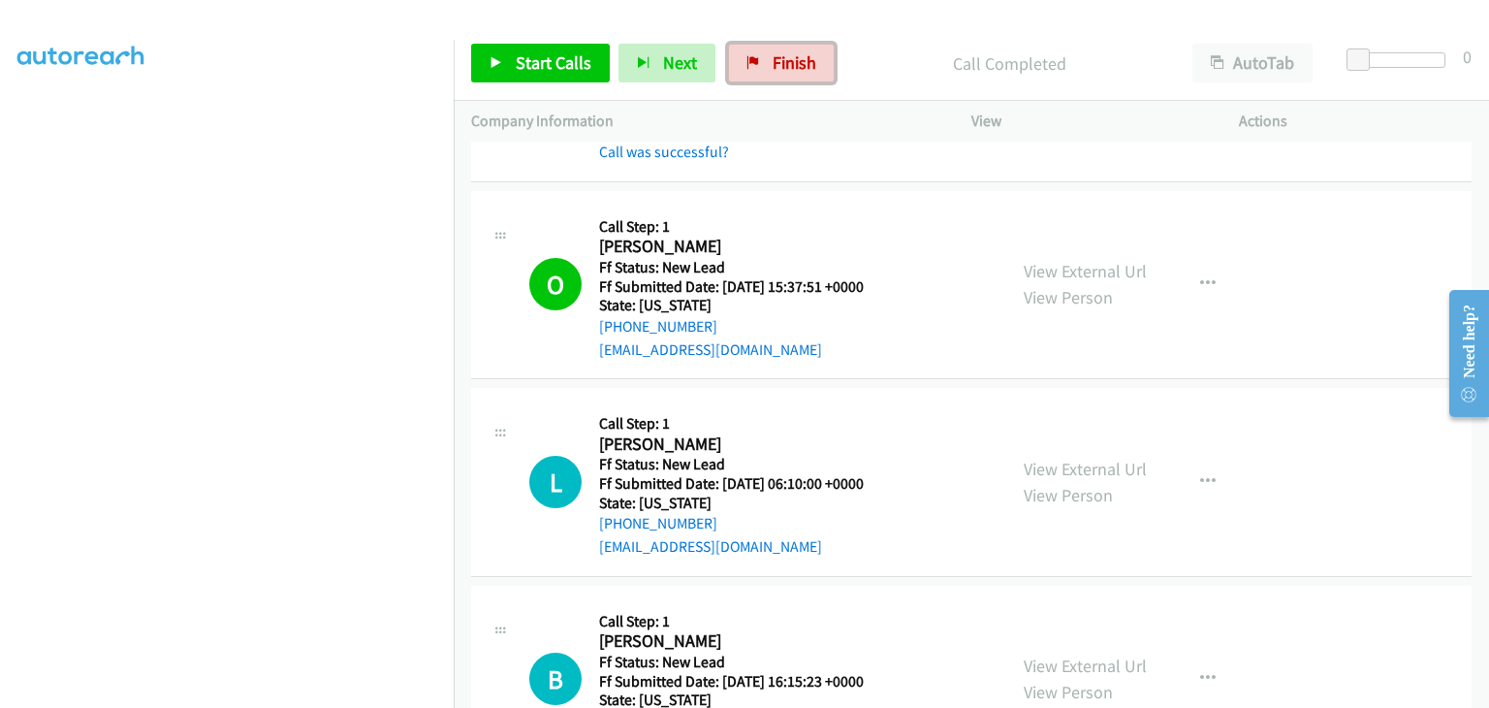
click at [764, 74] on link "Finish" at bounding box center [781, 63] width 107 height 39
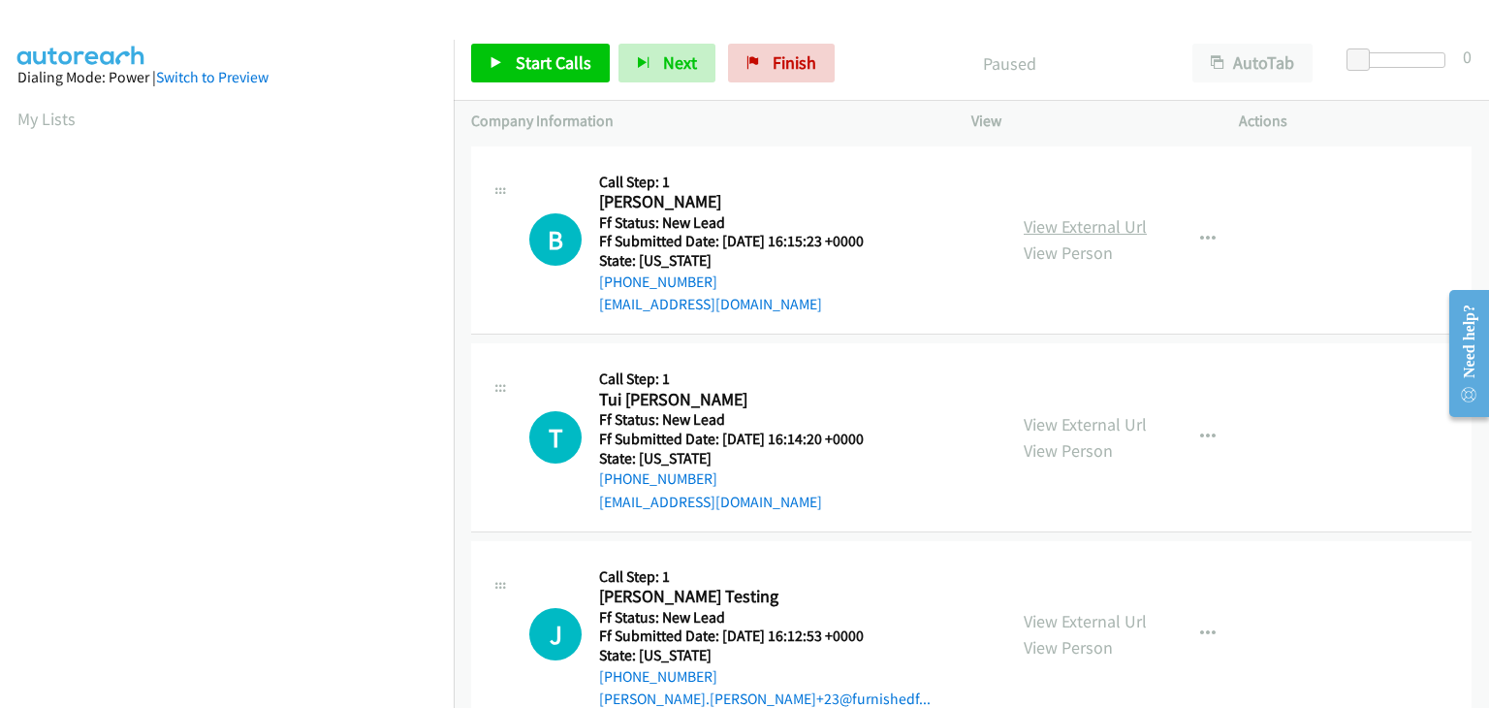
click at [1052, 233] on link "View External Url" at bounding box center [1085, 226] width 123 height 22
click at [1072, 420] on link "View External Url" at bounding box center [1085, 424] width 123 height 22
drag, startPoint x: 515, startPoint y: 64, endPoint x: 543, endPoint y: 64, distance: 28.1
click at [516, 64] on span "Start Calls" at bounding box center [554, 62] width 76 height 22
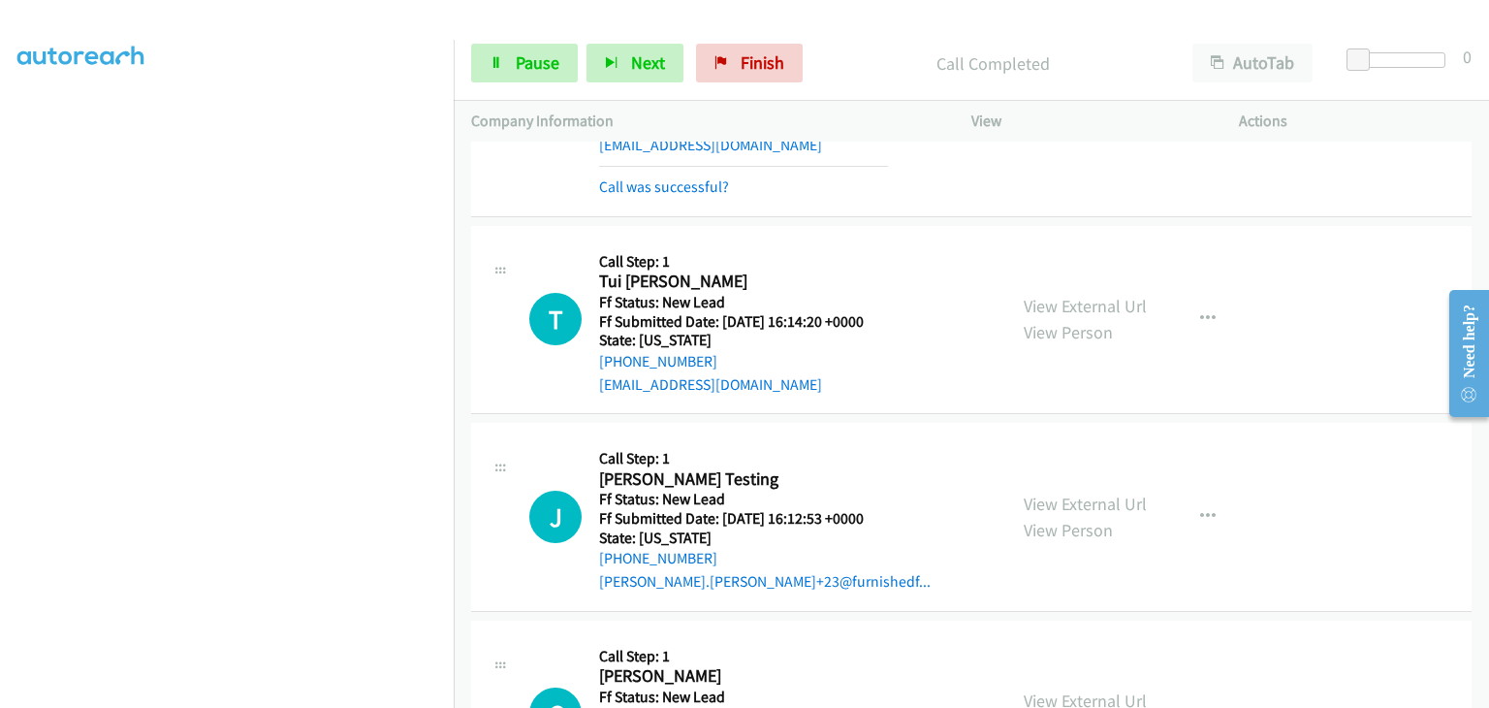
scroll to position [194, 0]
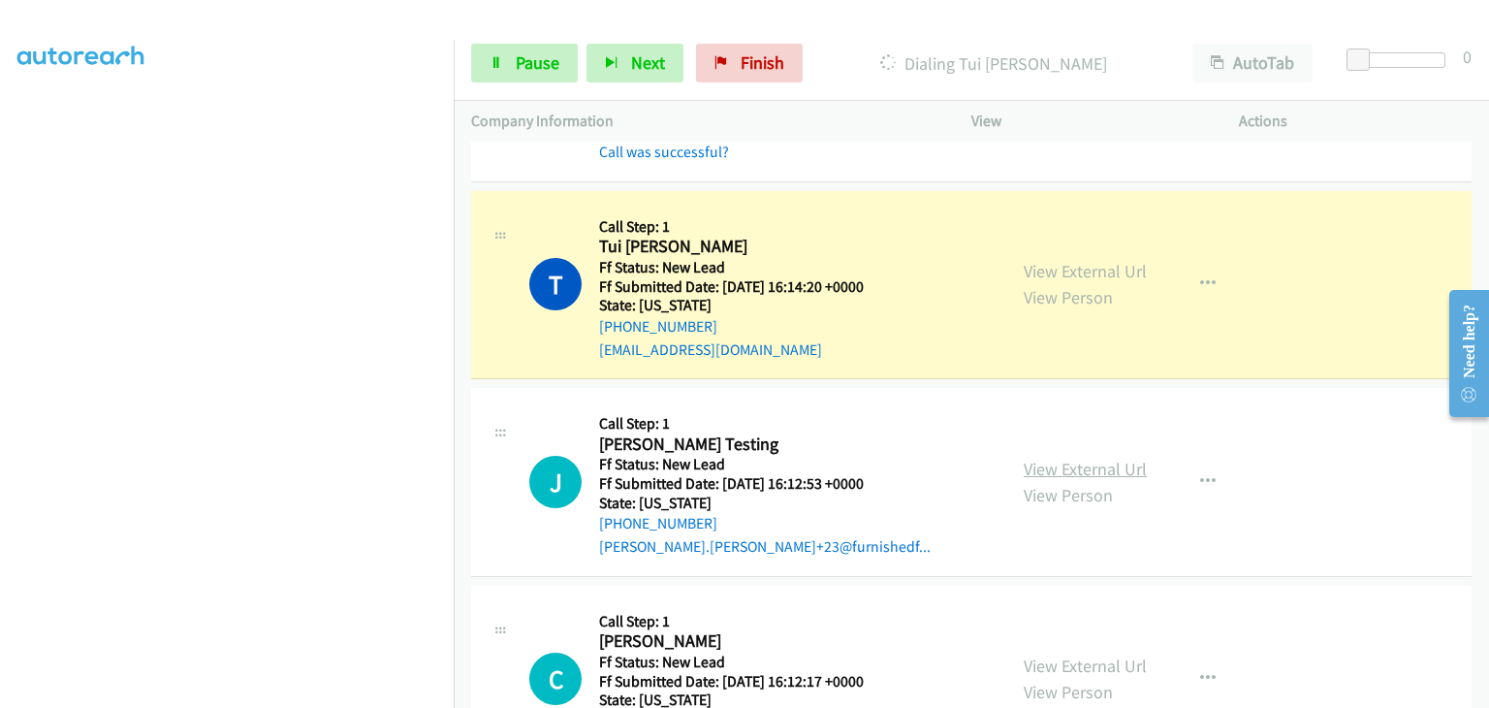
click at [1077, 467] on link "View External Url" at bounding box center [1085, 469] width 123 height 22
click at [516, 69] on span "Pause" at bounding box center [538, 62] width 44 height 22
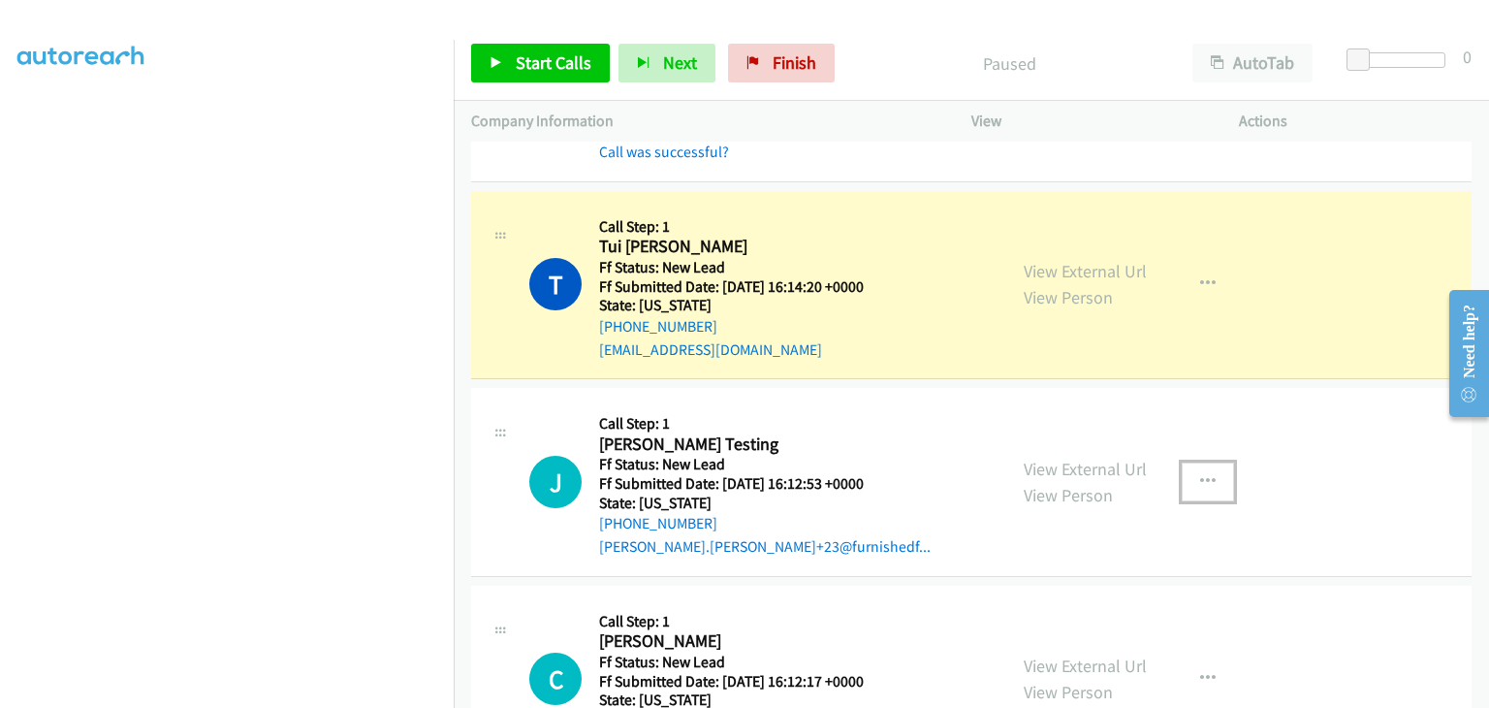
click at [1200, 487] on icon "button" at bounding box center [1208, 482] width 16 height 16
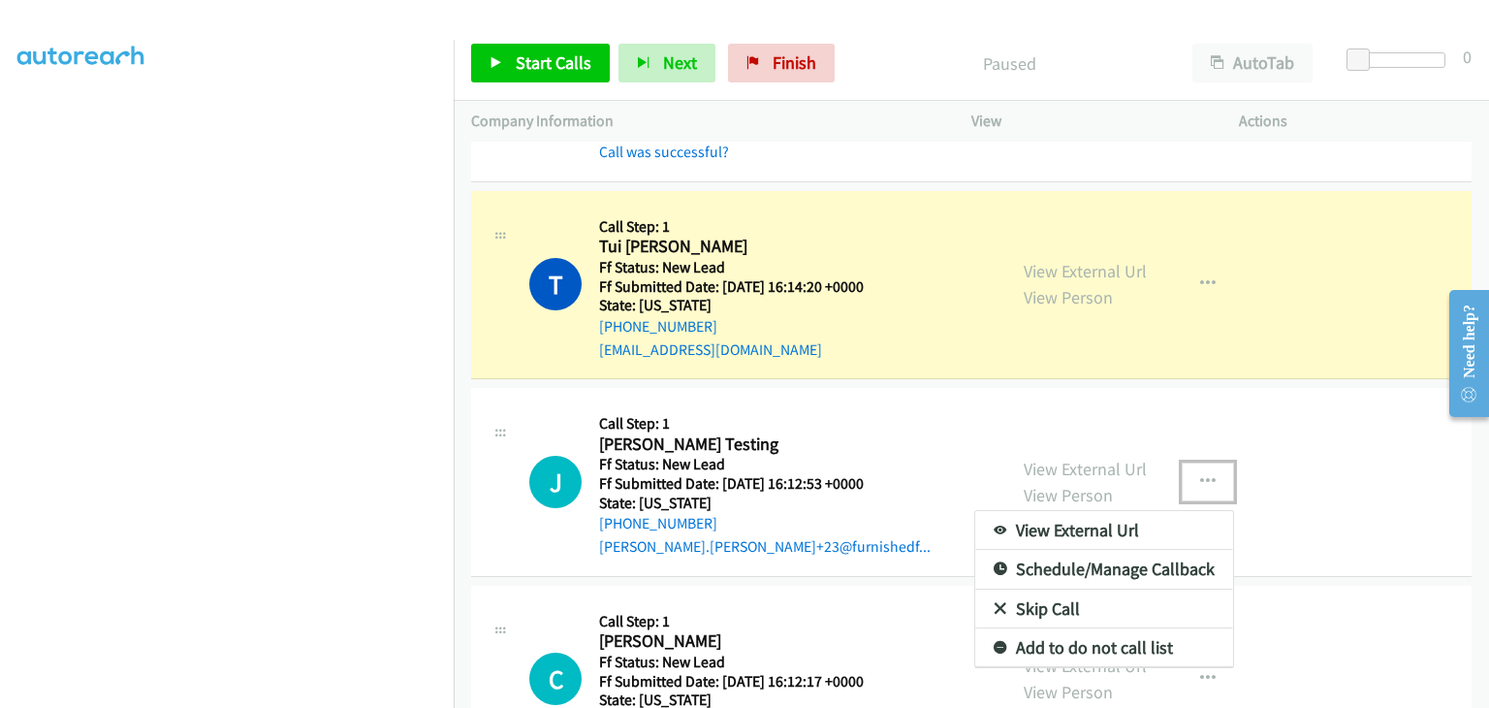
click at [1051, 608] on link "Skip Call" at bounding box center [1104, 609] width 258 height 39
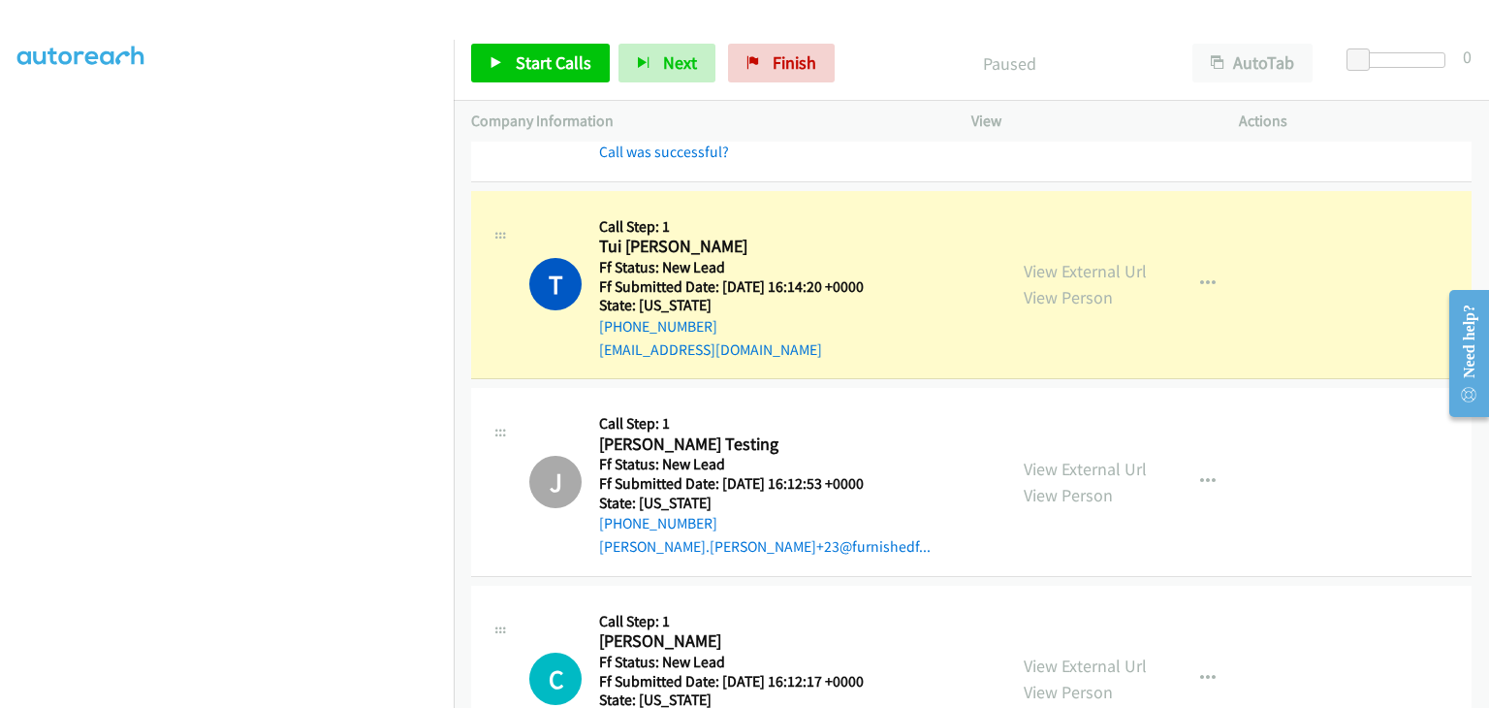
scroll to position [380, 0]
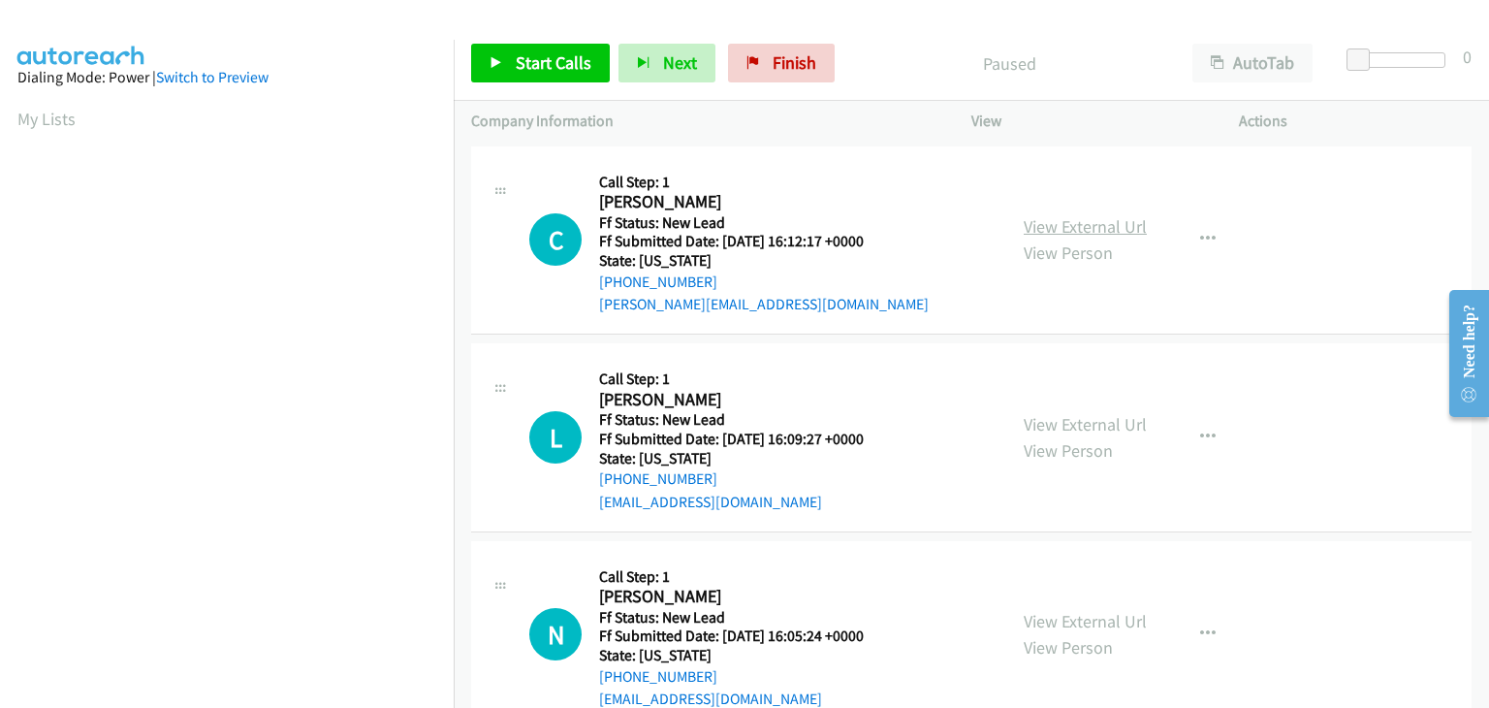
click at [1047, 231] on link "View External Url" at bounding box center [1085, 226] width 123 height 22
drag, startPoint x: 538, startPoint y: 54, endPoint x: 755, endPoint y: 67, distance: 217.6
click at [538, 54] on span "Start Calls" at bounding box center [554, 62] width 76 height 22
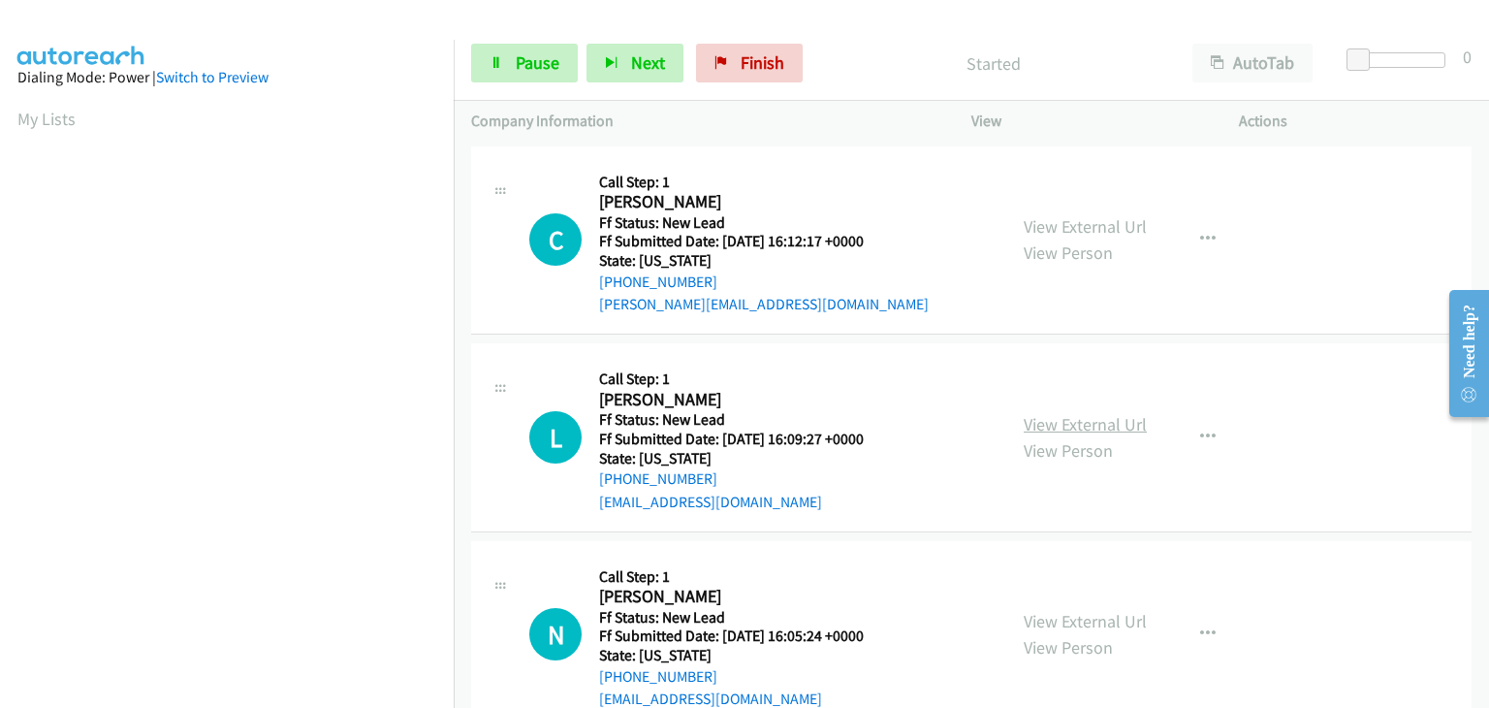
click at [1101, 414] on link "View External Url" at bounding box center [1085, 424] width 123 height 22
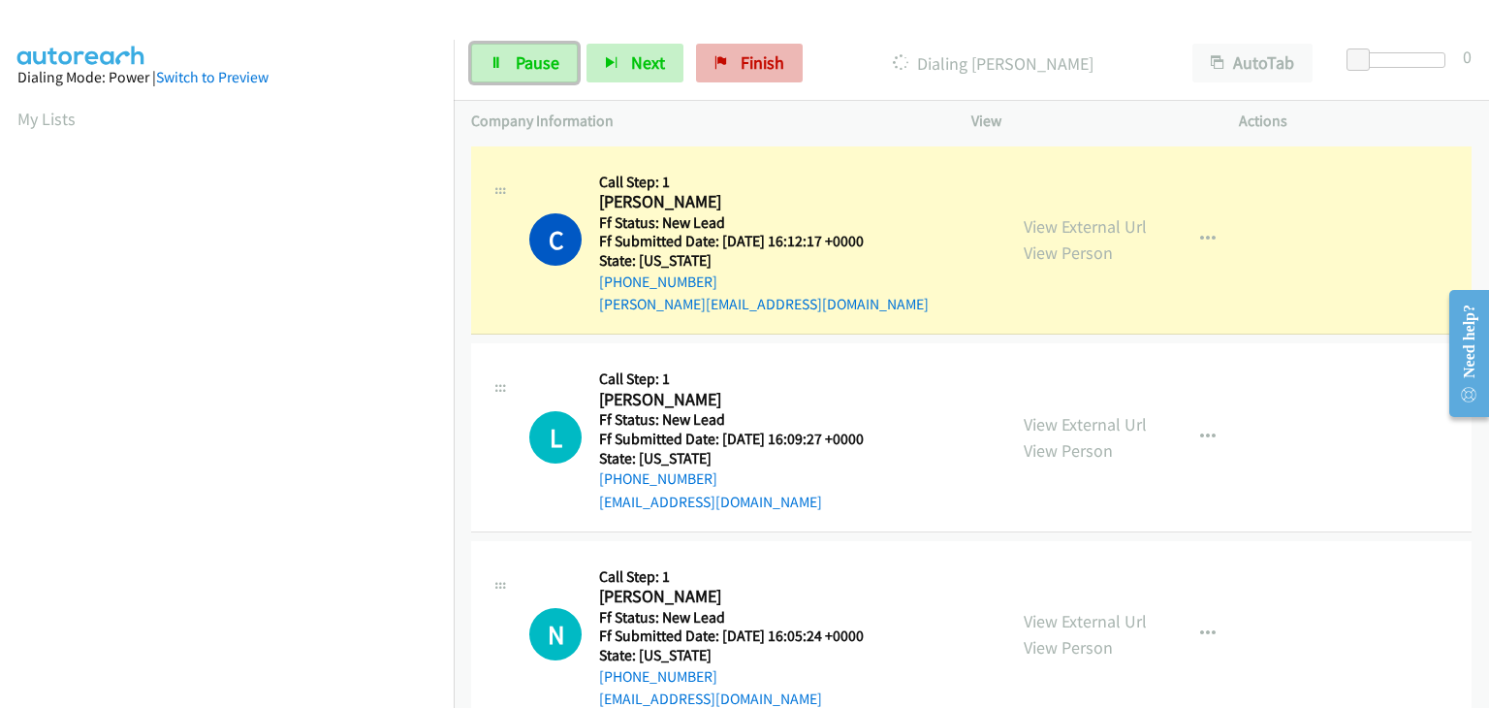
drag, startPoint x: 536, startPoint y: 59, endPoint x: 825, endPoint y: 68, distance: 289.1
click at [536, 58] on span "Pause" at bounding box center [538, 62] width 44 height 22
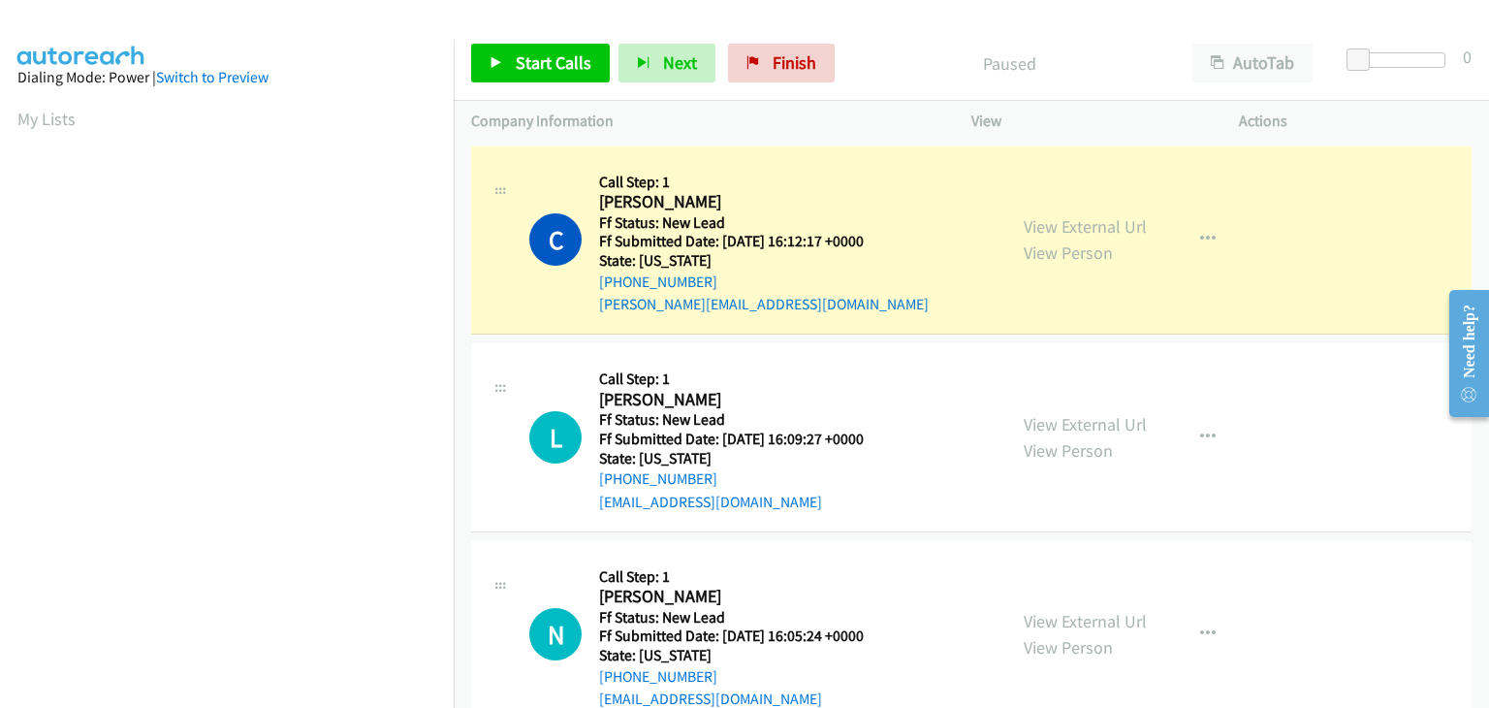
scroll to position [380, 0]
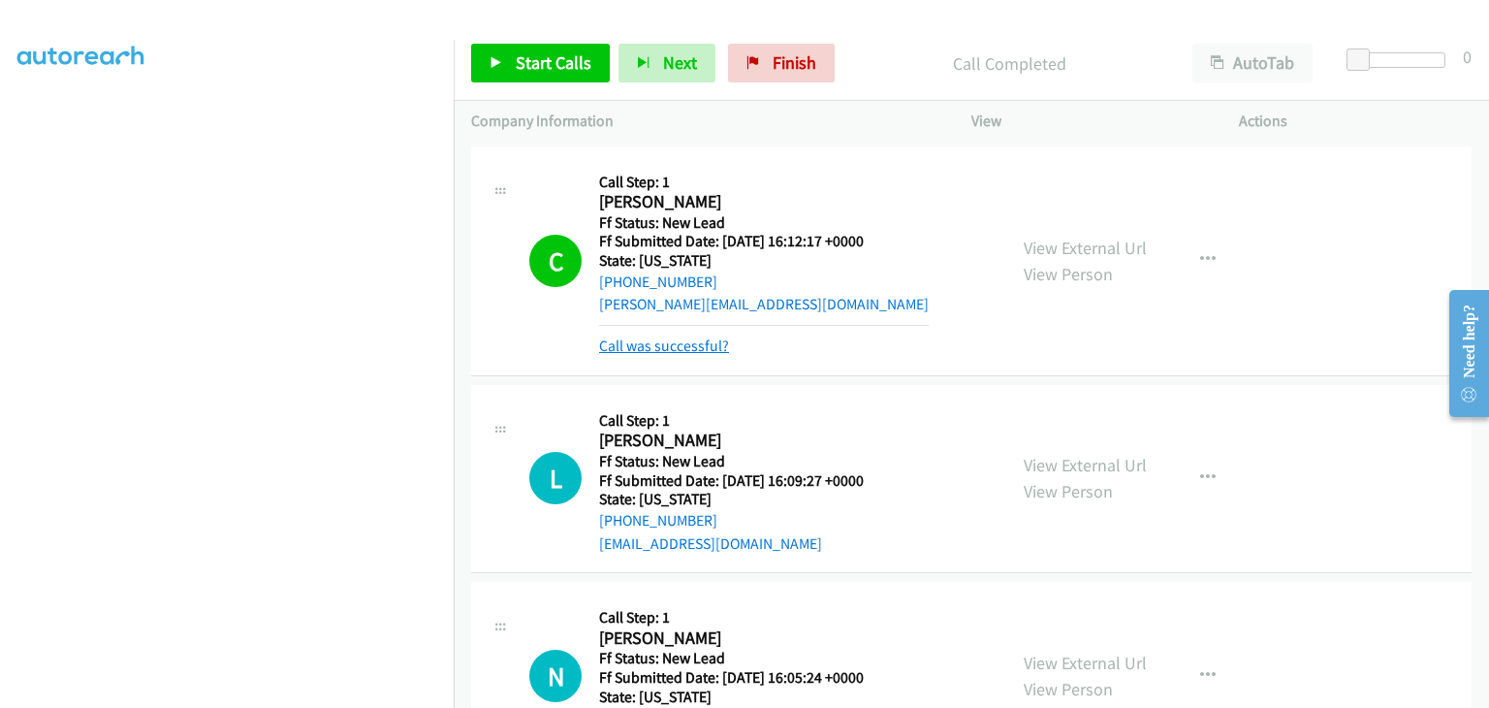
drag, startPoint x: 676, startPoint y: 345, endPoint x: 698, endPoint y: 346, distance: 22.3
click at [682, 339] on link "Call was successful?" at bounding box center [664, 345] width 130 height 18
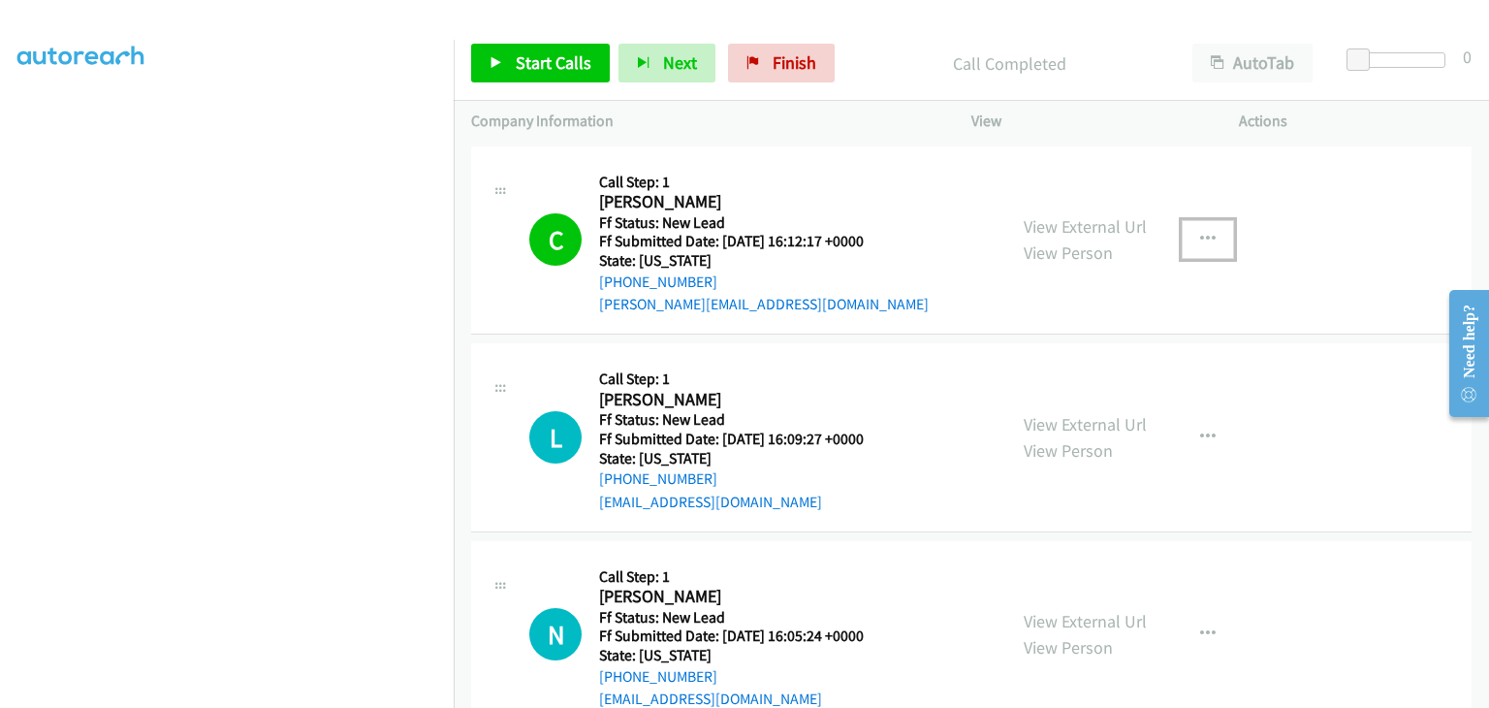
click at [1202, 246] on button "button" at bounding box center [1208, 239] width 52 height 39
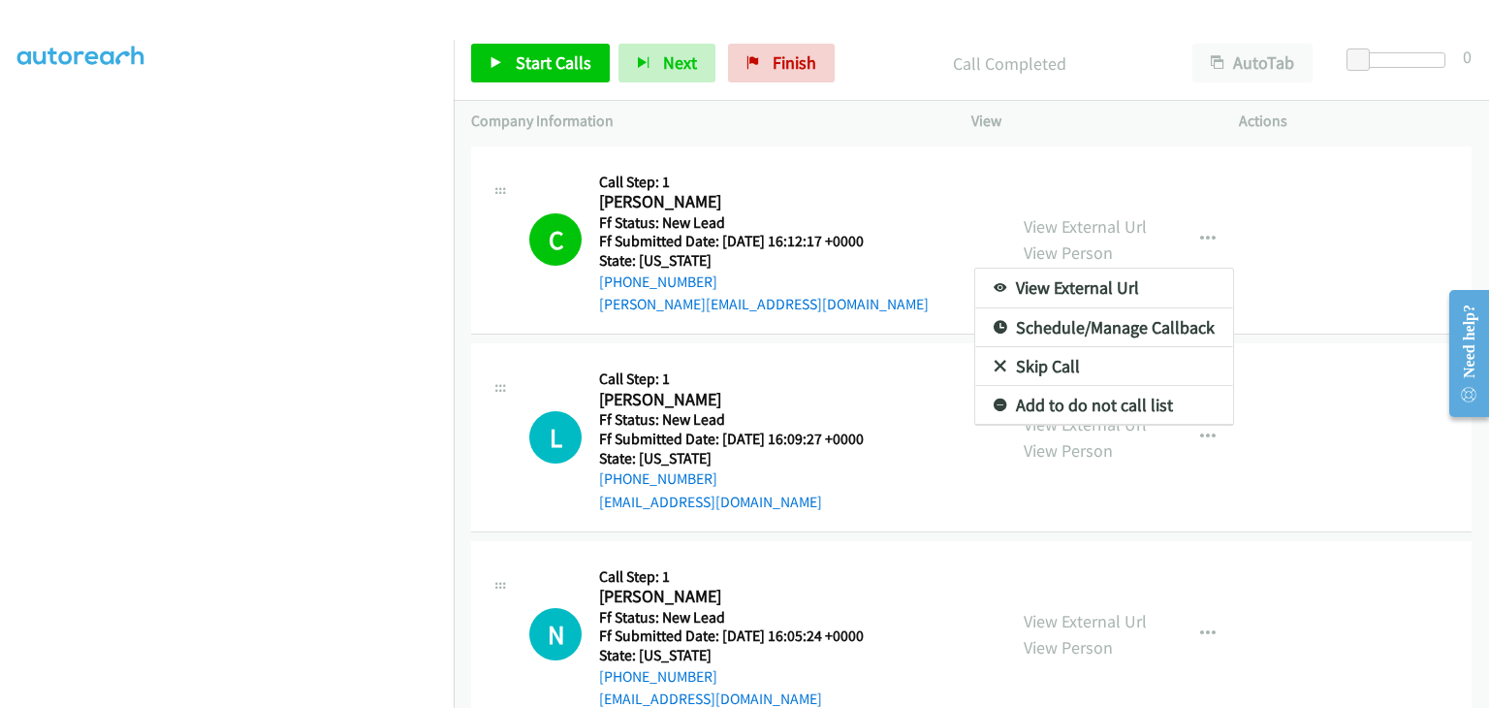
click at [1043, 400] on link "Add to do not call list" at bounding box center [1104, 405] width 258 height 39
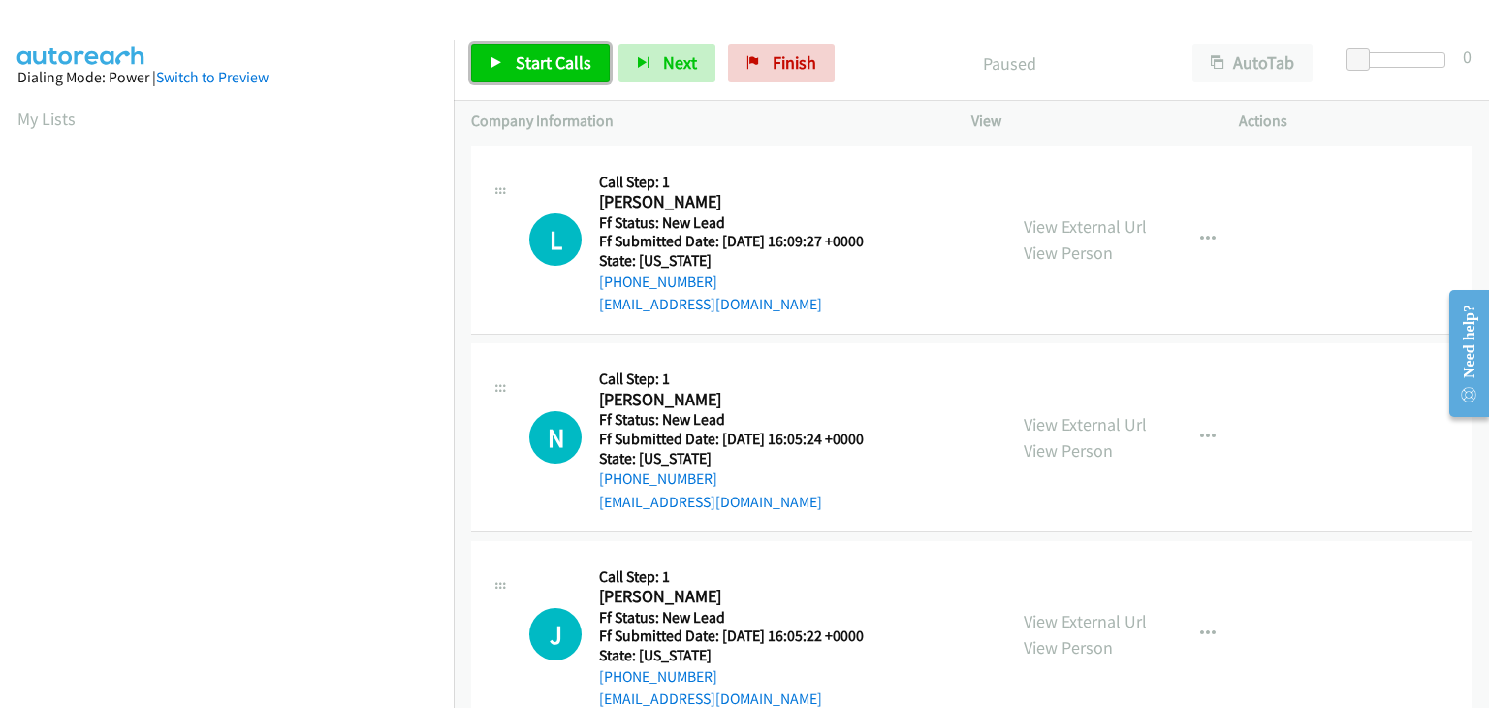
click at [526, 63] on span "Start Calls" at bounding box center [554, 62] width 76 height 22
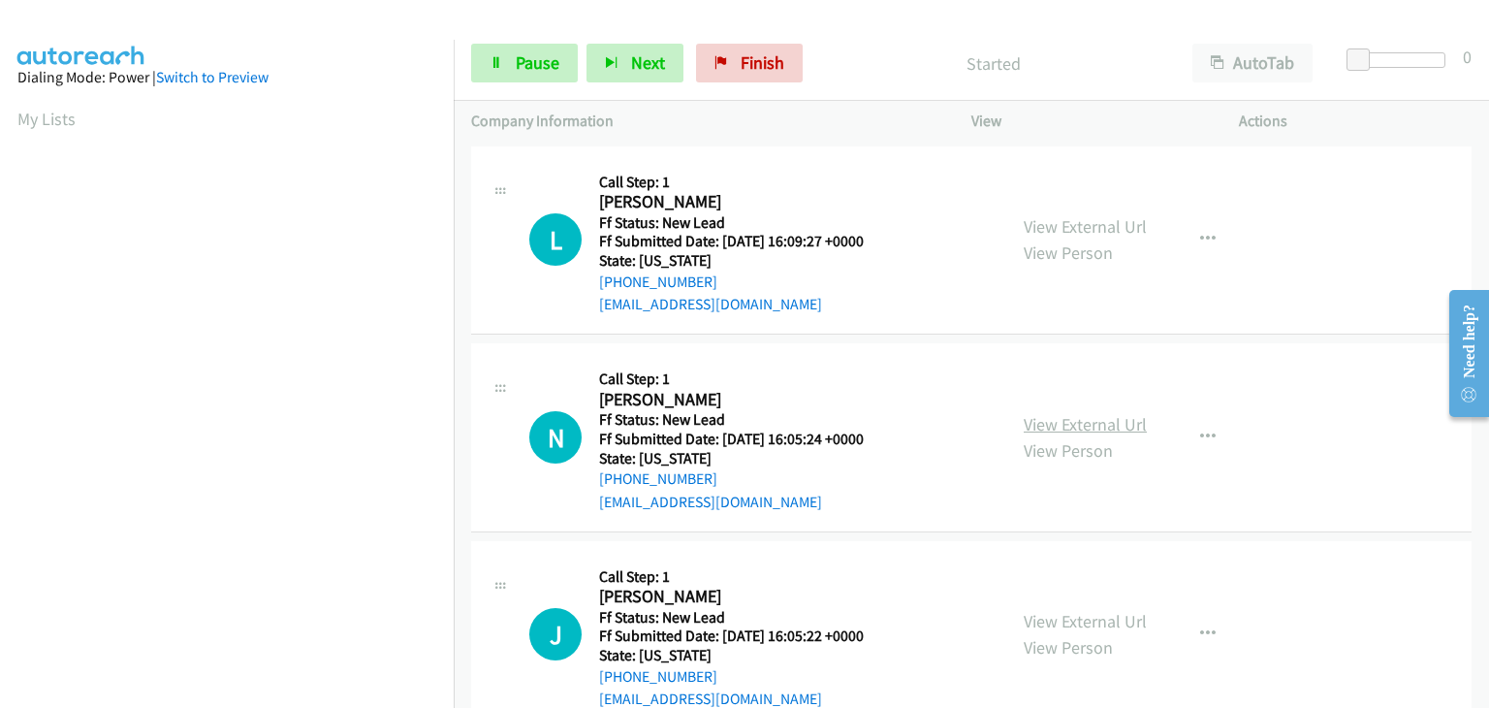
click at [1067, 418] on link "View External Url" at bounding box center [1085, 424] width 123 height 22
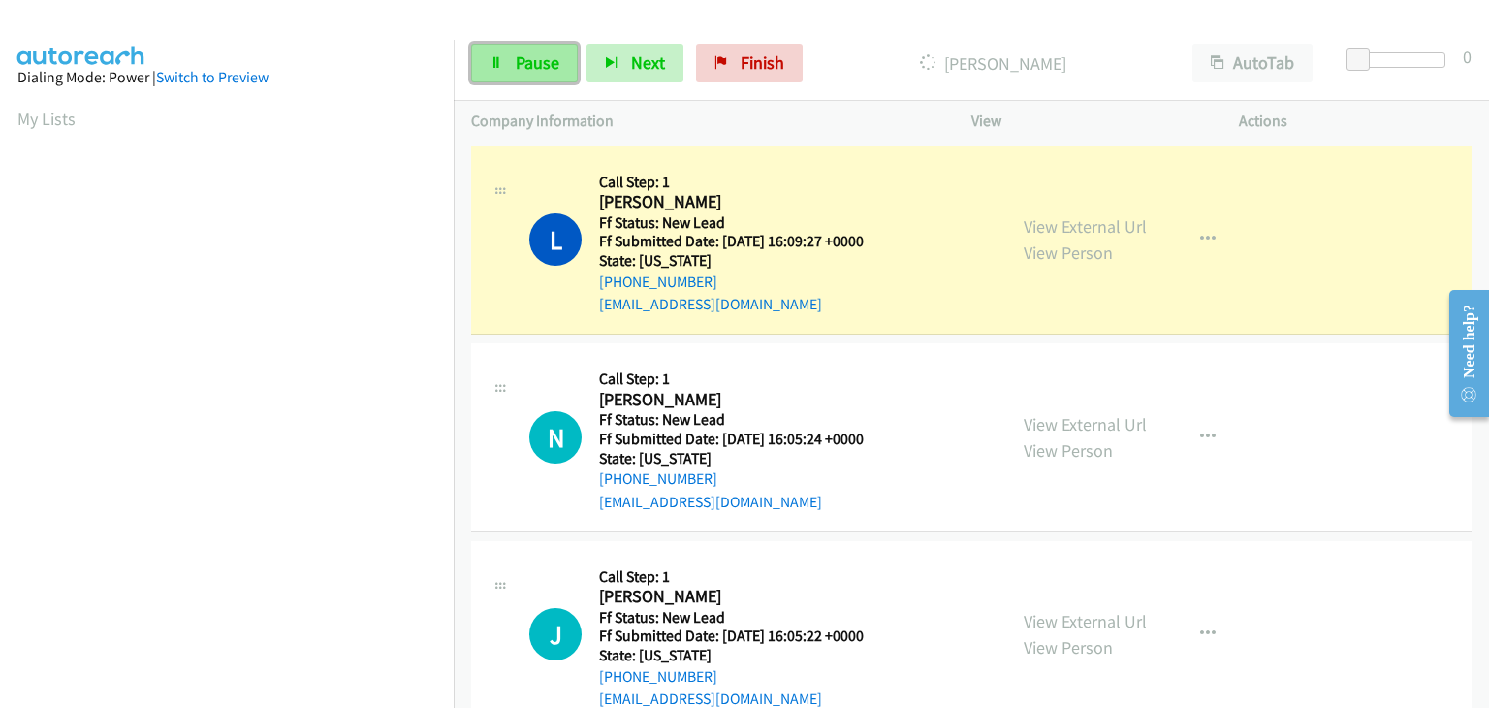
click at [556, 55] on span "Pause" at bounding box center [538, 62] width 44 height 22
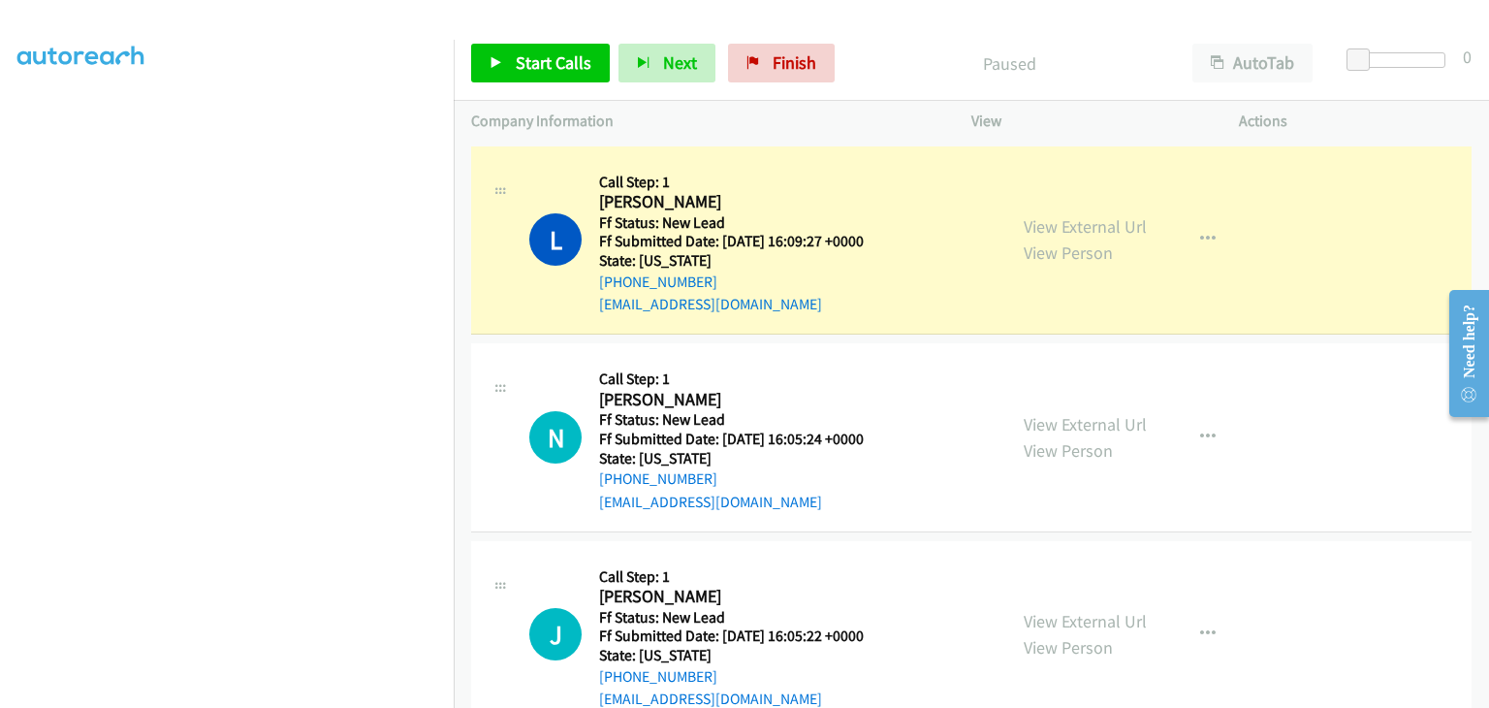
scroll to position [380, 0]
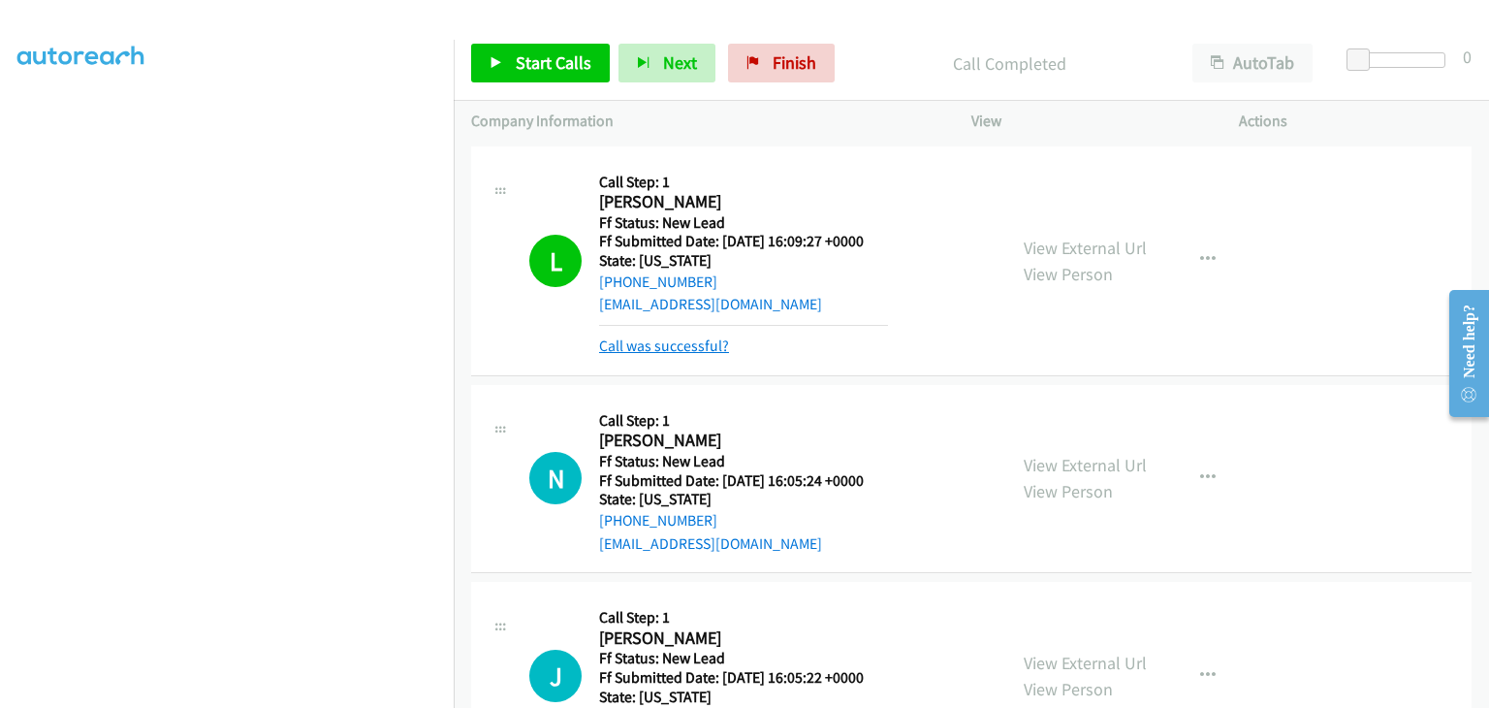
click at [703, 342] on link "Call was successful?" at bounding box center [664, 345] width 130 height 18
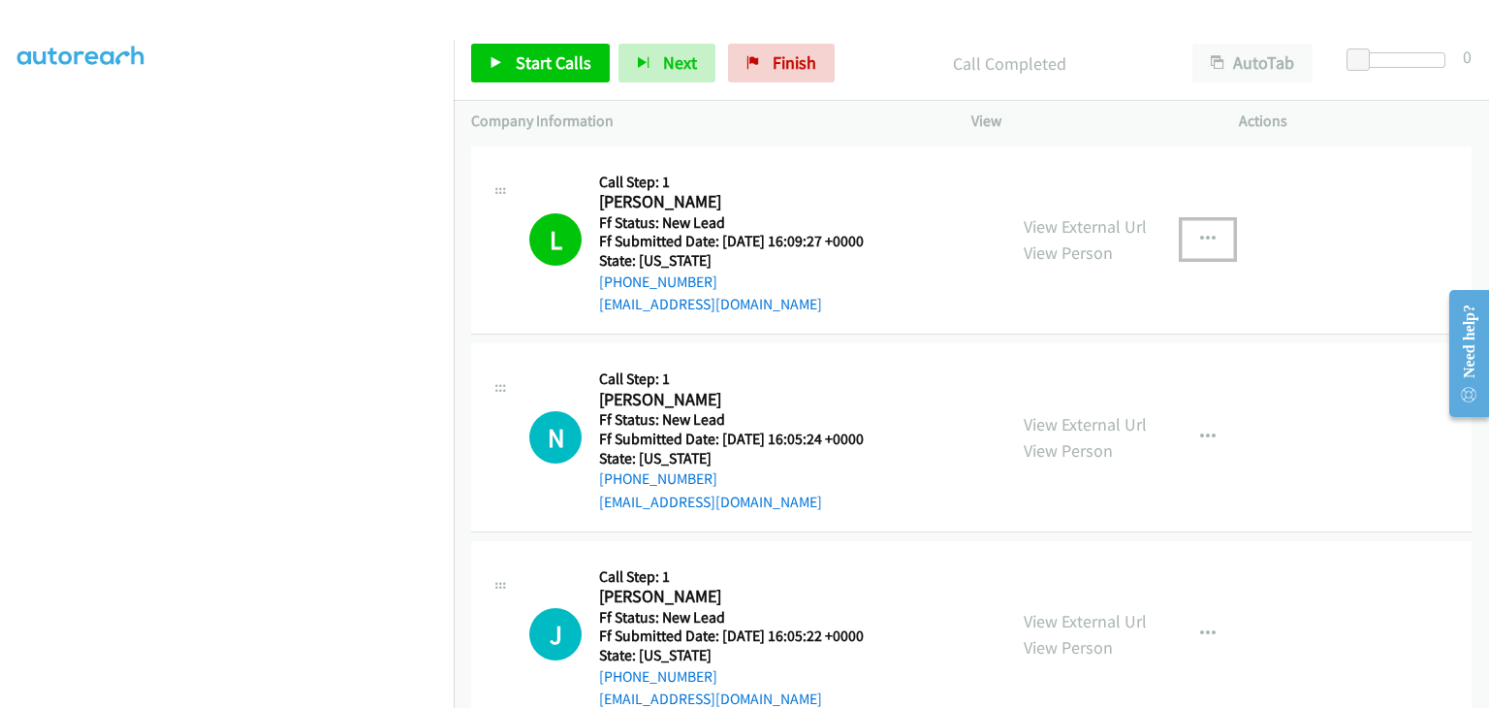
click at [1197, 256] on button "button" at bounding box center [1208, 239] width 52 height 39
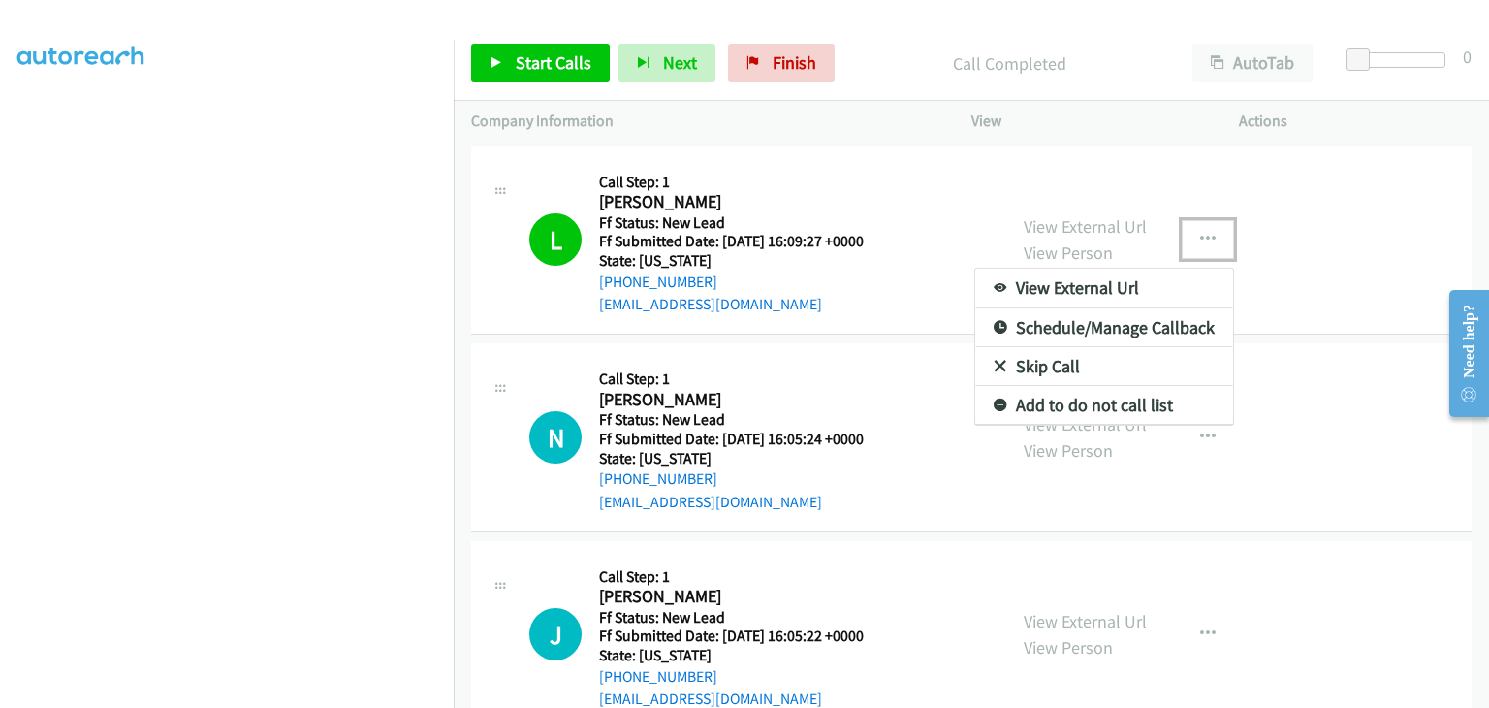
click at [1135, 405] on link "Add to do not call list" at bounding box center [1104, 405] width 258 height 39
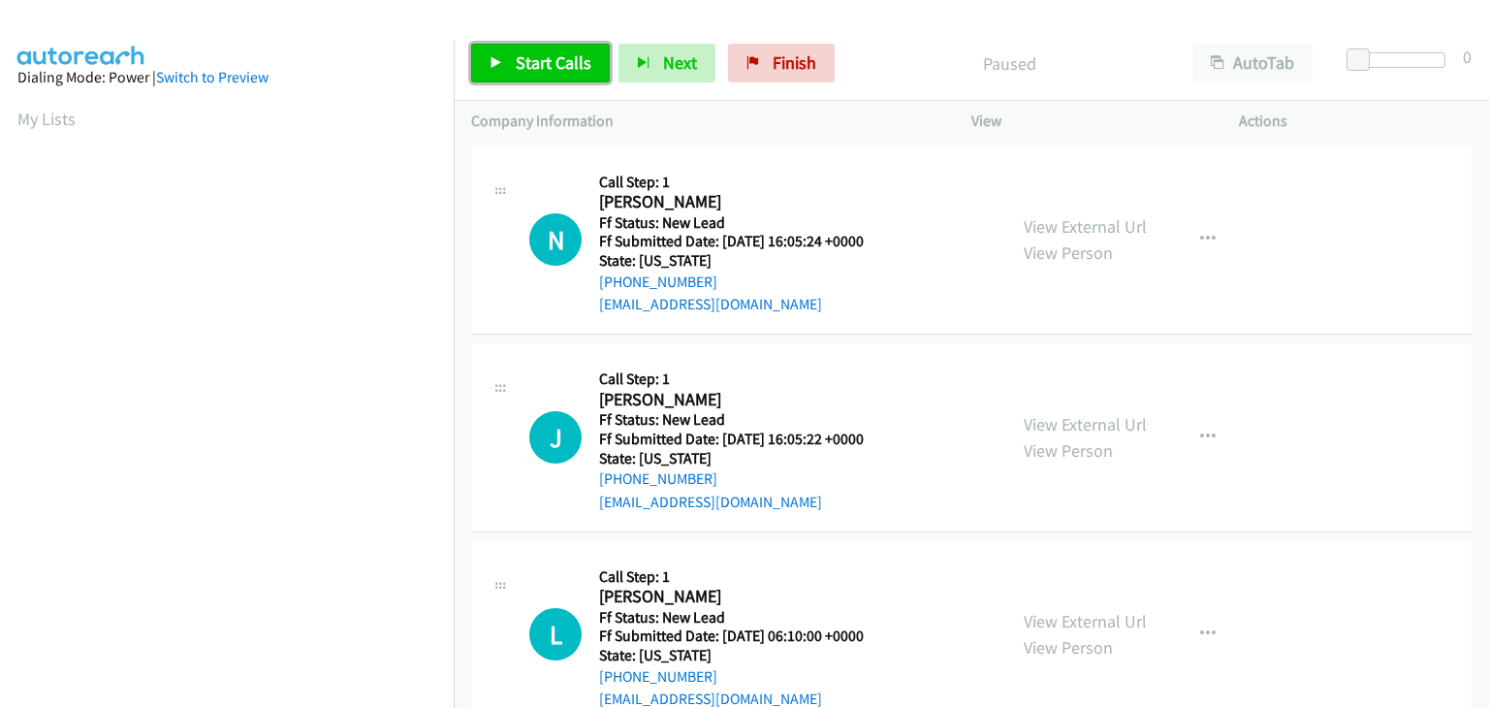
click at [562, 59] on span "Start Calls" at bounding box center [554, 62] width 76 height 22
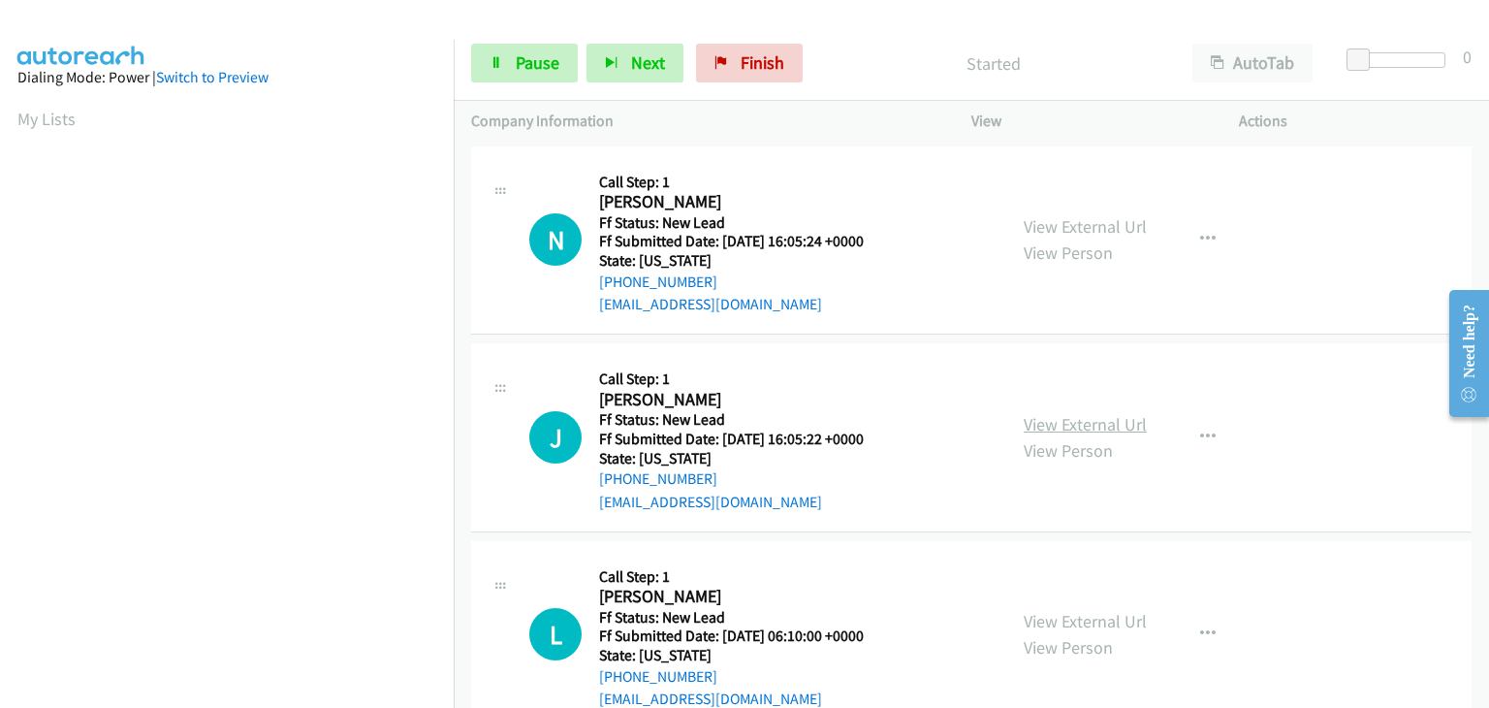
click at [1082, 419] on link "View External Url" at bounding box center [1085, 424] width 123 height 22
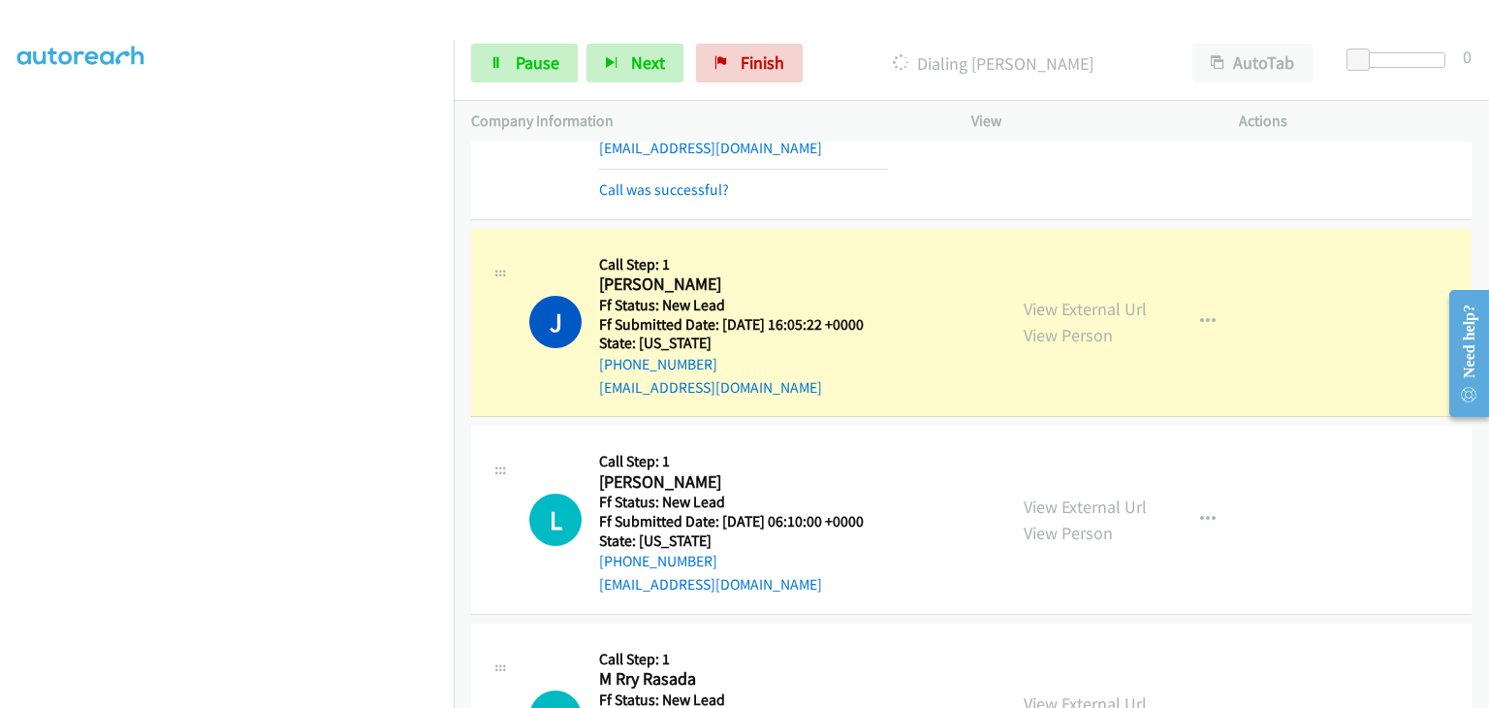
scroll to position [194, 0]
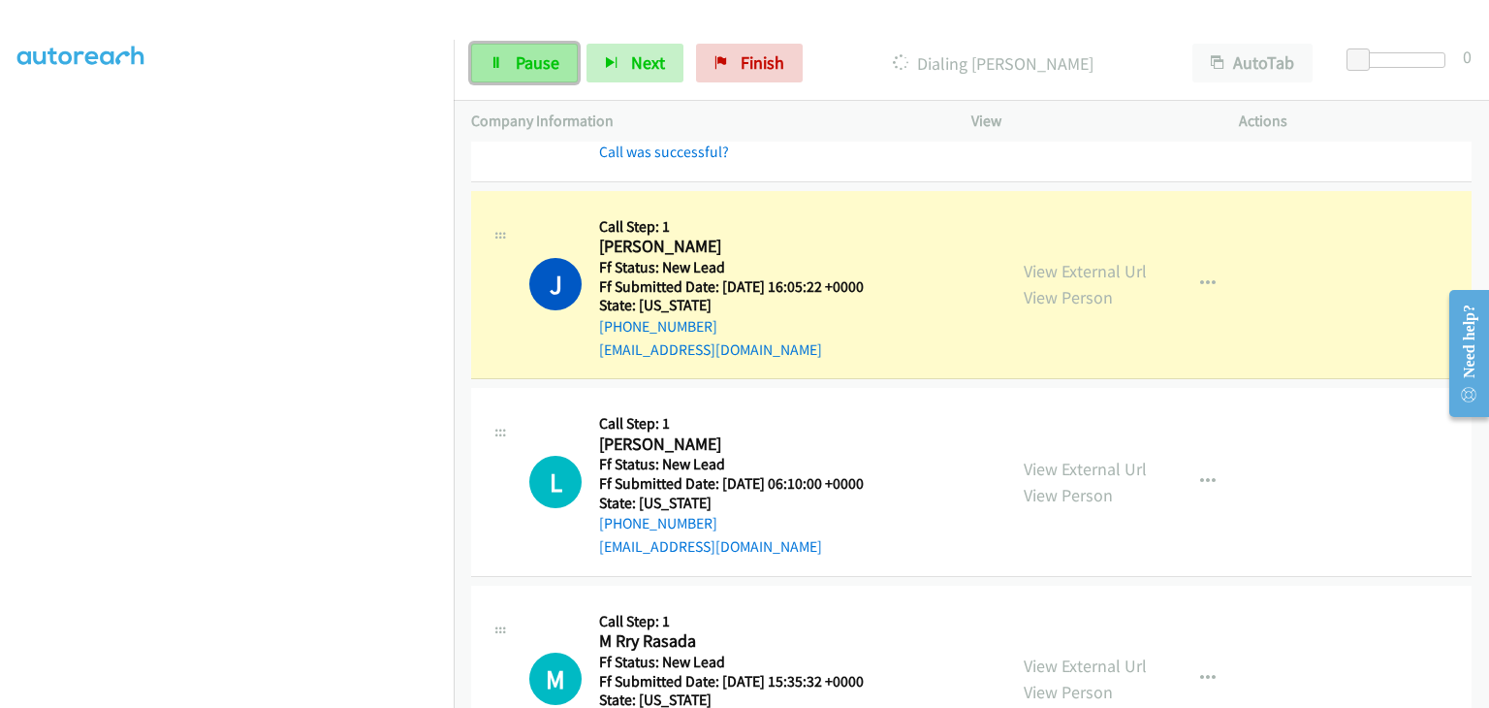
click at [551, 67] on span "Pause" at bounding box center [538, 62] width 44 height 22
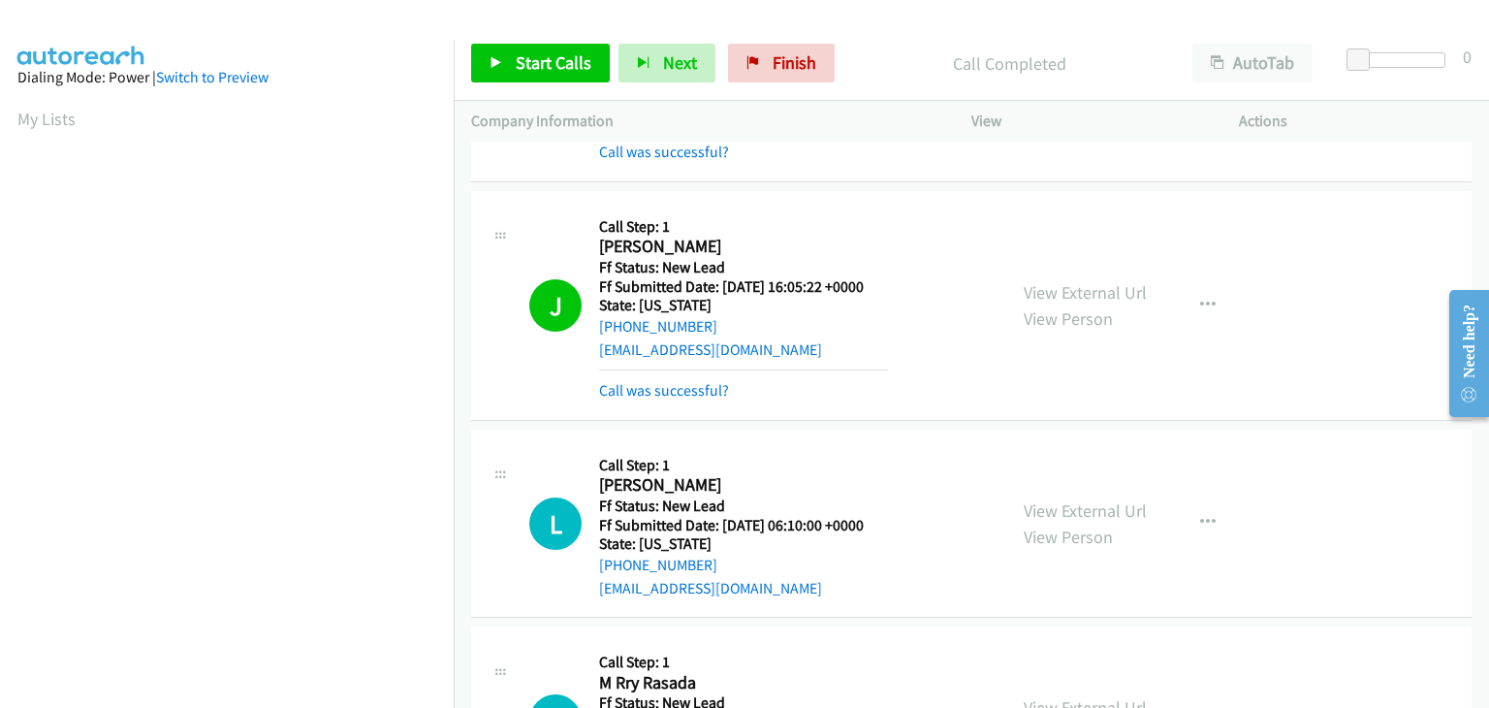
scroll to position [380, 0]
drag, startPoint x: 675, startPoint y: 395, endPoint x: 824, endPoint y: 380, distance: 150.0
click at [675, 395] on link "Call was successful?" at bounding box center [664, 390] width 130 height 18
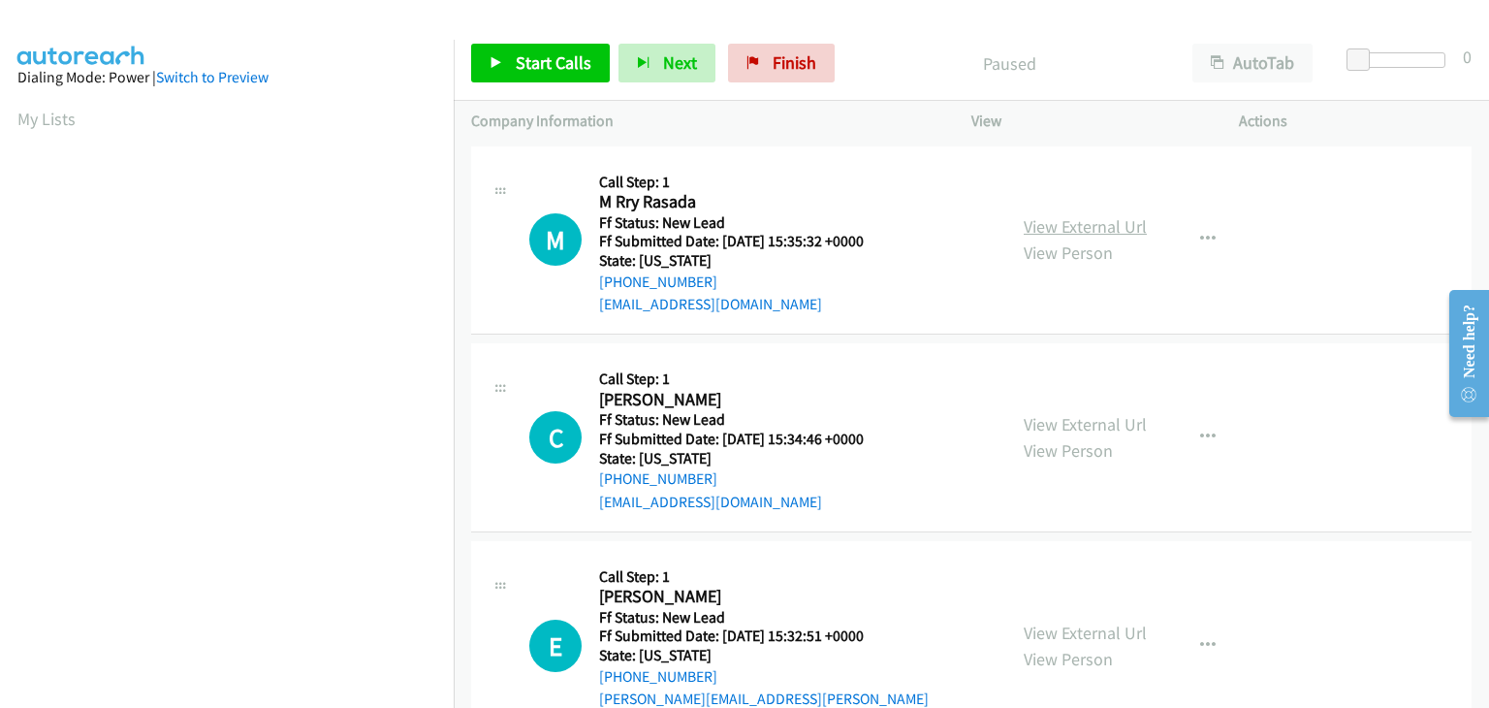
click at [1091, 218] on link "View External Url" at bounding box center [1085, 226] width 123 height 22
click at [563, 65] on span "Start Calls" at bounding box center [554, 62] width 76 height 22
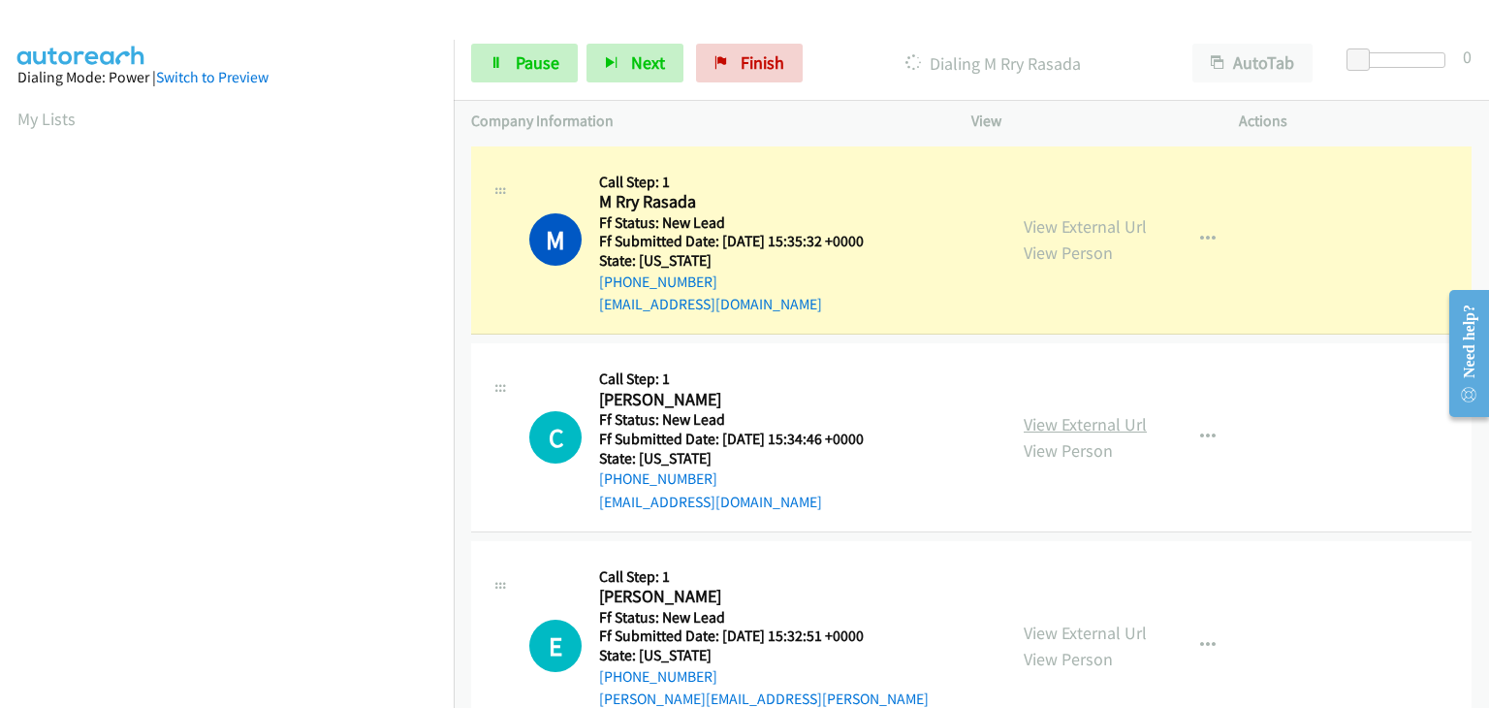
click at [1079, 419] on link "View External Url" at bounding box center [1085, 424] width 123 height 22
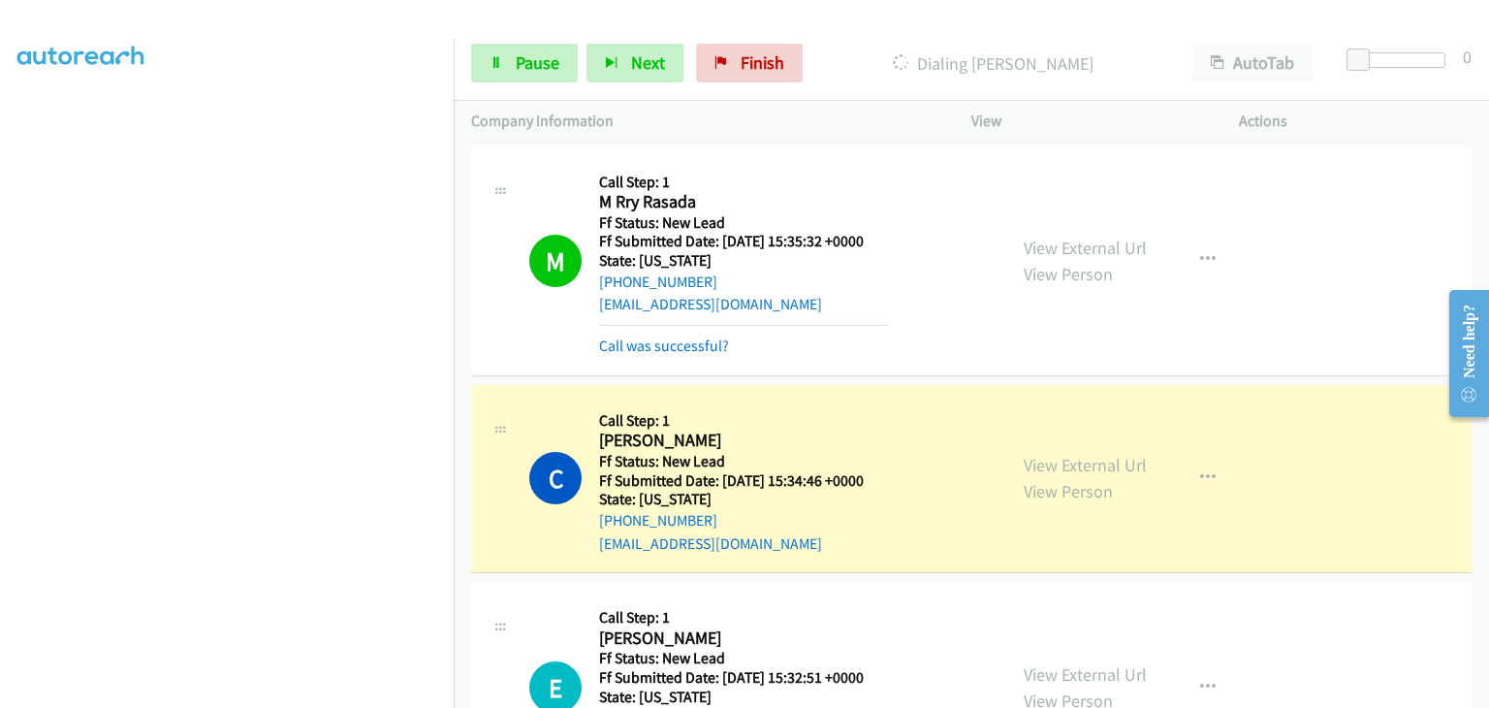
scroll to position [194, 0]
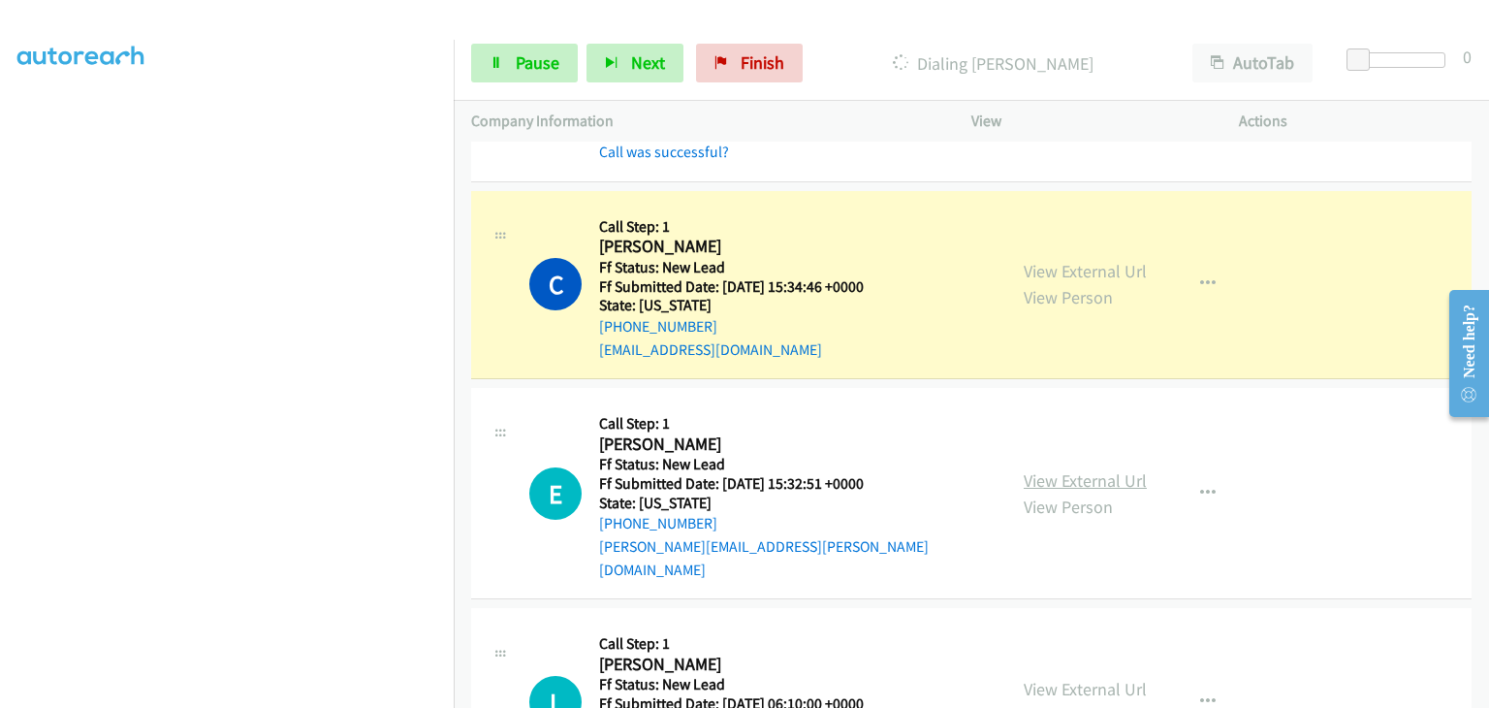
click at [1037, 476] on link "View External Url" at bounding box center [1085, 480] width 123 height 22
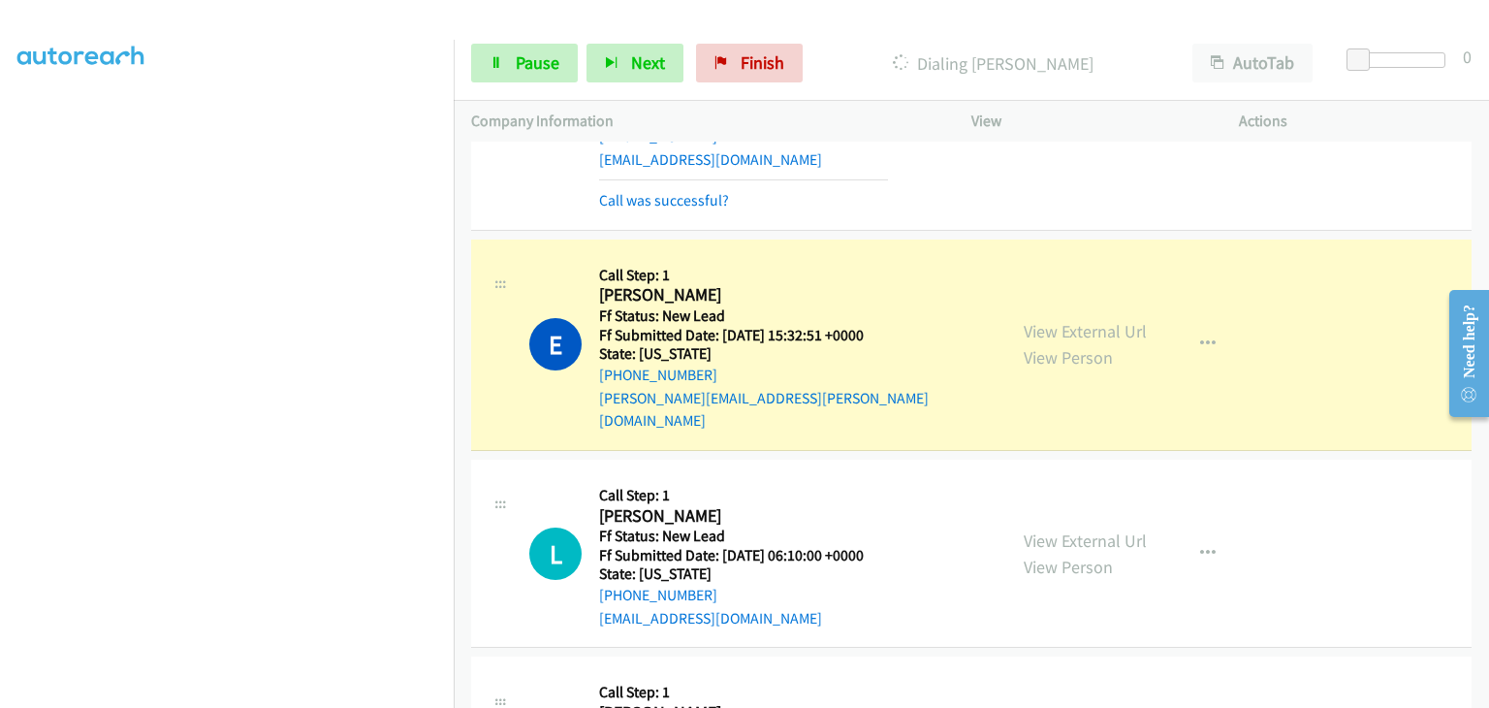
scroll to position [388, 0]
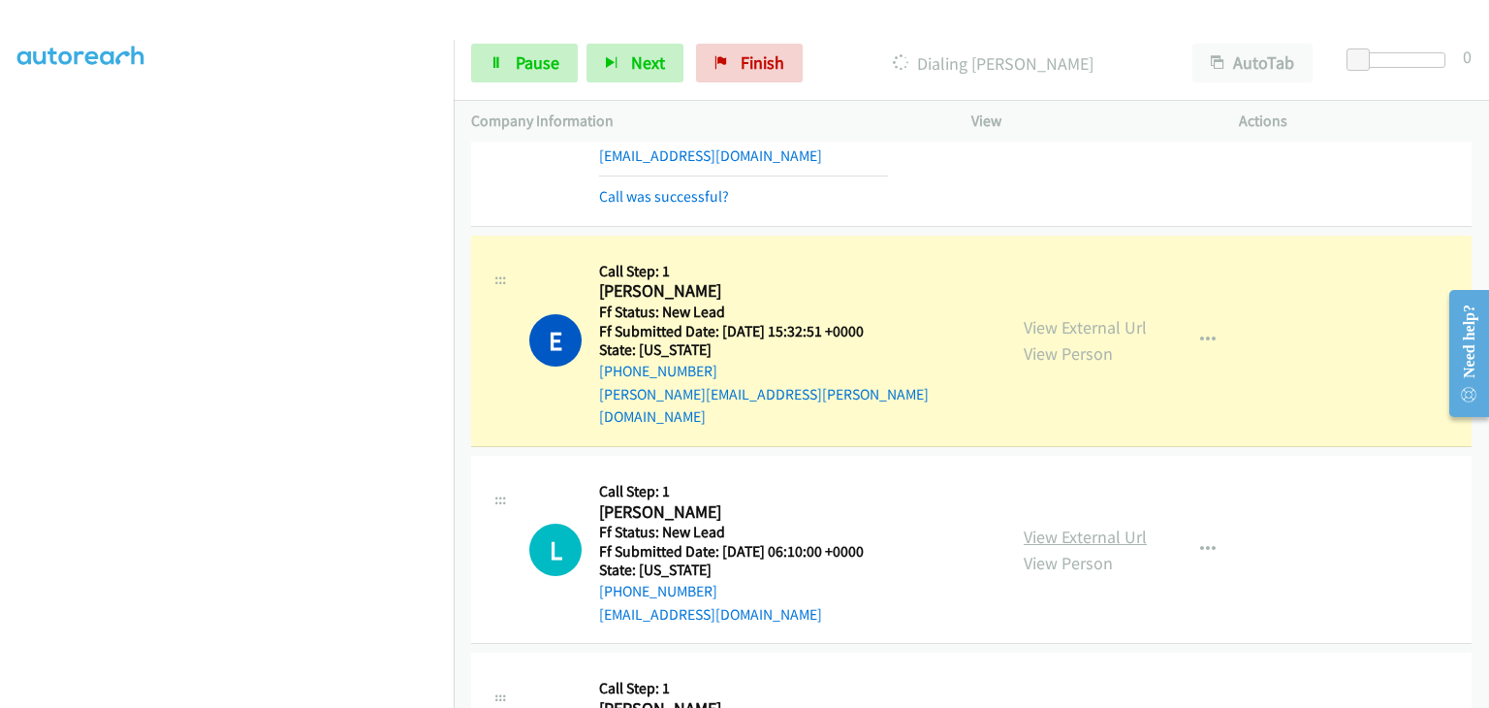
click at [1090, 526] on link "View External Url" at bounding box center [1085, 537] width 123 height 22
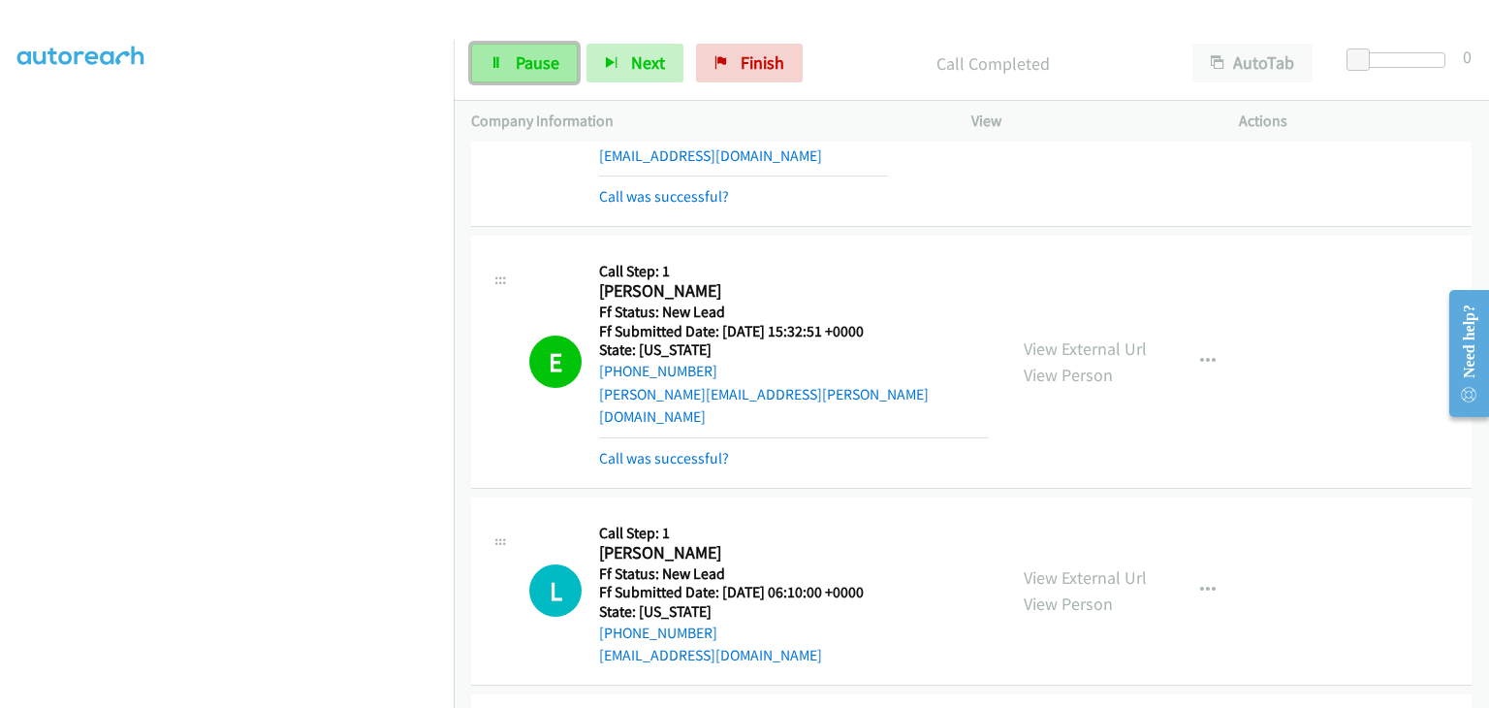
drag, startPoint x: 516, startPoint y: 55, endPoint x: 565, endPoint y: 79, distance: 54.7
click at [516, 55] on span "Pause" at bounding box center [538, 62] width 44 height 22
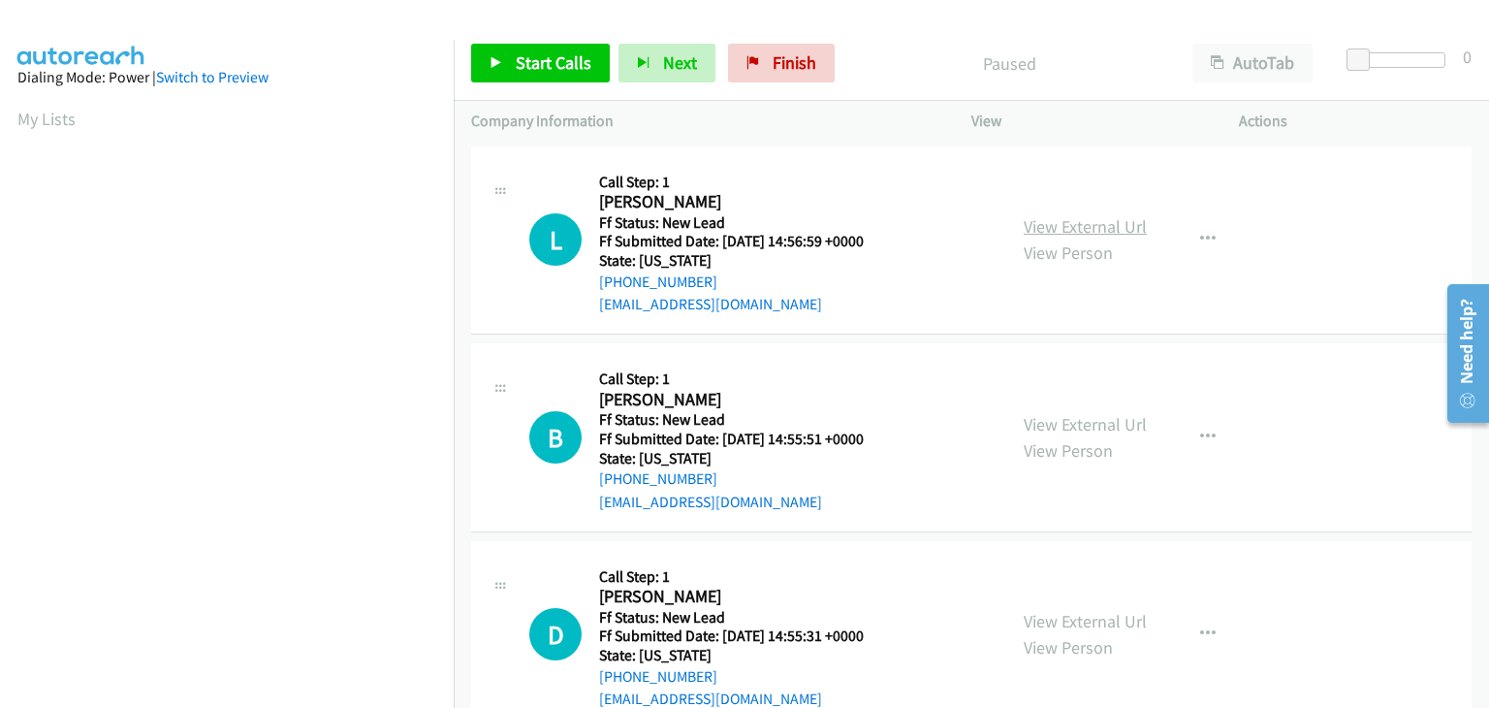
click at [1078, 225] on link "View External Url" at bounding box center [1085, 226] width 123 height 22
click at [572, 49] on link "Start Calls" at bounding box center [540, 63] width 139 height 39
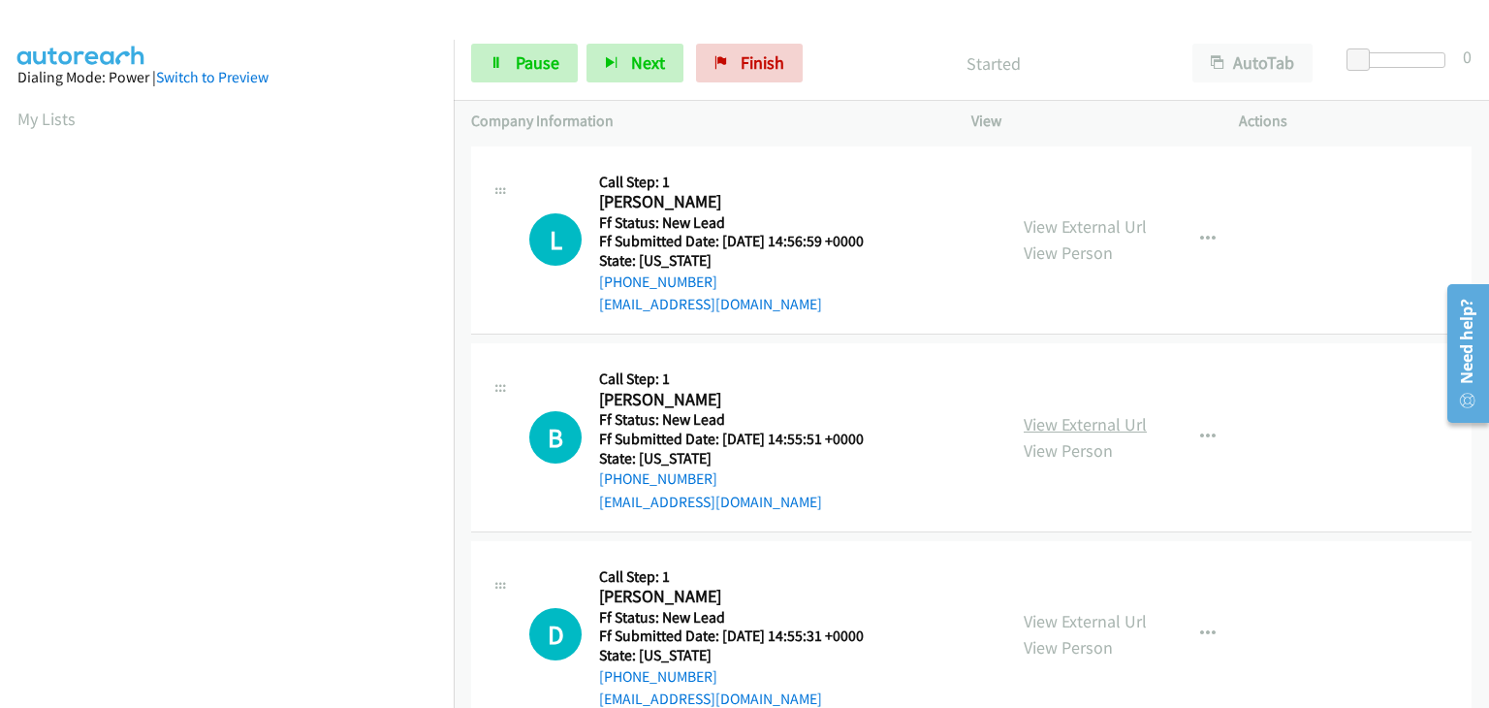
click at [1050, 427] on link "View External Url" at bounding box center [1085, 424] width 123 height 22
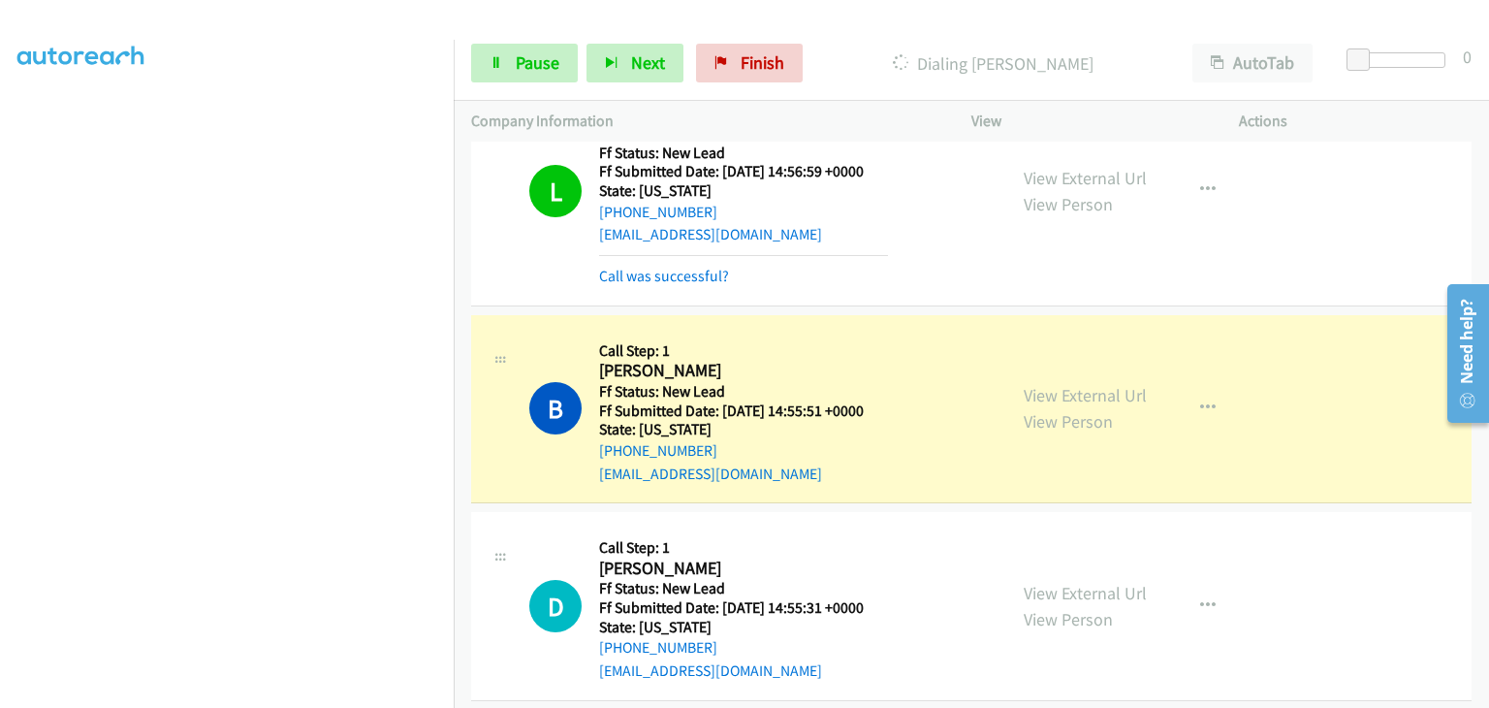
scroll to position [194, 0]
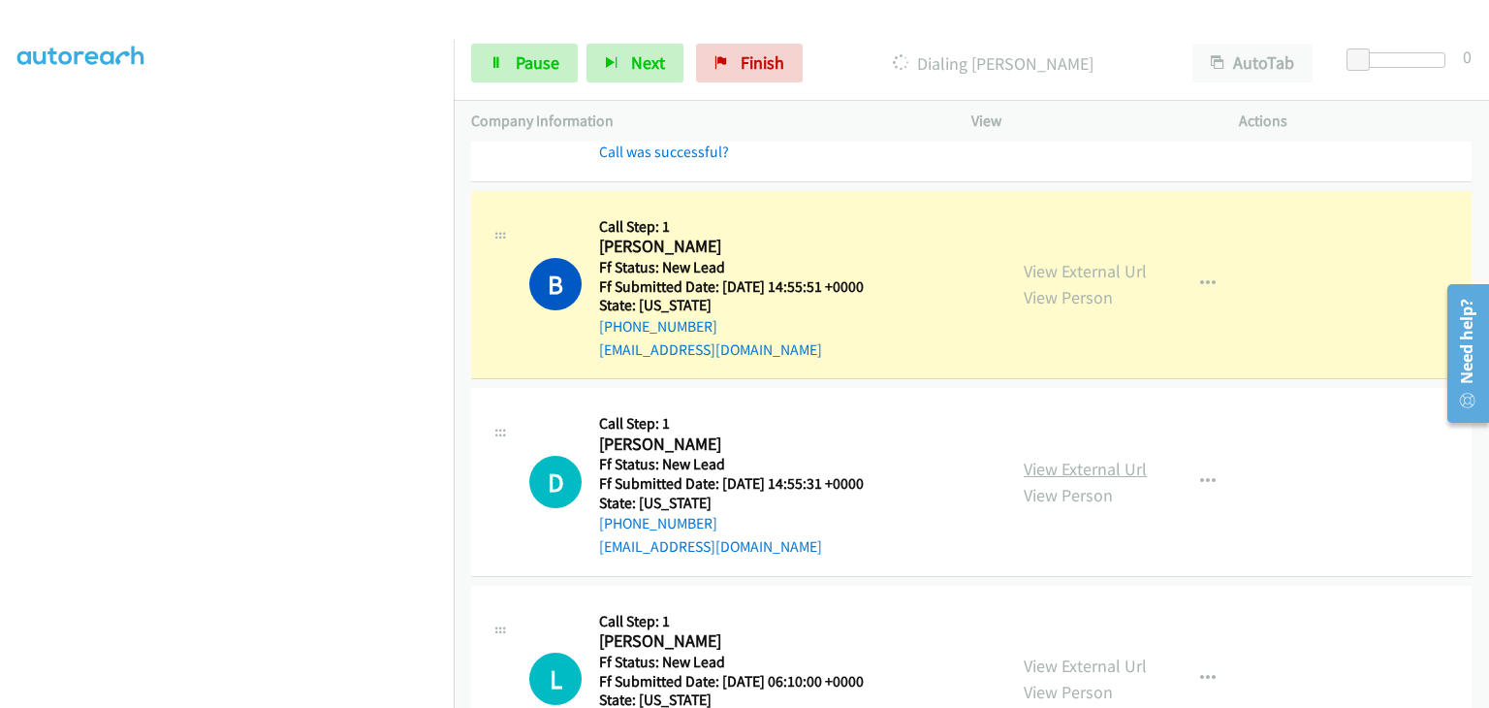
click at [1047, 465] on link "View External Url" at bounding box center [1085, 469] width 123 height 22
click at [523, 46] on link "Pause" at bounding box center [524, 63] width 107 height 39
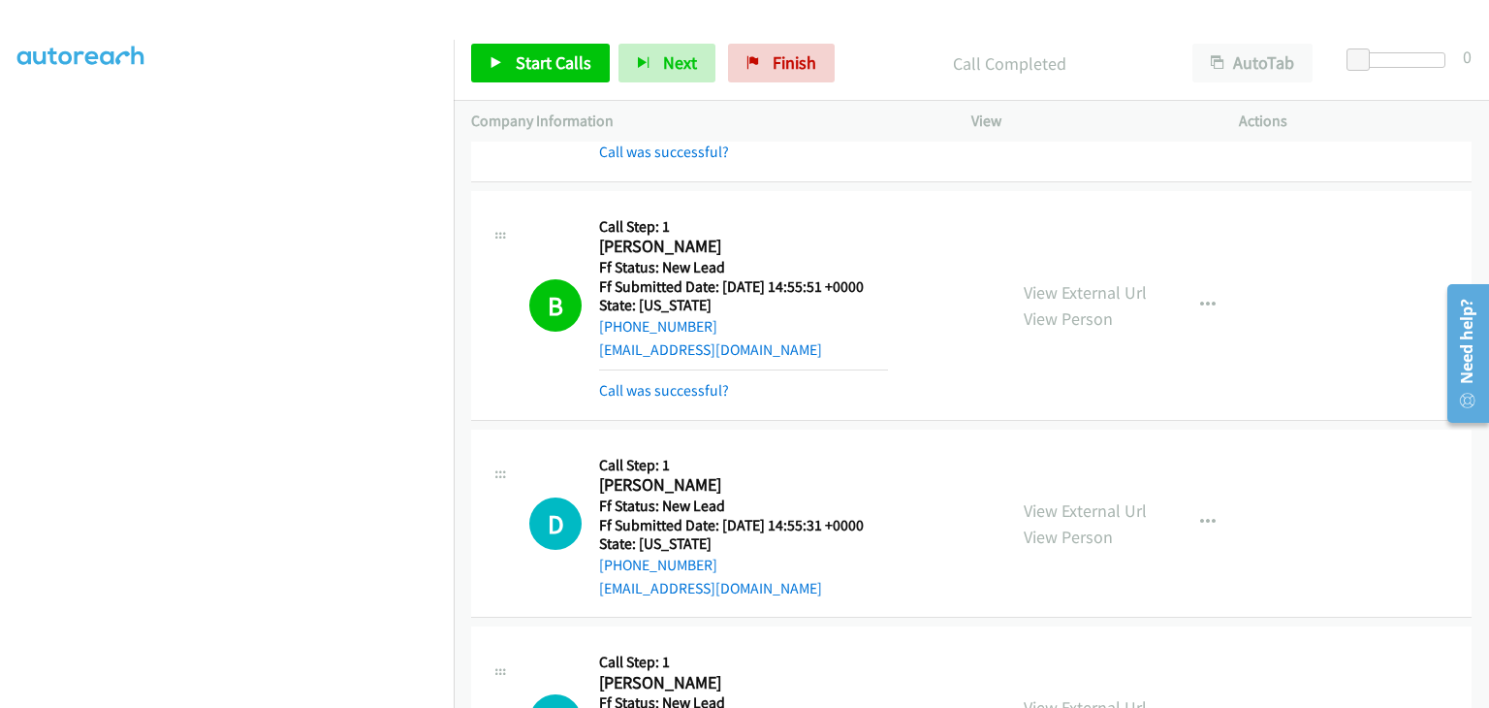
scroll to position [291, 0]
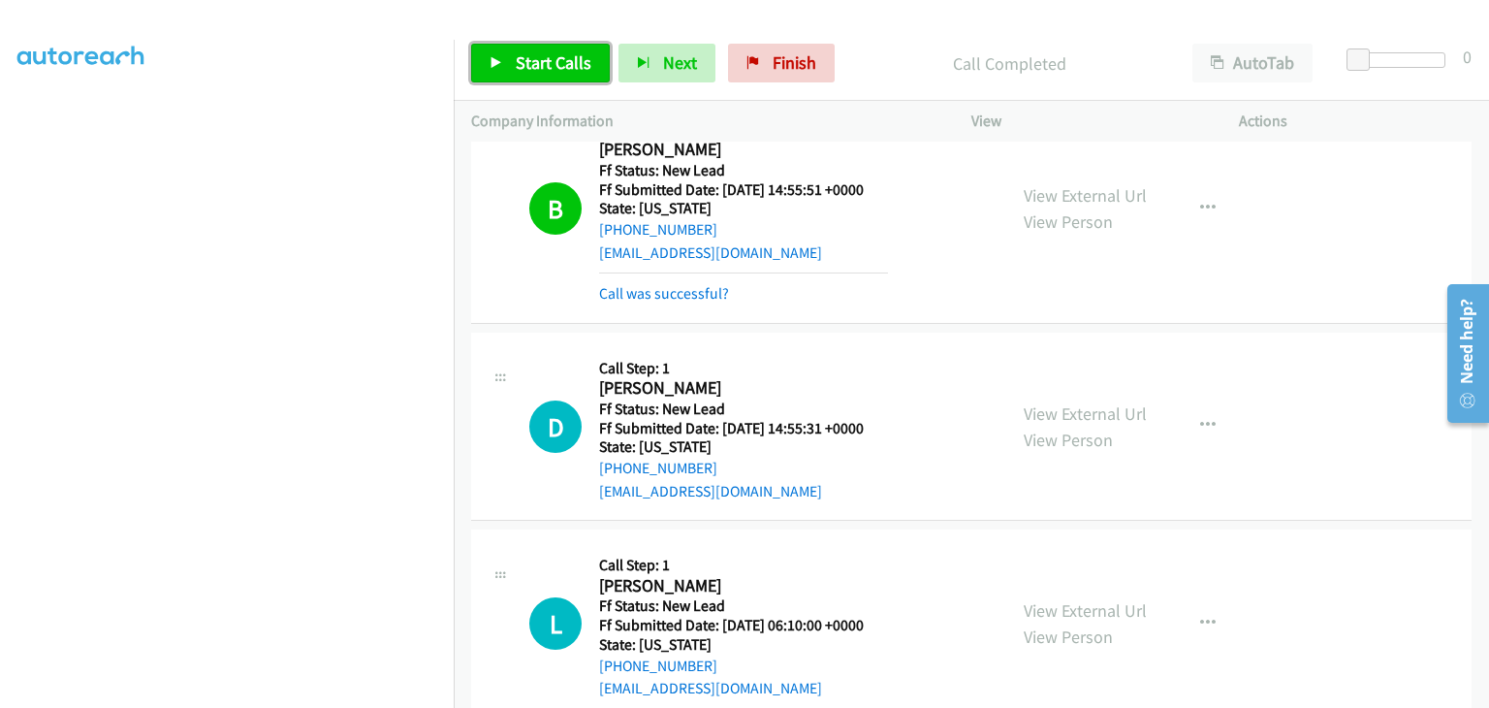
drag, startPoint x: 544, startPoint y: 63, endPoint x: 660, endPoint y: 100, distance: 122.0
click at [544, 63] on span "Start Calls" at bounding box center [554, 62] width 76 height 22
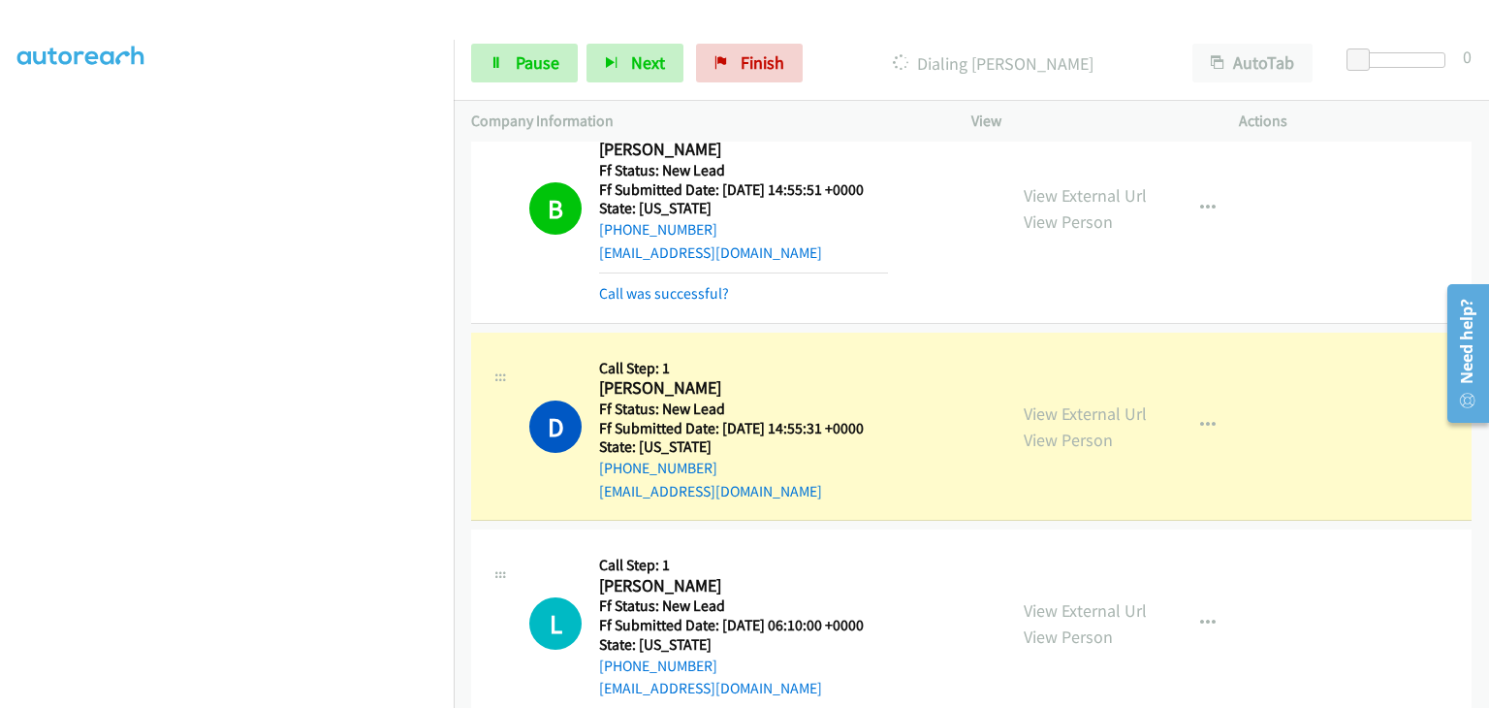
scroll to position [485, 0]
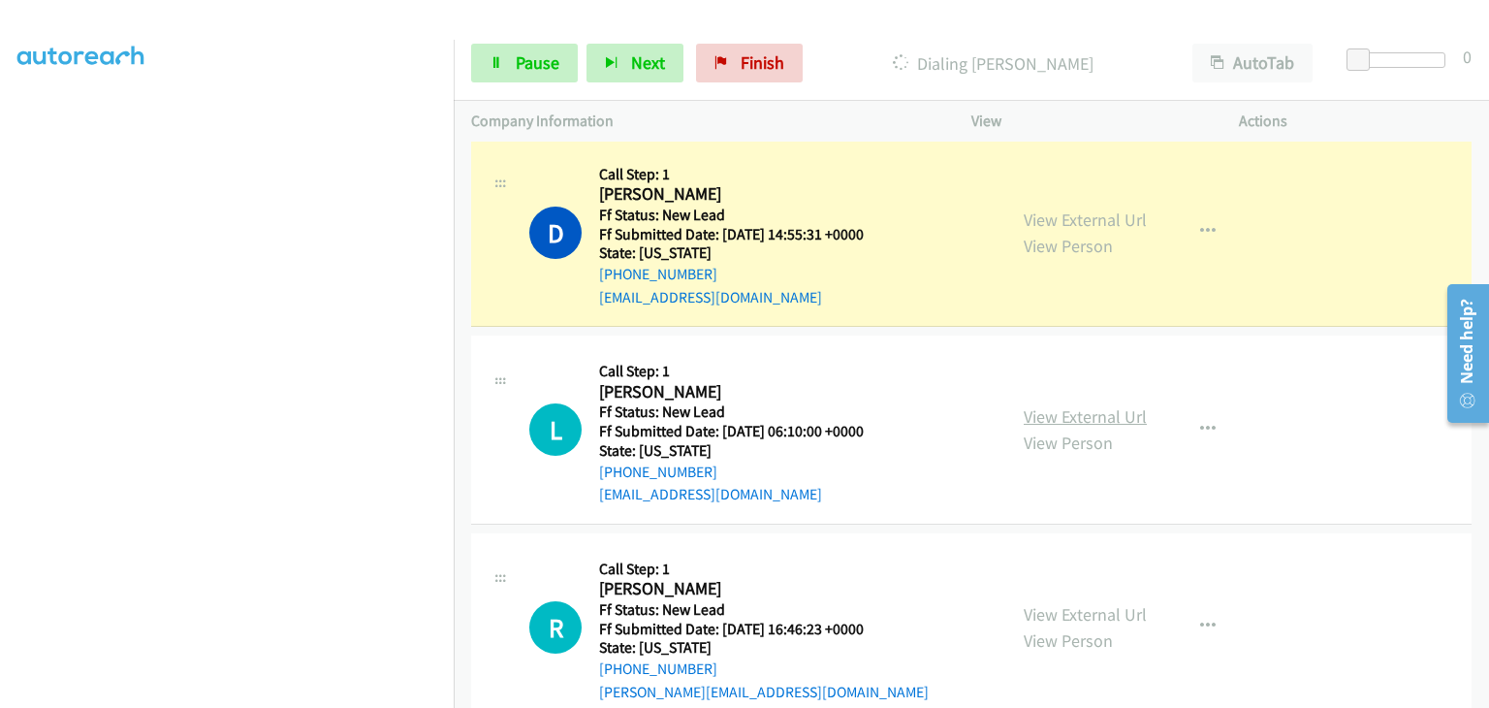
click at [1098, 411] on link "View External Url" at bounding box center [1085, 416] width 123 height 22
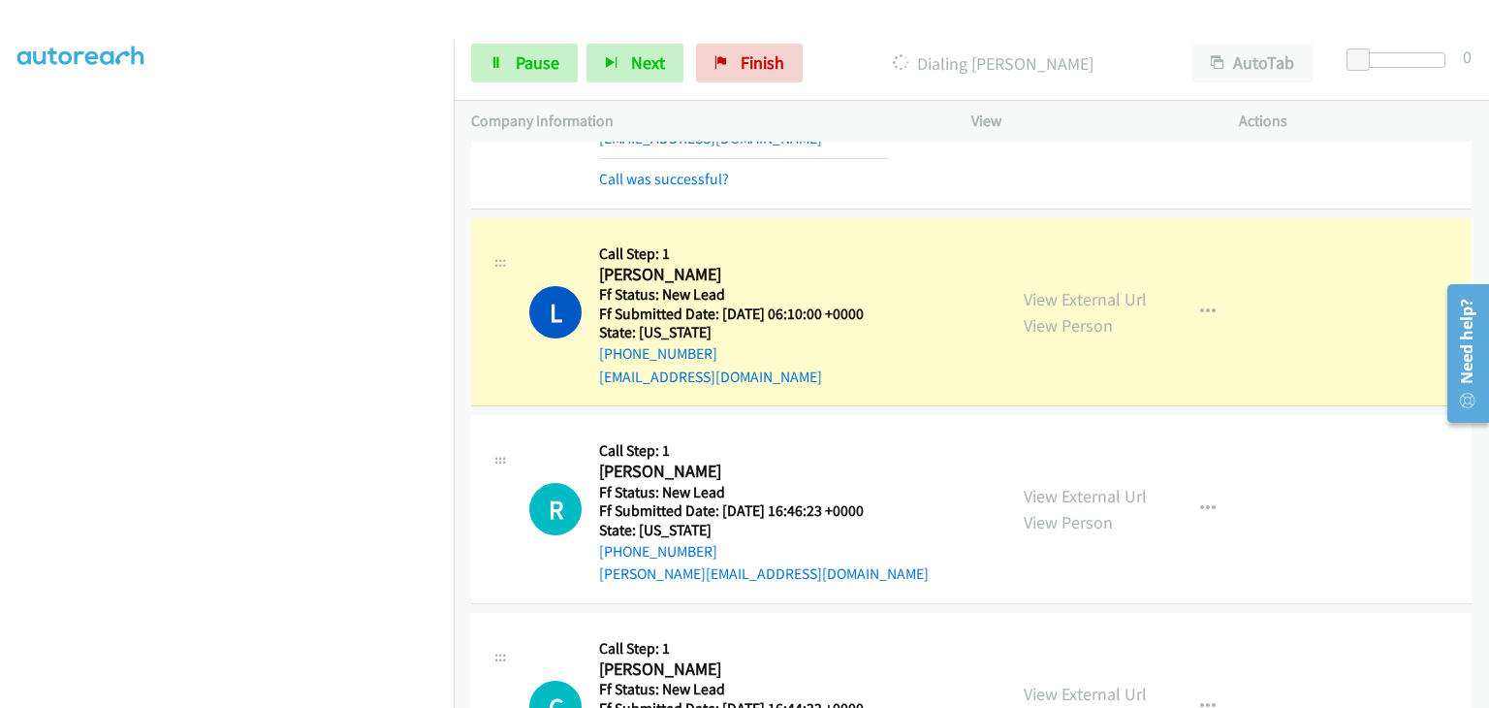
scroll to position [679, 0]
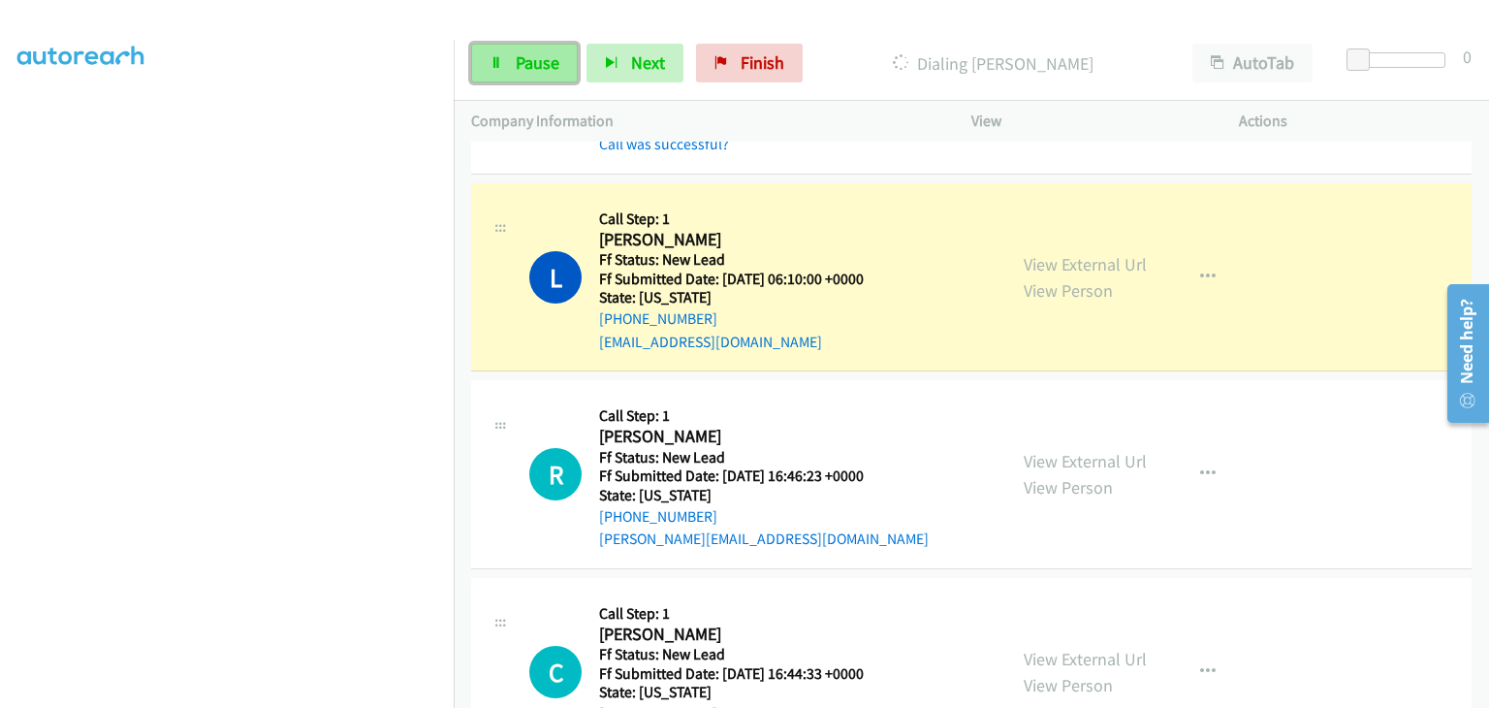
click at [557, 71] on span "Pause" at bounding box center [538, 62] width 44 height 22
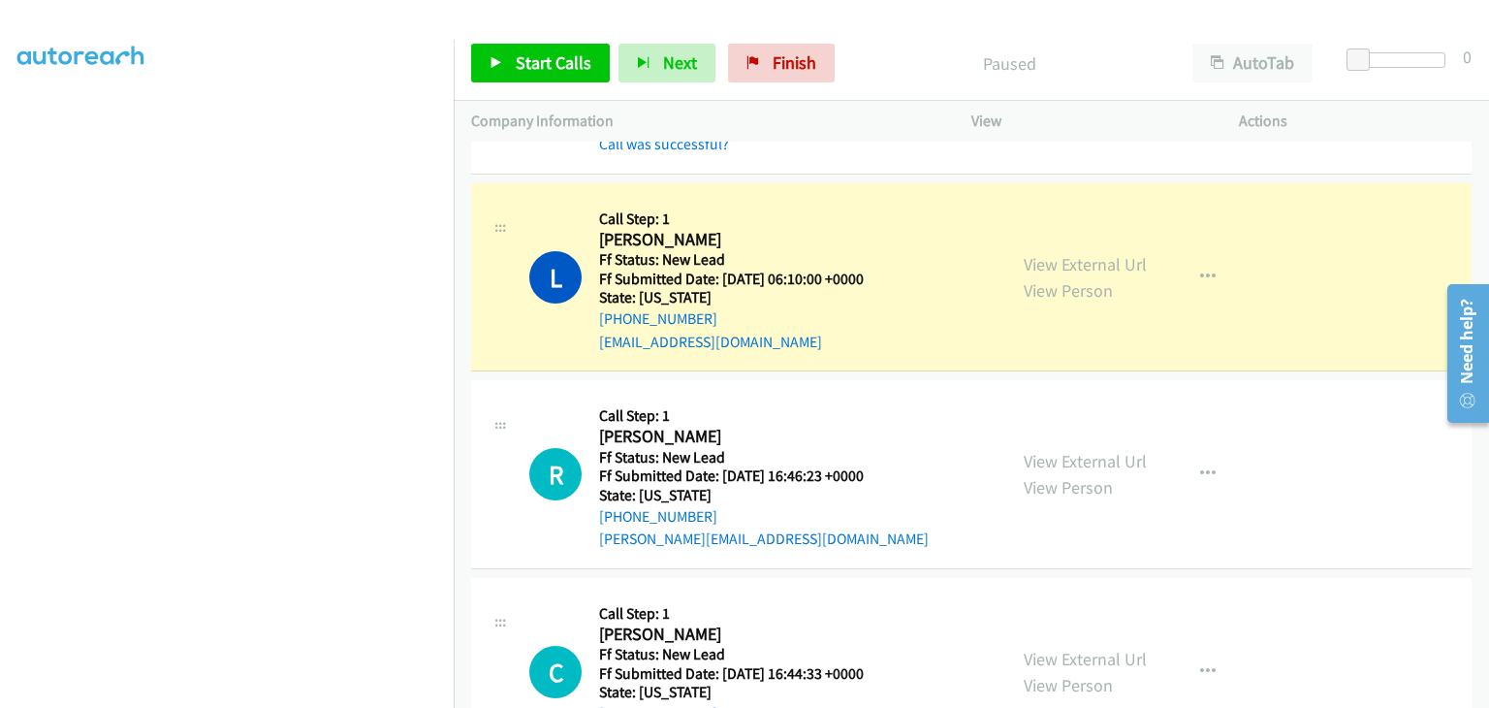
scroll to position [380, 0]
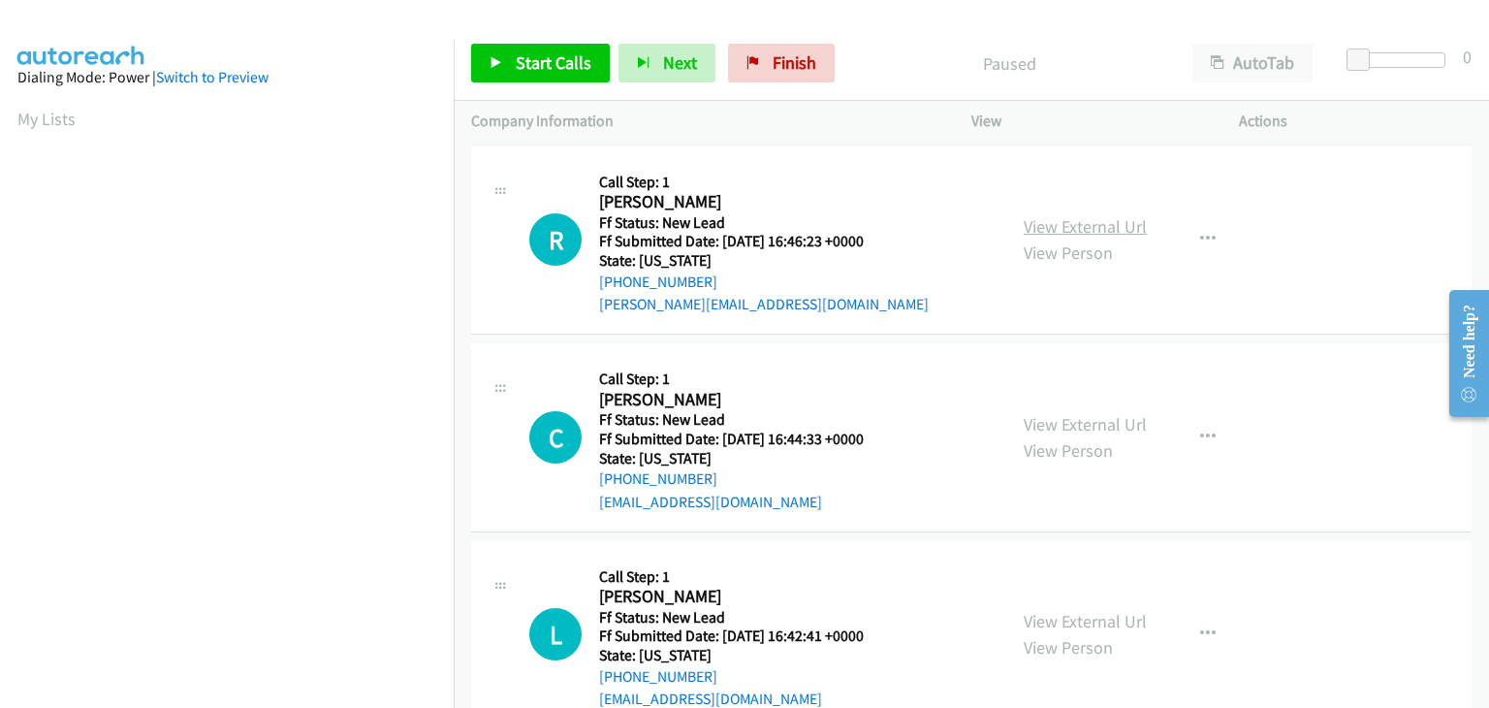
click at [1037, 226] on link "View External Url" at bounding box center [1085, 226] width 123 height 22
drag, startPoint x: 562, startPoint y: 71, endPoint x: 600, endPoint y: 71, distance: 37.8
click at [562, 71] on span "Start Calls" at bounding box center [554, 62] width 76 height 22
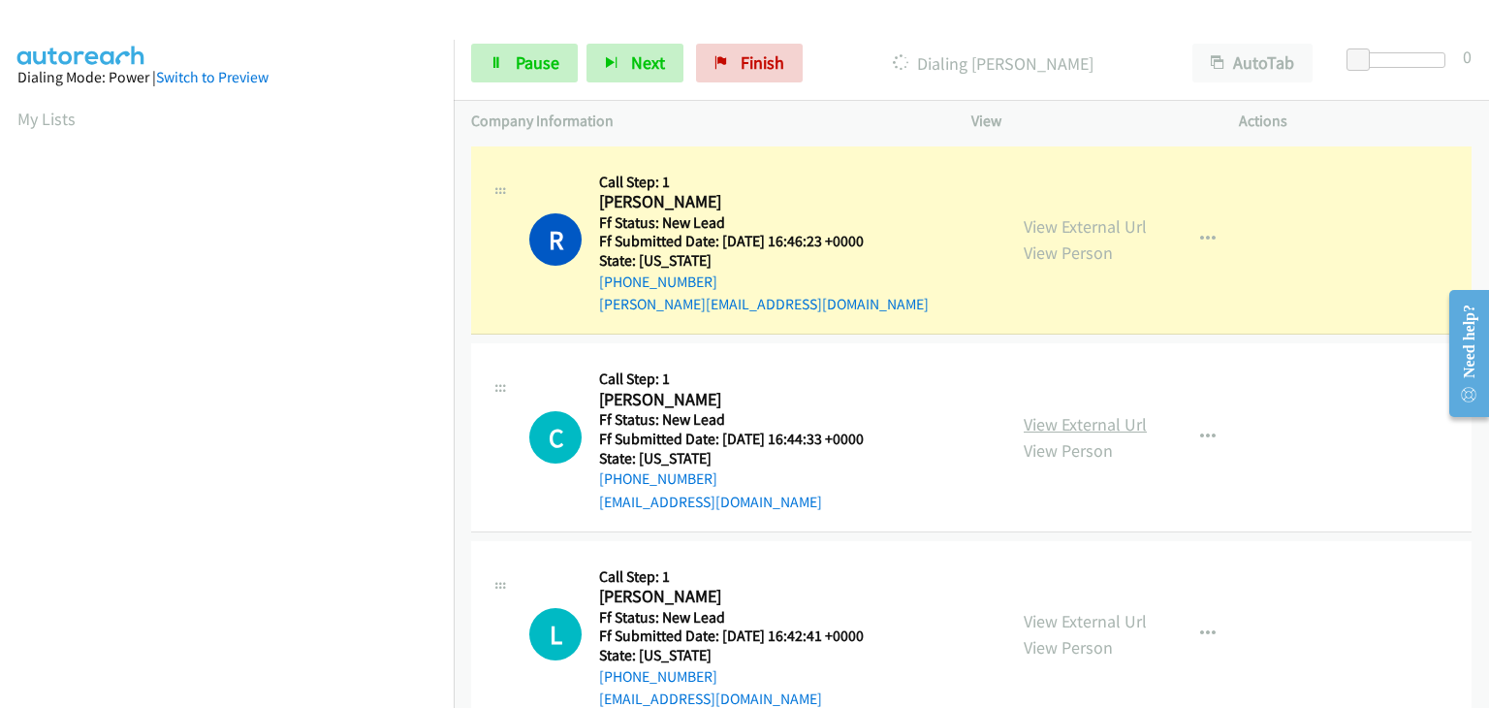
click at [1052, 425] on link "View External Url" at bounding box center [1085, 424] width 123 height 22
click at [511, 58] on link "Pause" at bounding box center [524, 63] width 107 height 39
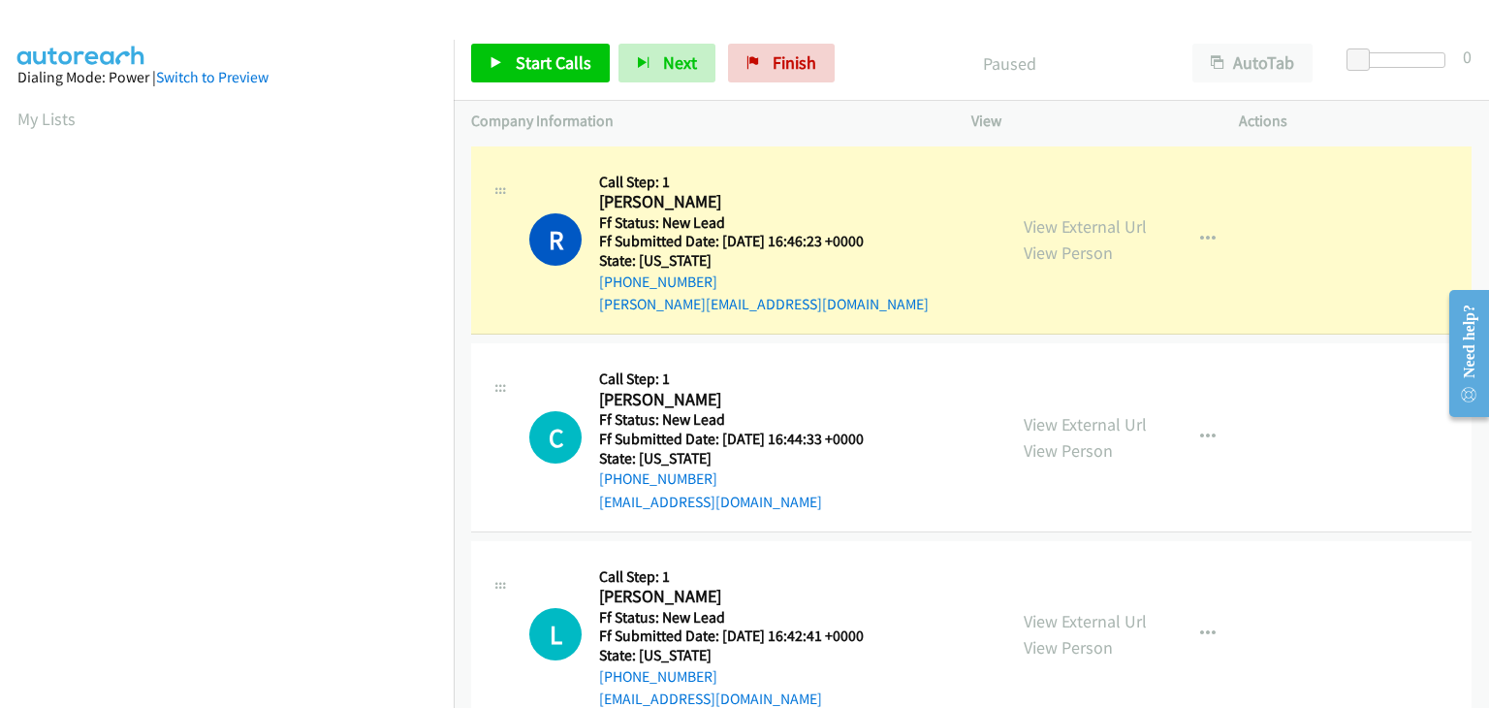
scroll to position [380, 0]
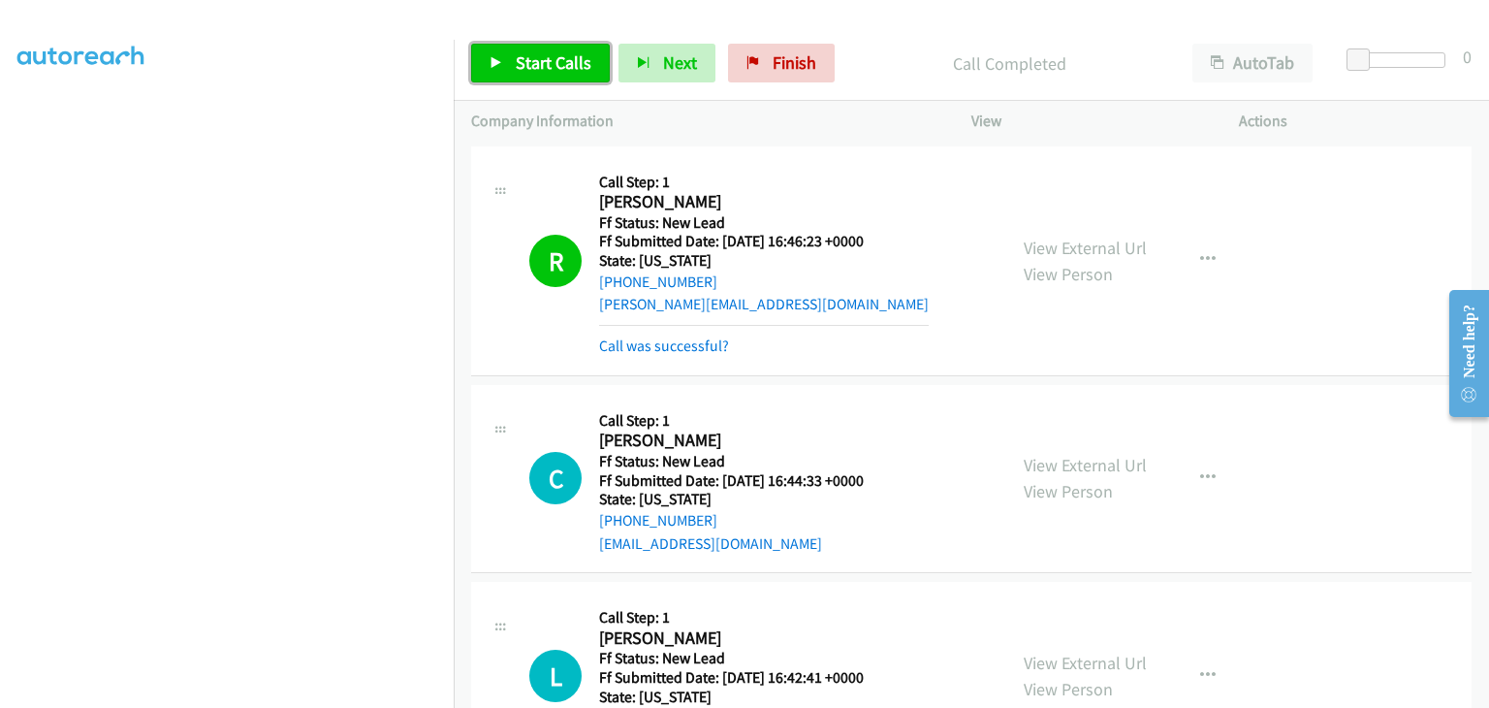
click at [512, 66] on link "Start Calls" at bounding box center [540, 63] width 139 height 39
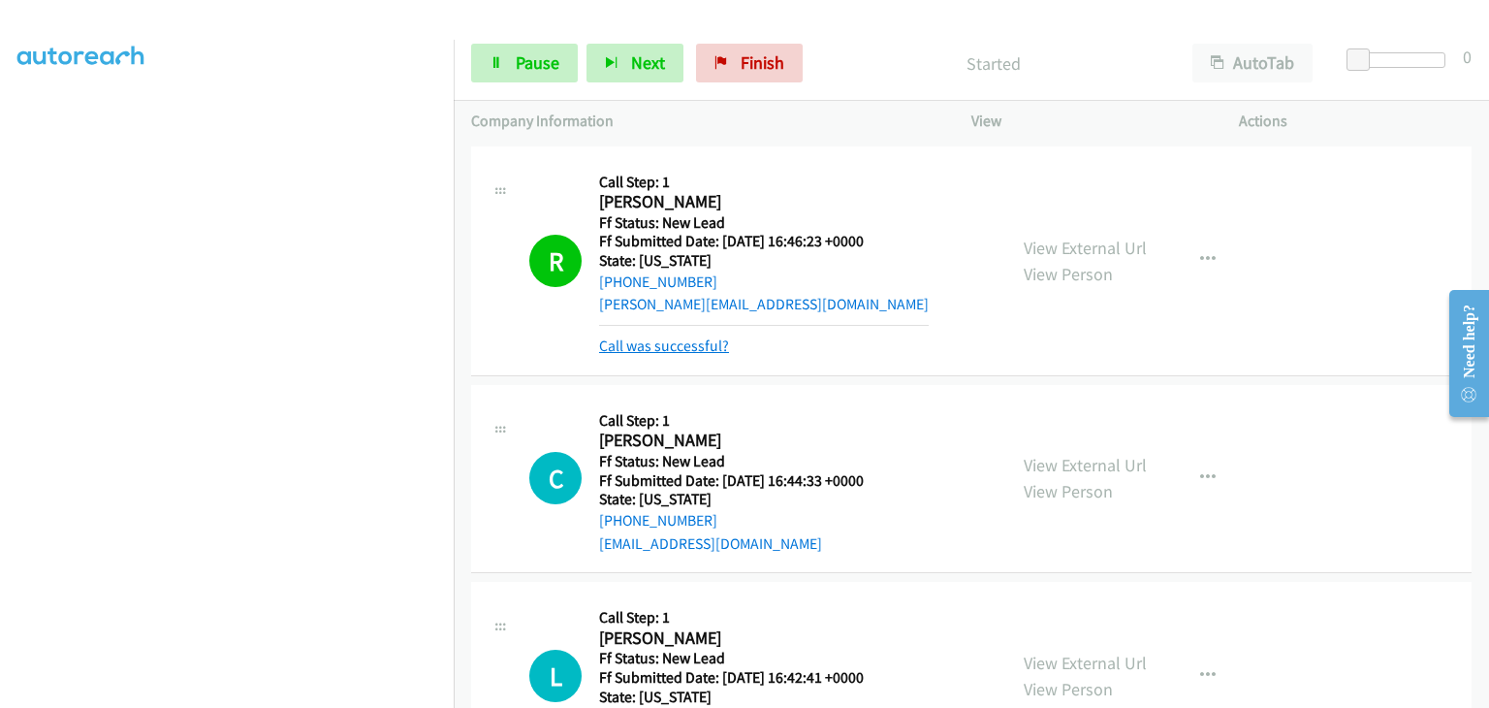
click at [701, 347] on link "Call was successful?" at bounding box center [664, 345] width 130 height 18
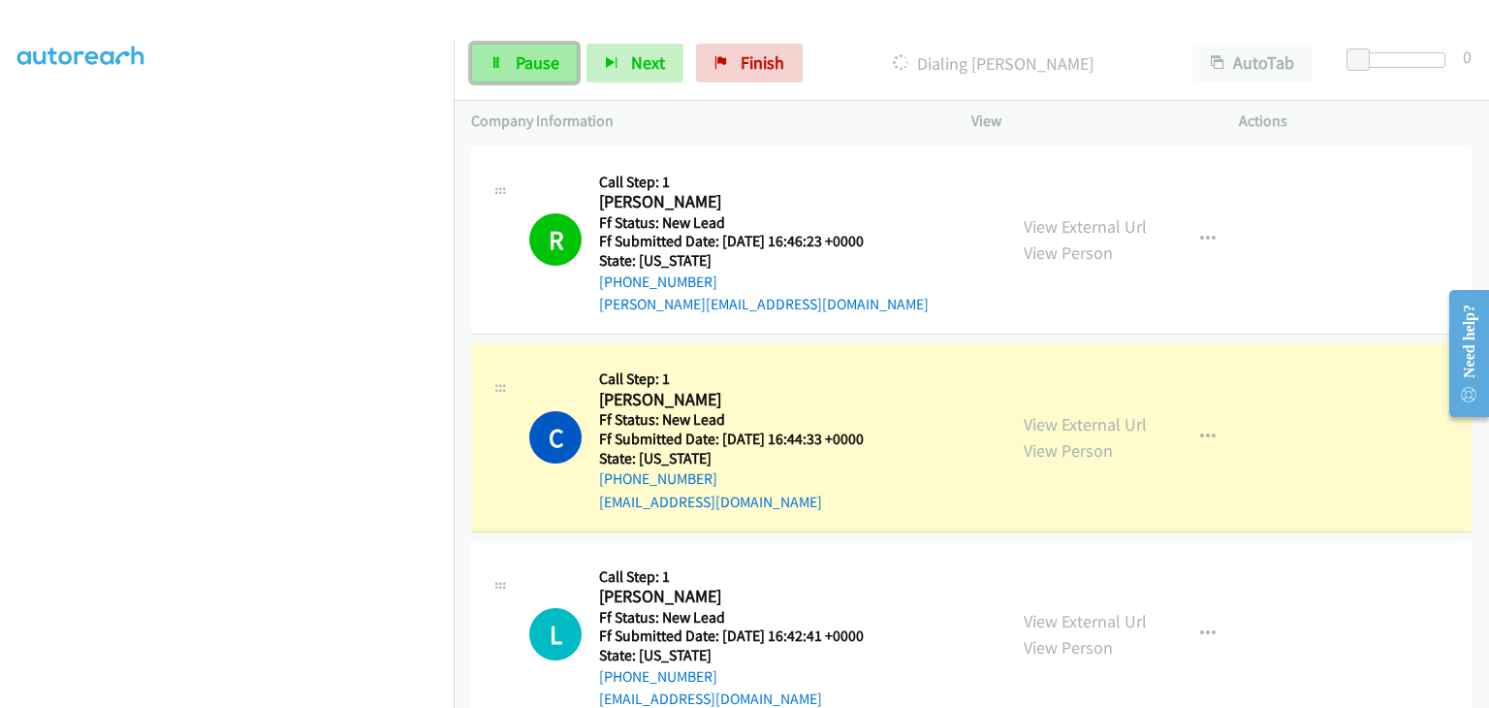
drag, startPoint x: 523, startPoint y: 70, endPoint x: 562, endPoint y: 67, distance: 39.9
click at [523, 70] on span "Pause" at bounding box center [538, 62] width 44 height 22
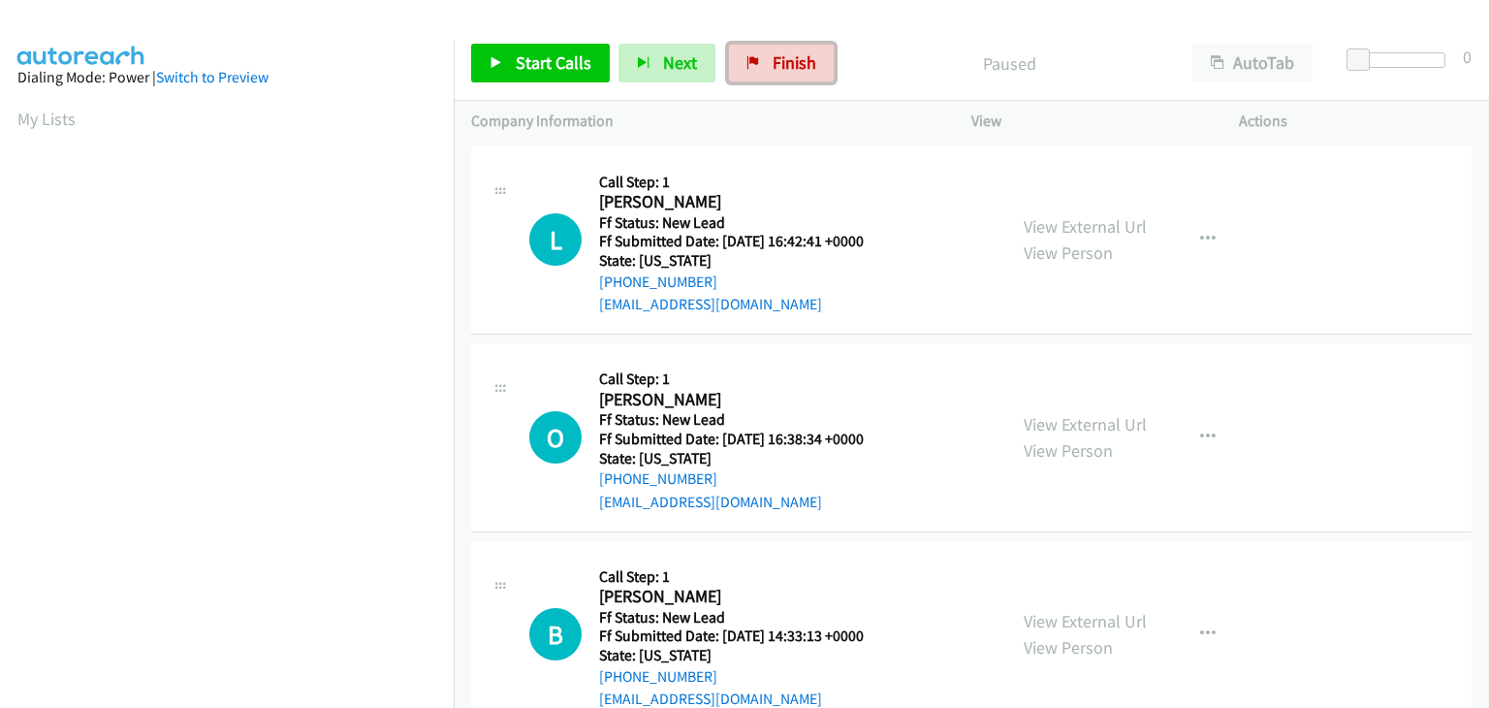
drag, startPoint x: 768, startPoint y: 66, endPoint x: 738, endPoint y: 141, distance: 80.5
click at [773, 66] on span "Finish" at bounding box center [795, 62] width 44 height 22
click at [1051, 225] on link "View External Url" at bounding box center [1085, 226] width 123 height 22
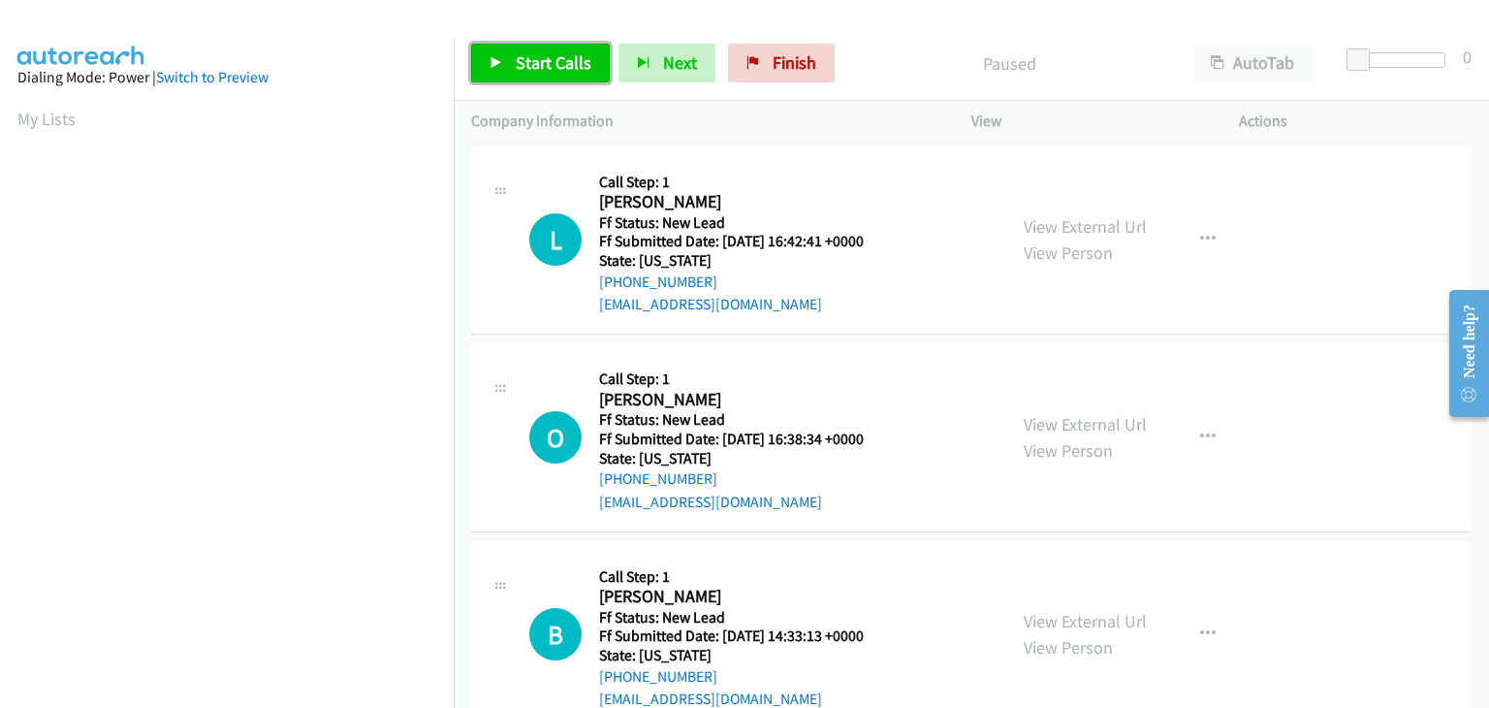
click at [574, 68] on span "Start Calls" at bounding box center [554, 62] width 76 height 22
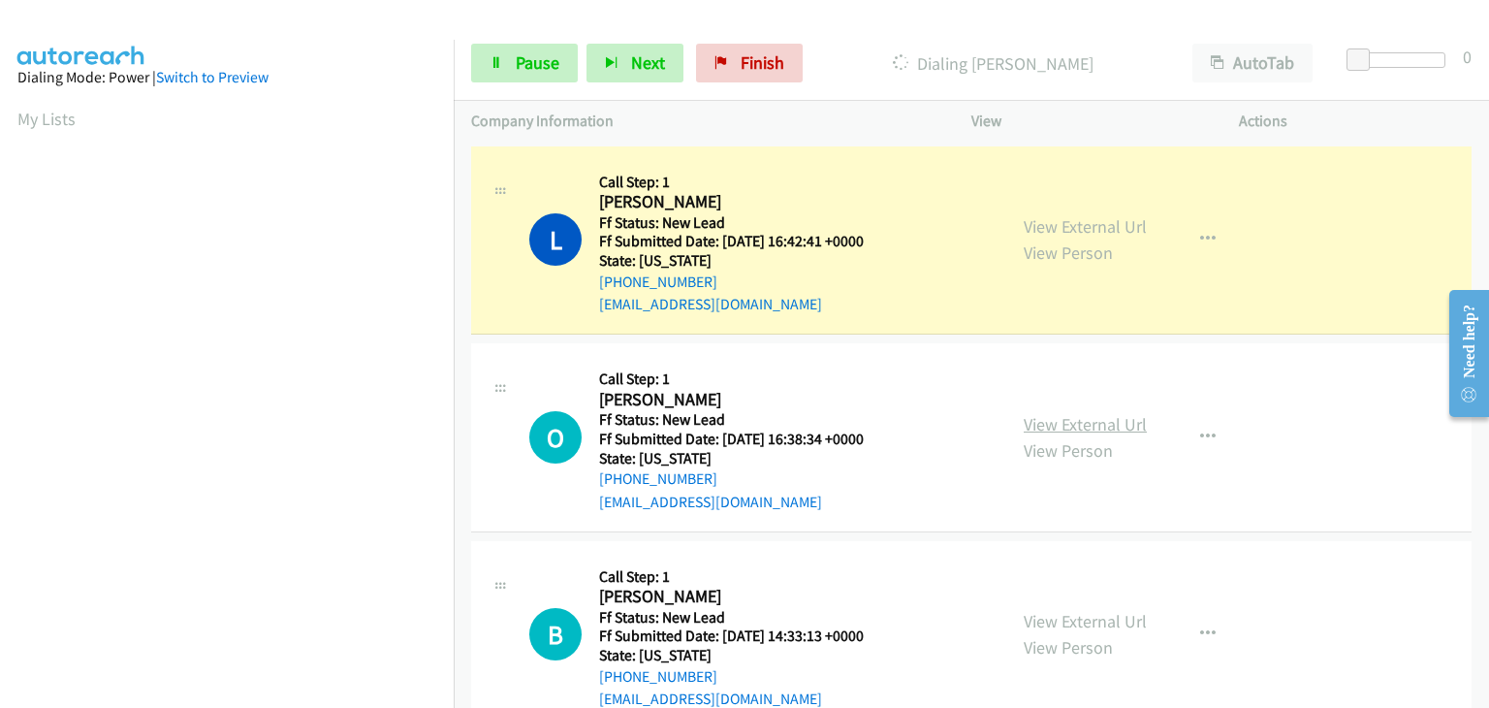
click at [1049, 422] on link "View External Url" at bounding box center [1085, 424] width 123 height 22
click at [538, 48] on link "Pause" at bounding box center [524, 63] width 107 height 39
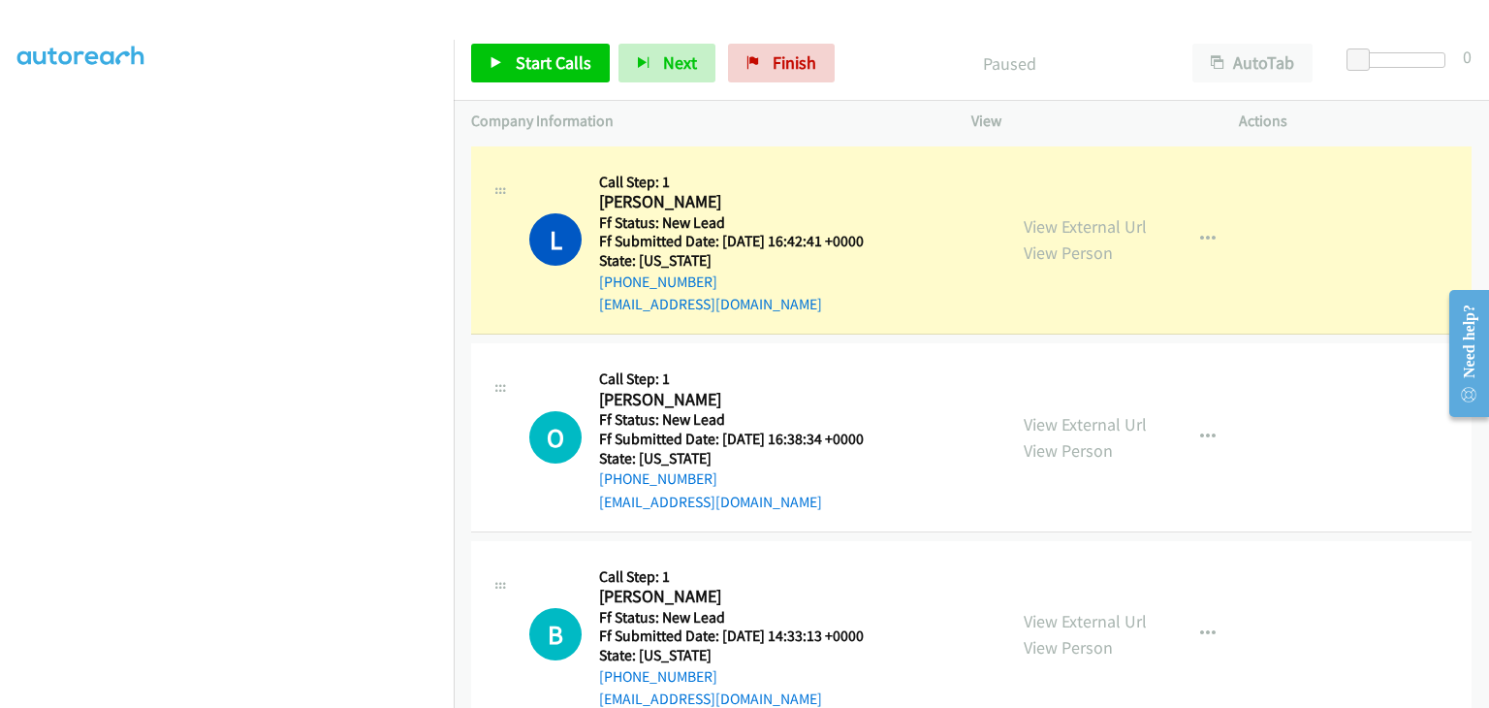
scroll to position [380, 0]
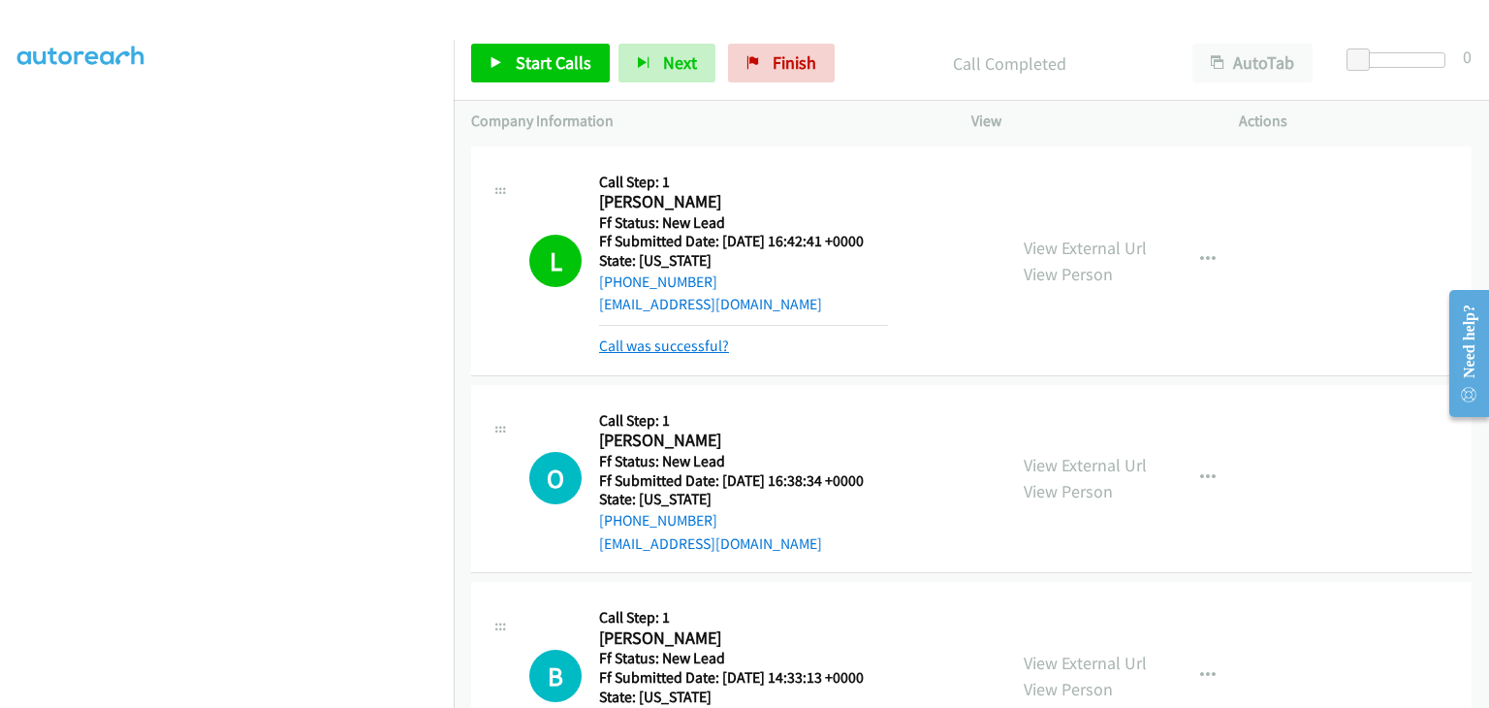
click at [705, 343] on link "Call was successful?" at bounding box center [664, 345] width 130 height 18
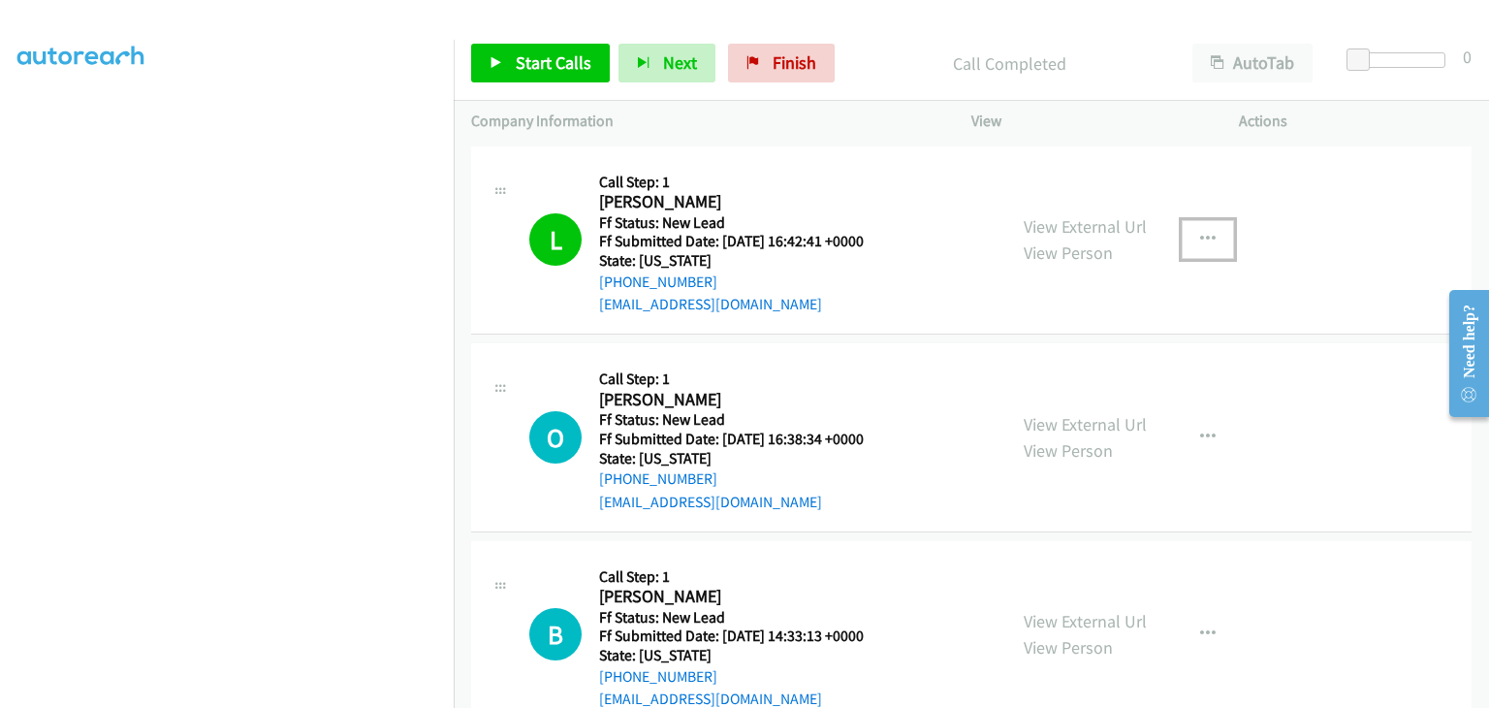
drag, startPoint x: 1198, startPoint y: 245, endPoint x: 1183, endPoint y: 248, distance: 15.8
click at [1198, 245] on button "button" at bounding box center [1208, 239] width 52 height 39
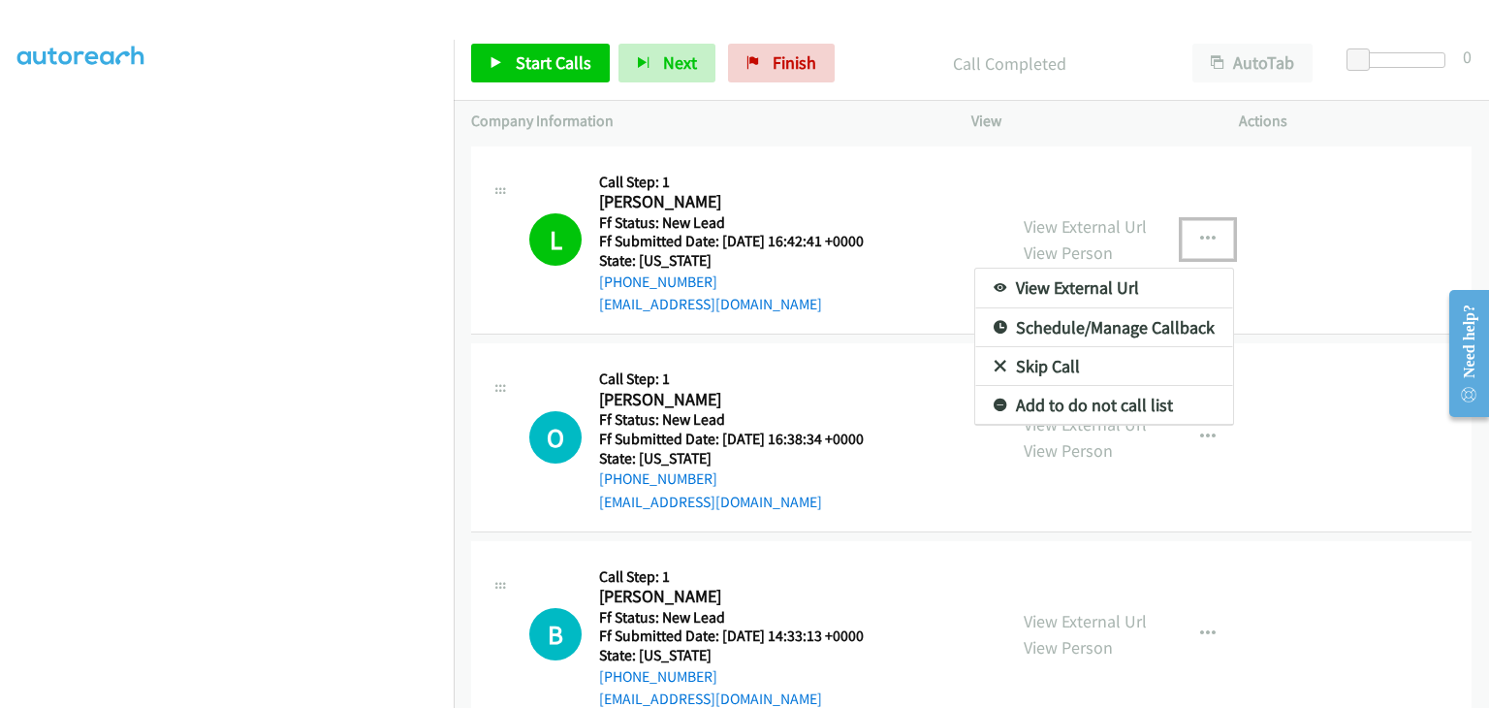
click at [1093, 414] on link "Add to do not call list" at bounding box center [1104, 405] width 258 height 39
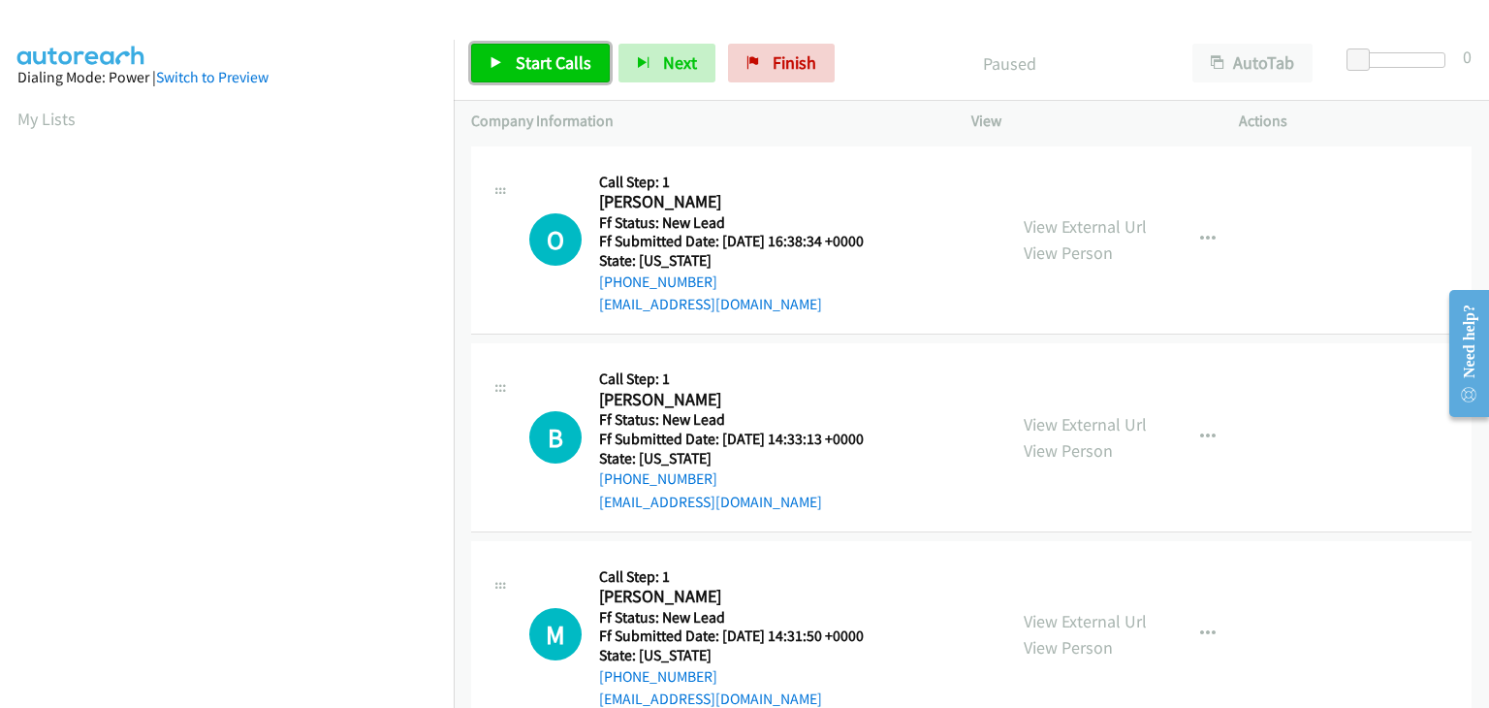
click at [566, 68] on span "Start Calls" at bounding box center [554, 62] width 76 height 22
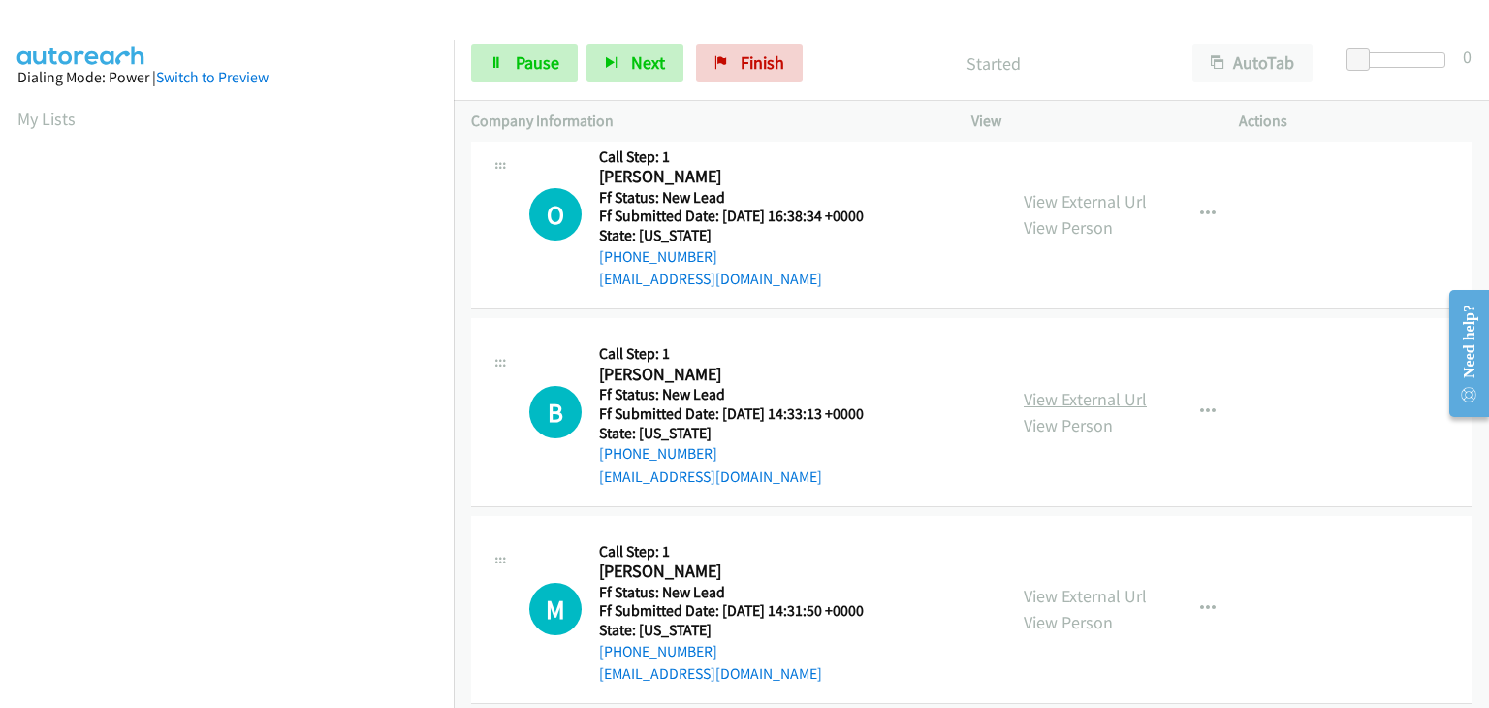
scroll to position [49, 0]
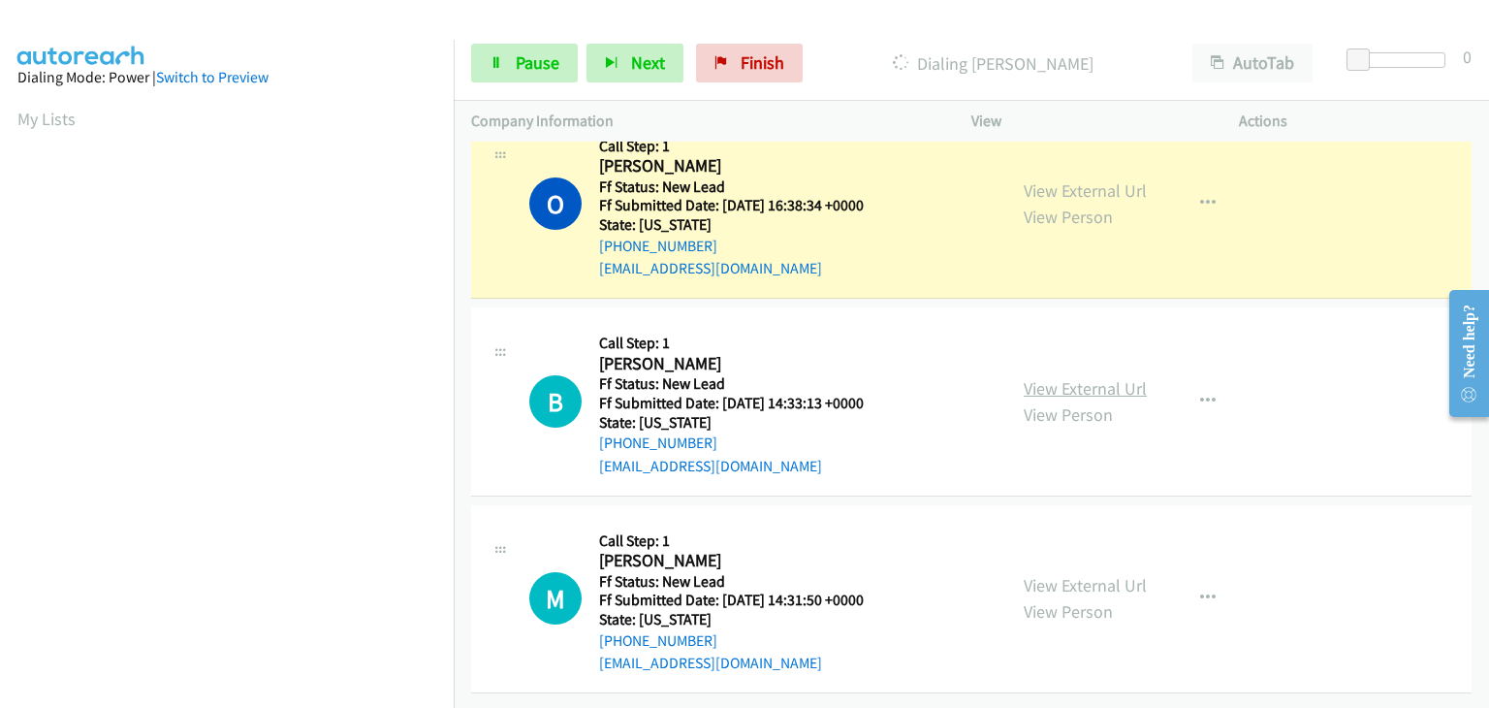
click at [1072, 377] on link "View External Url" at bounding box center [1085, 388] width 123 height 22
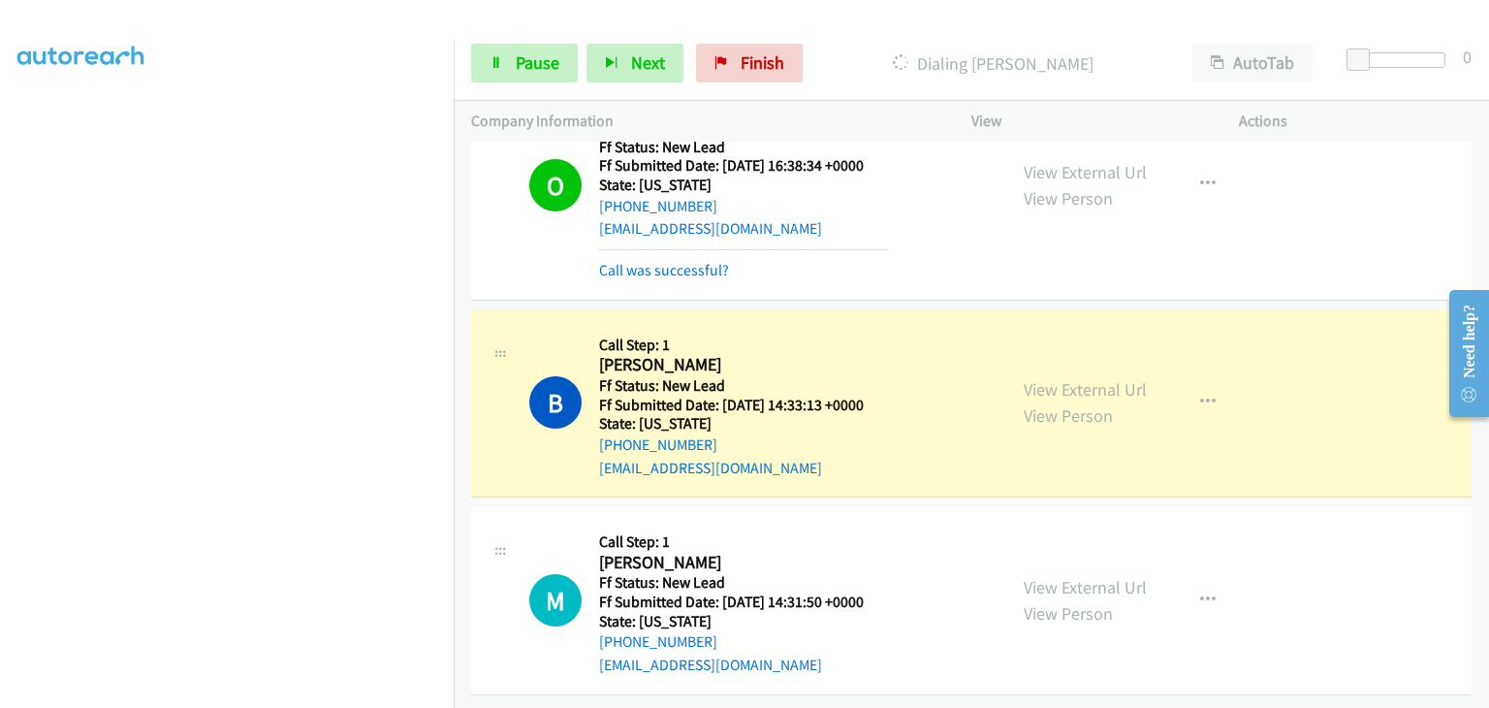
scroll to position [90, 0]
click at [1074, 575] on link "View External Url" at bounding box center [1085, 586] width 123 height 22
click at [535, 36] on div "Start Calls Pause Next Finish Dialing [PERSON_NAME] AutoTab AutoTab 0" at bounding box center [972, 63] width 1036 height 75
click at [506, 56] on link "Pause" at bounding box center [524, 63] width 107 height 39
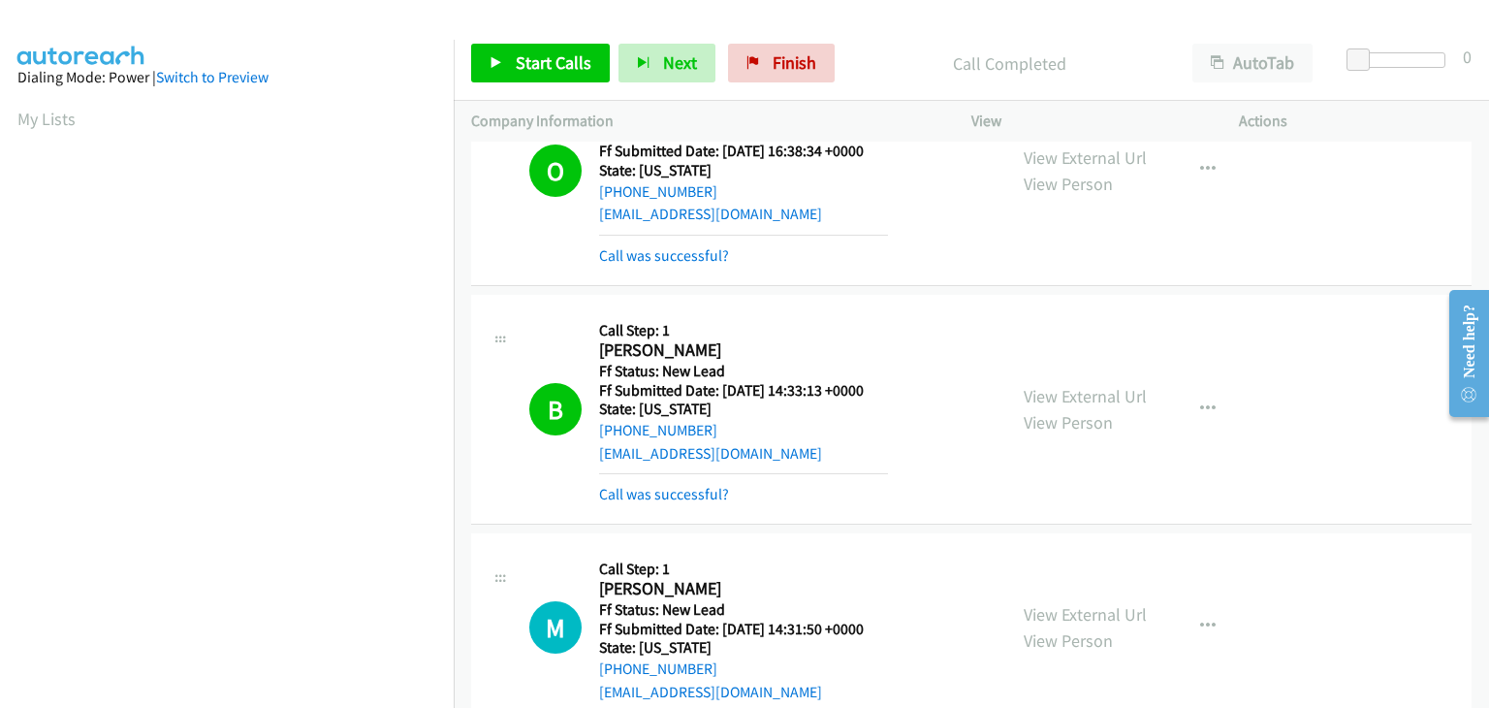
scroll to position [380, 0]
click at [674, 493] on link "Call was successful?" at bounding box center [664, 494] width 130 height 18
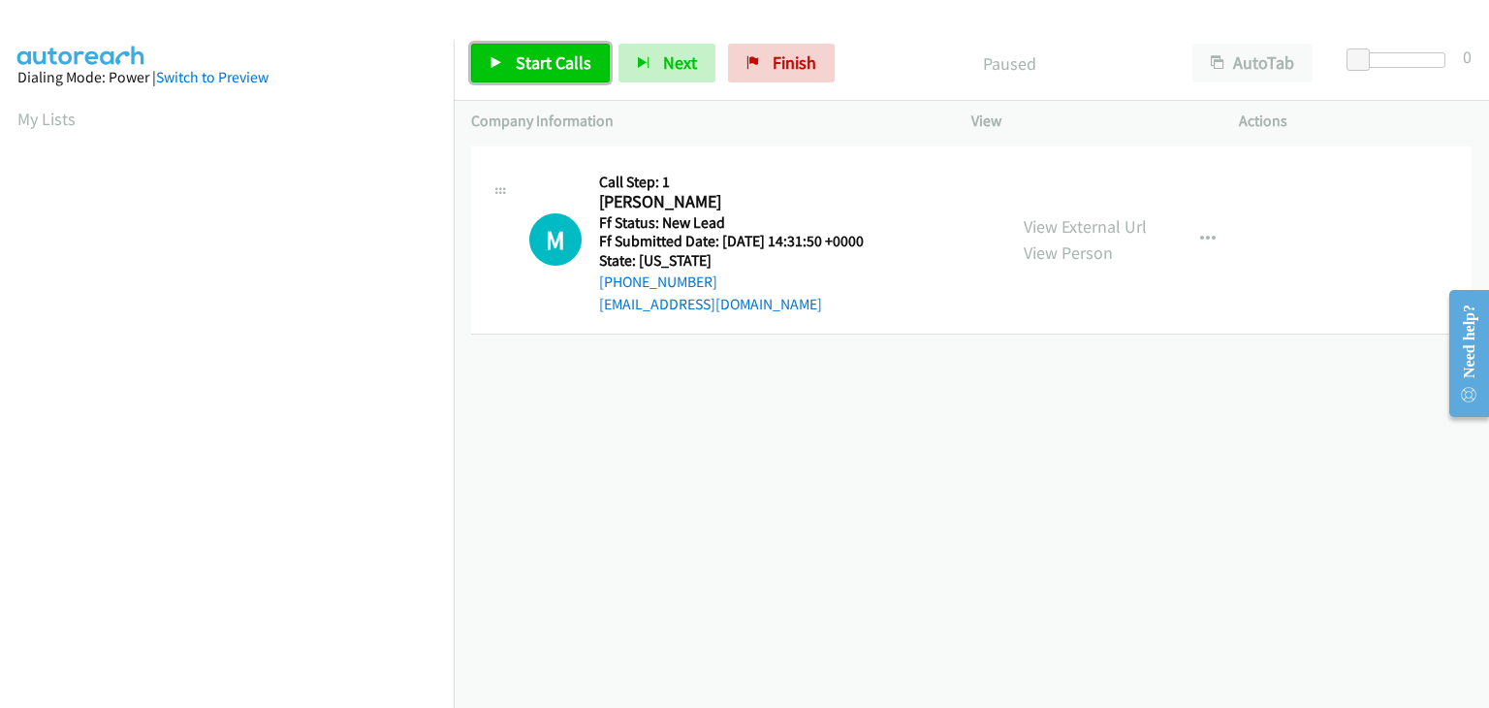
click at [527, 68] on span "Start Calls" at bounding box center [554, 62] width 76 height 22
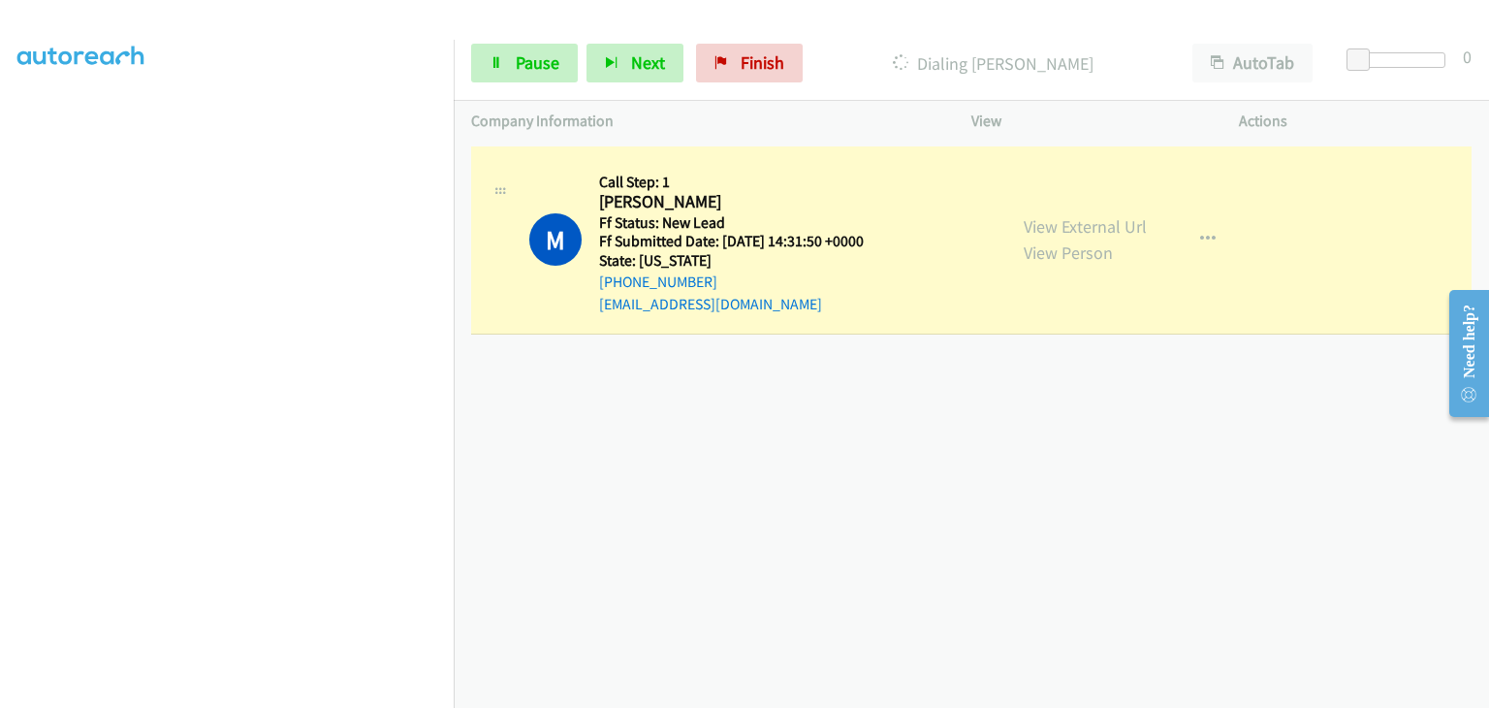
scroll to position [380, 0]
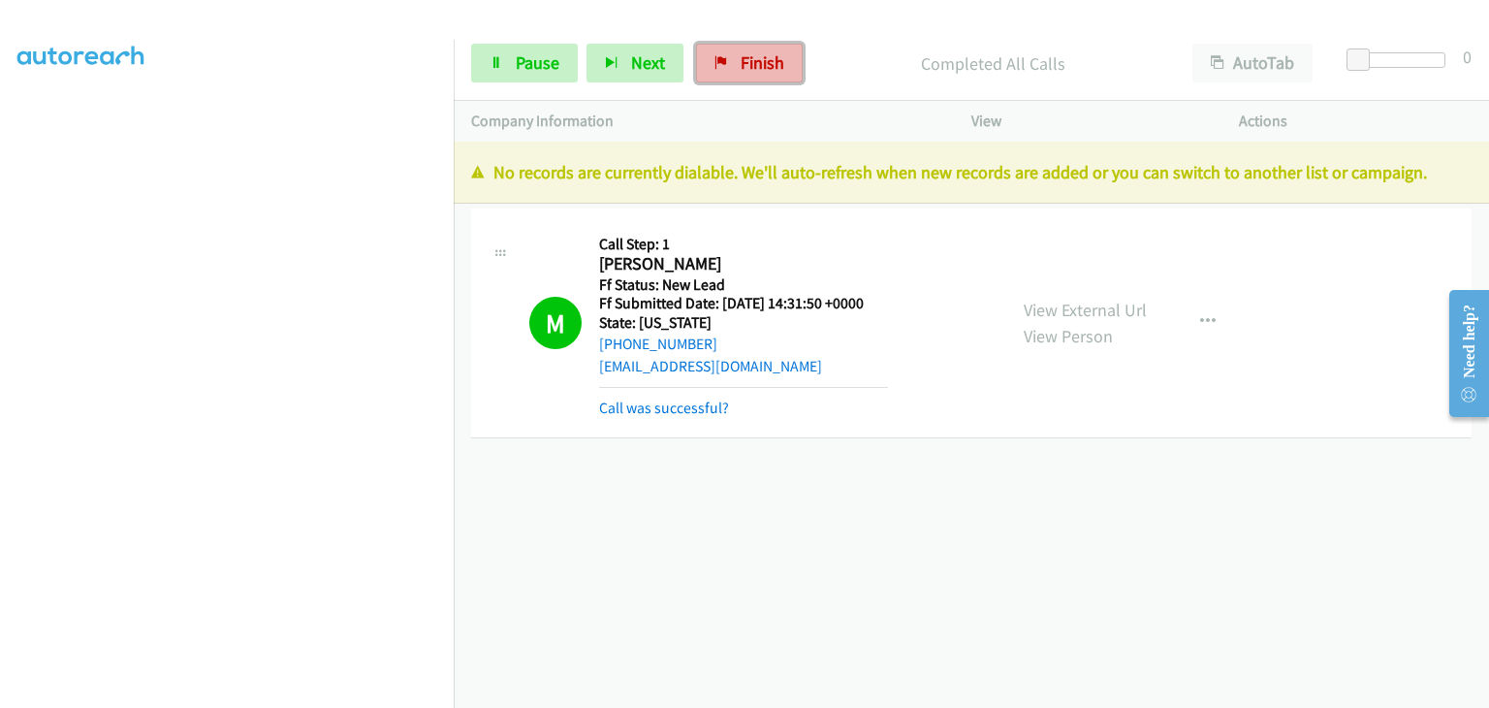
click at [744, 59] on span "Finish" at bounding box center [763, 62] width 44 height 22
